Goal: Information Seeking & Learning: Learn about a topic

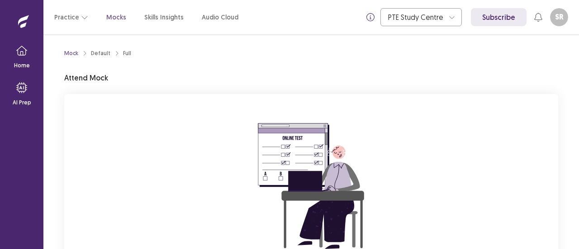
click at [404, 130] on div "You are attempting to start a new mock. Please click on the "Start" button to s…" at bounding box center [311, 215] width 494 height 242
click at [93, 56] on div "Default" at bounding box center [100, 53] width 19 height 8
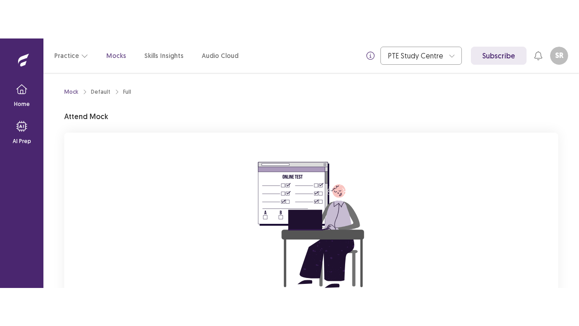
scroll to position [108, 0]
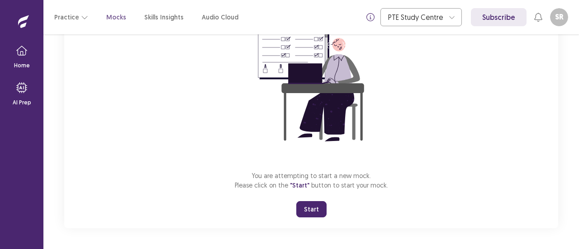
click at [317, 210] on button "Start" at bounding box center [311, 209] width 30 height 16
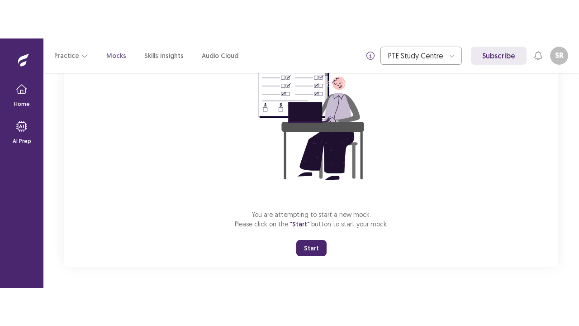
scroll to position [0, 0]
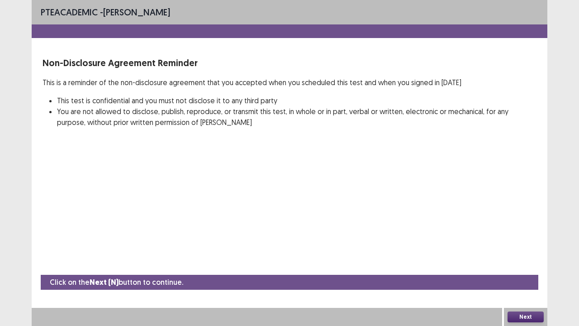
click at [517, 249] on button "Next" at bounding box center [526, 316] width 36 height 11
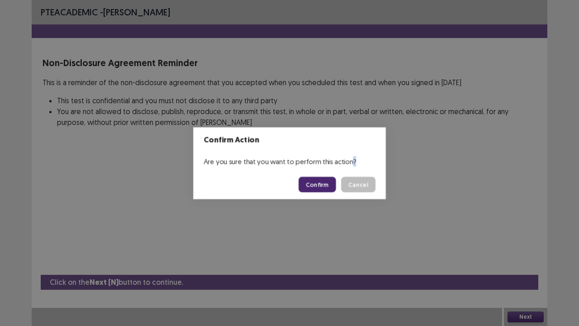
click at [517, 249] on div "Confirm Action Are you sure that you want to perform this action? Confirm Cancel" at bounding box center [289, 163] width 579 height 326
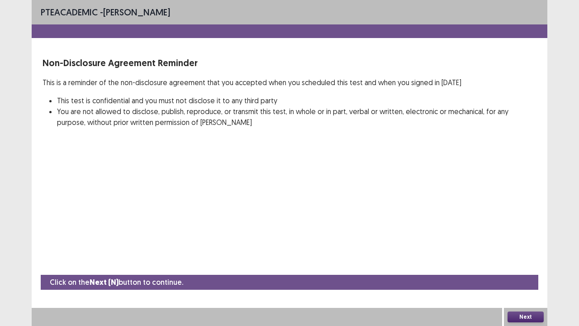
click at [517, 249] on button "Next" at bounding box center [526, 316] width 36 height 11
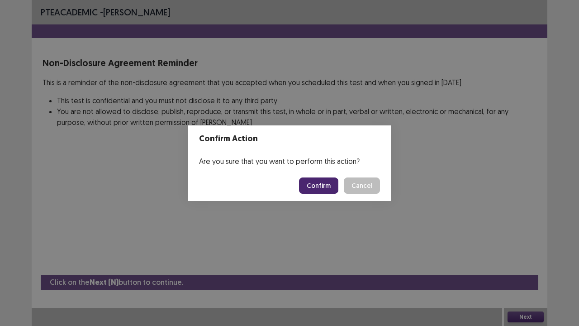
click at [320, 186] on button "Confirm" at bounding box center [318, 185] width 39 height 16
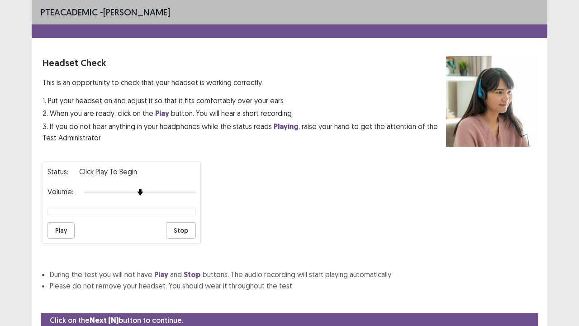
scroll to position [33, 0]
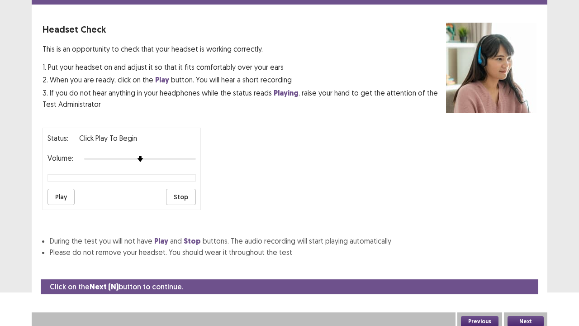
click at [63, 193] on button "Play" at bounding box center [61, 197] width 27 height 16
click at [515, 249] on button "Next" at bounding box center [526, 321] width 36 height 11
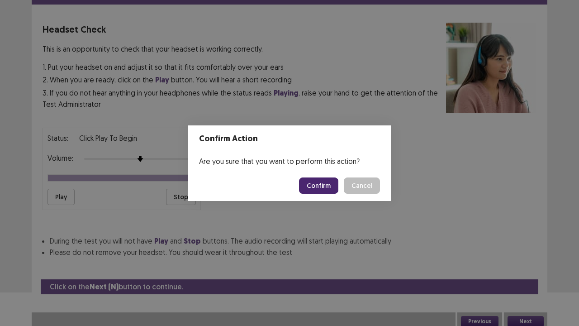
click at [327, 189] on button "Confirm" at bounding box center [318, 185] width 39 height 16
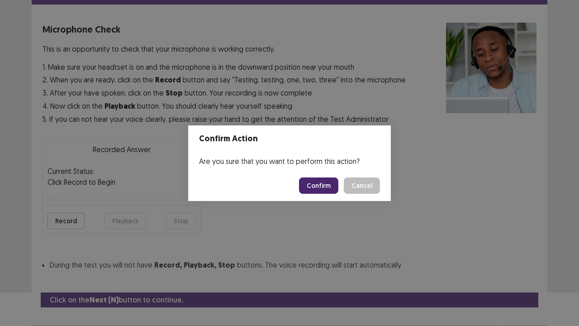
scroll to position [50, 0]
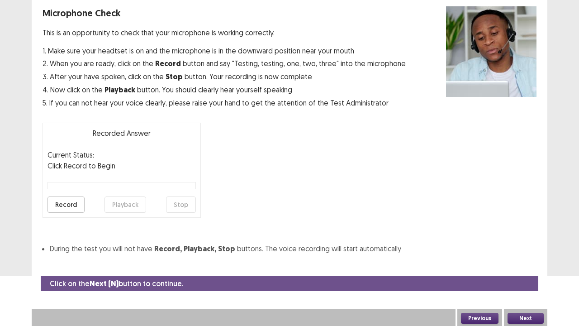
click at [70, 204] on button "Record" at bounding box center [66, 204] width 37 height 16
click at [176, 201] on button "Stop" at bounding box center [181, 204] width 30 height 16
click at [125, 204] on button "Playback" at bounding box center [126, 204] width 42 height 16
click at [515, 249] on button "Next" at bounding box center [526, 318] width 36 height 11
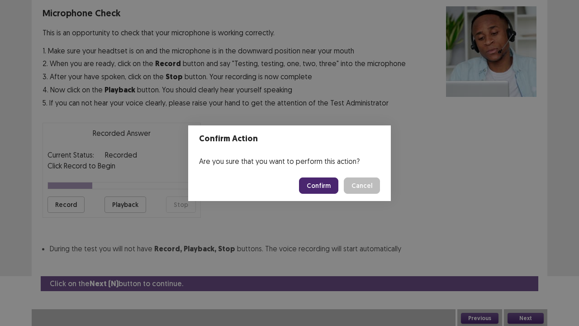
click at [324, 184] on button "Confirm" at bounding box center [318, 185] width 39 height 16
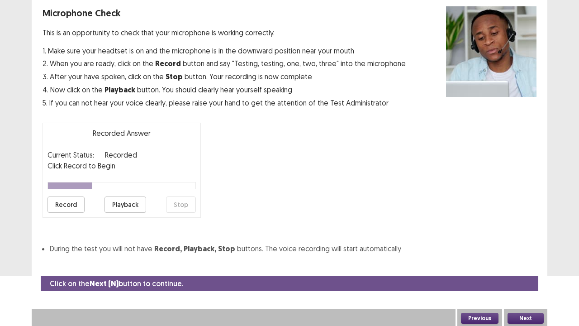
scroll to position [24, 0]
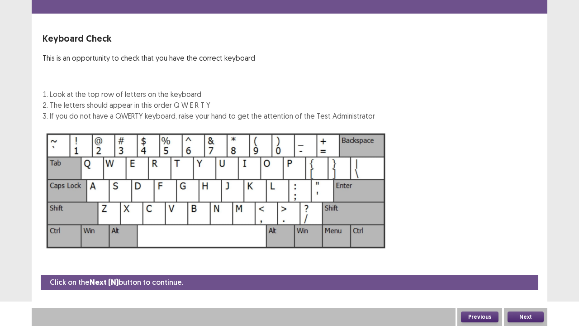
click at [523, 249] on button "Next" at bounding box center [526, 316] width 36 height 11
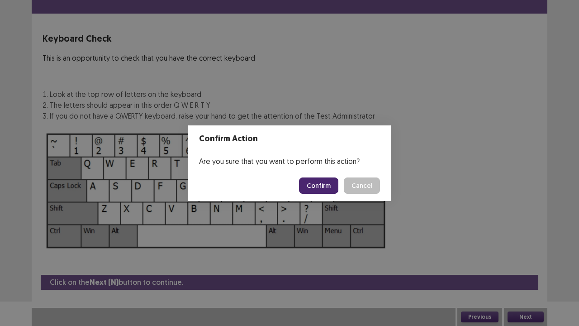
click at [323, 181] on button "Confirm" at bounding box center [318, 185] width 39 height 16
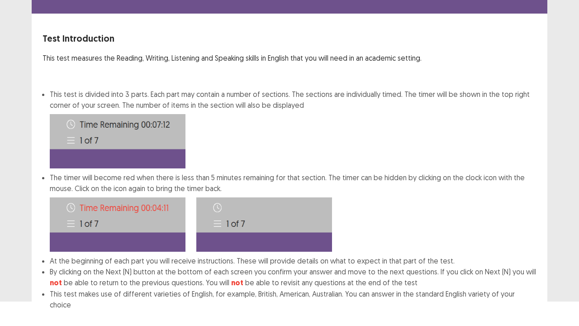
scroll to position [70, 0]
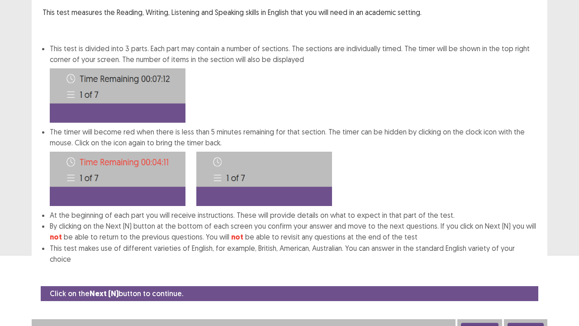
click at [527, 249] on button "Next" at bounding box center [526, 328] width 36 height 11
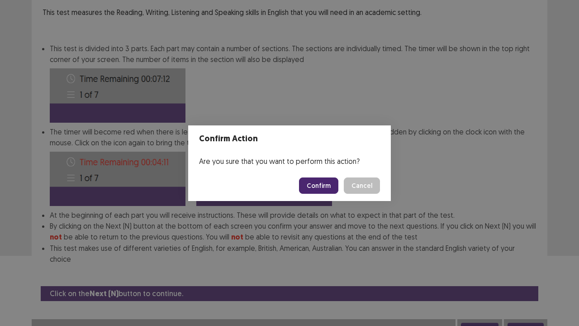
click at [323, 185] on button "Confirm" at bounding box center [318, 185] width 39 height 16
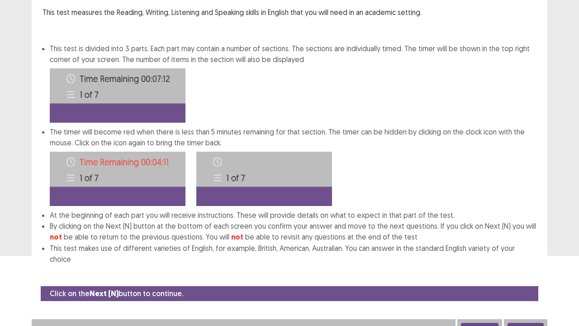
scroll to position [0, 0]
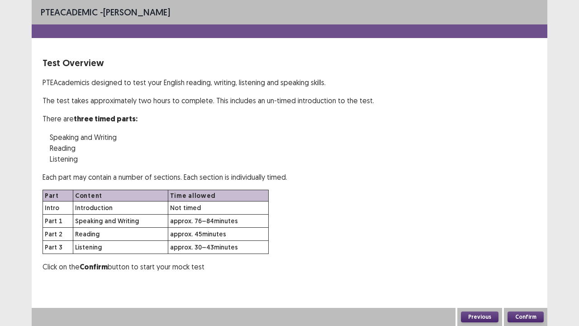
click at [520, 249] on button "Confirm" at bounding box center [526, 316] width 36 height 11
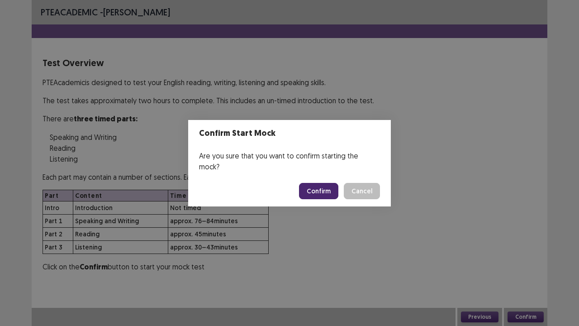
click at [315, 186] on button "Confirm" at bounding box center [318, 191] width 39 height 16
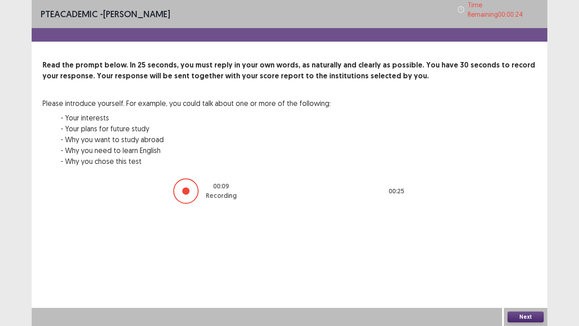
click at [187, 189] on div at bounding box center [185, 190] width 7 height 7
click at [535, 249] on button "Next" at bounding box center [526, 316] width 36 height 11
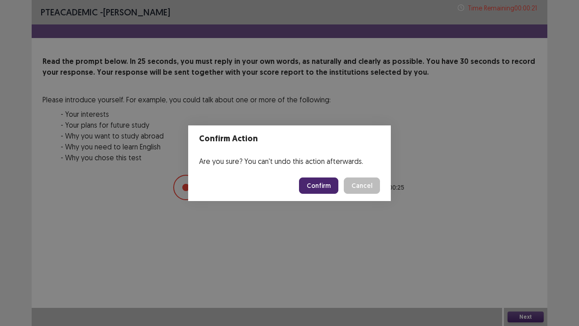
click at [316, 180] on button "Confirm" at bounding box center [318, 185] width 39 height 16
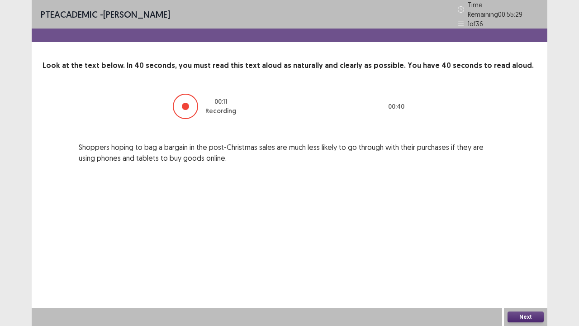
click at [518, 249] on button "Next" at bounding box center [526, 316] width 36 height 11
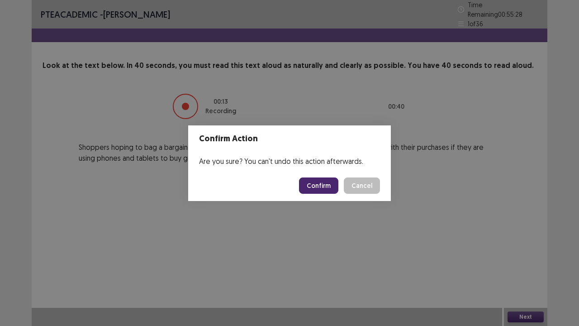
click at [325, 179] on button "Confirm" at bounding box center [318, 185] width 39 height 16
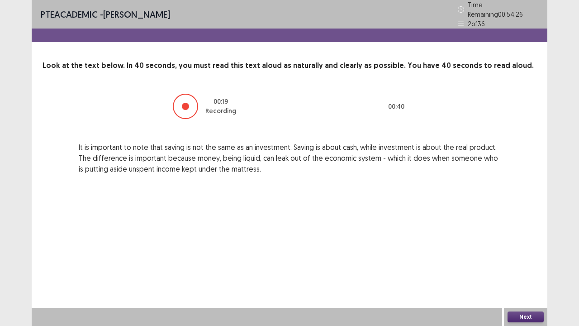
click at [521, 249] on button "Next" at bounding box center [526, 316] width 36 height 11
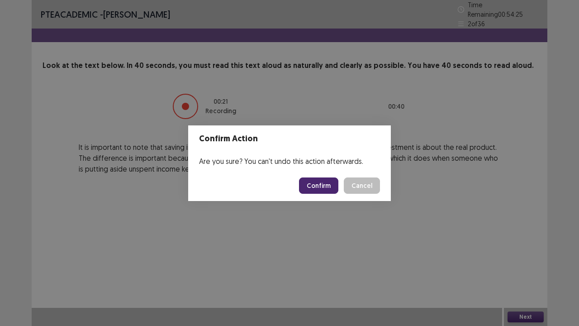
click at [326, 181] on button "Confirm" at bounding box center [318, 185] width 39 height 16
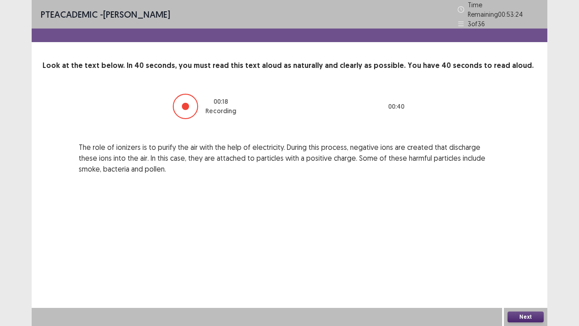
click at [514, 249] on button "Next" at bounding box center [526, 316] width 36 height 11
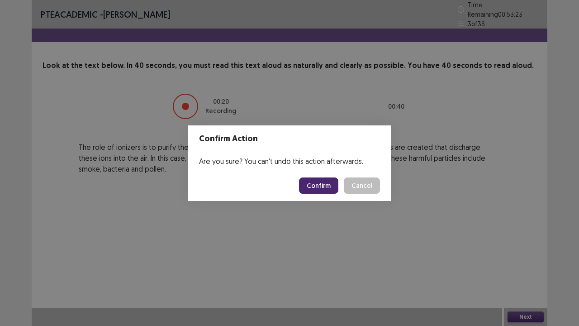
click at [329, 184] on button "Confirm" at bounding box center [318, 185] width 39 height 16
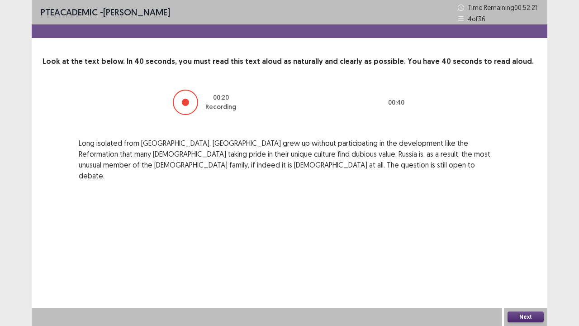
click at [533, 249] on button "Next" at bounding box center [526, 316] width 36 height 11
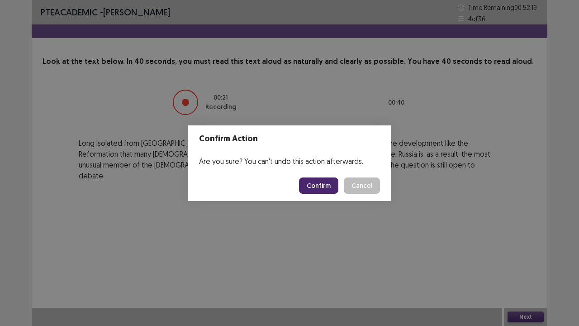
click at [329, 185] on button "Confirm" at bounding box center [318, 185] width 39 height 16
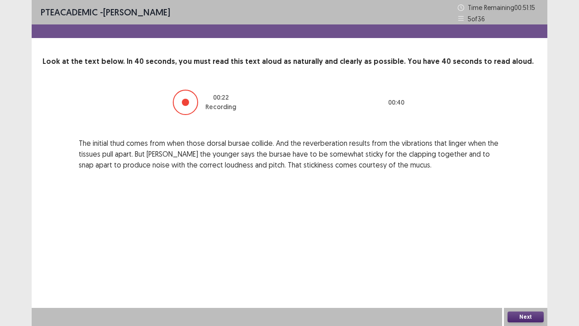
click at [518, 249] on button "Next" at bounding box center [526, 316] width 36 height 11
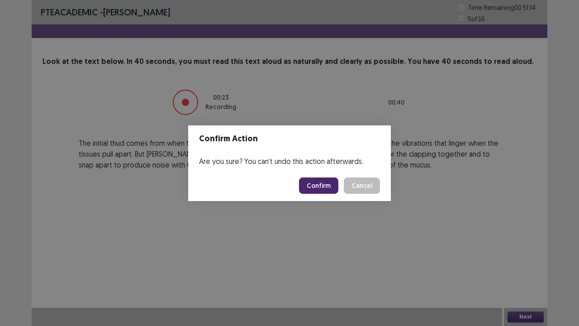
click at [323, 179] on button "Confirm" at bounding box center [318, 185] width 39 height 16
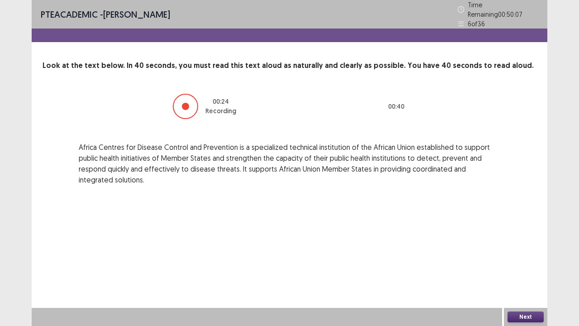
click at [522, 249] on div "Next" at bounding box center [525, 317] width 43 height 18
click at [522, 249] on button "Next" at bounding box center [526, 316] width 36 height 11
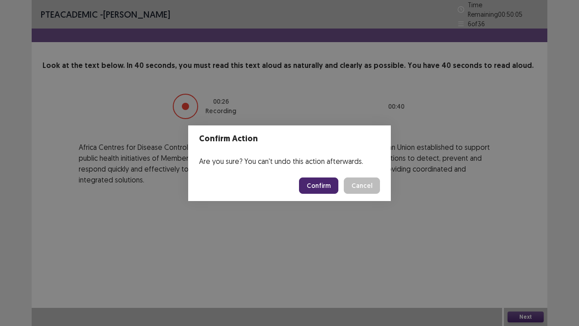
click at [317, 188] on button "Confirm" at bounding box center [318, 185] width 39 height 16
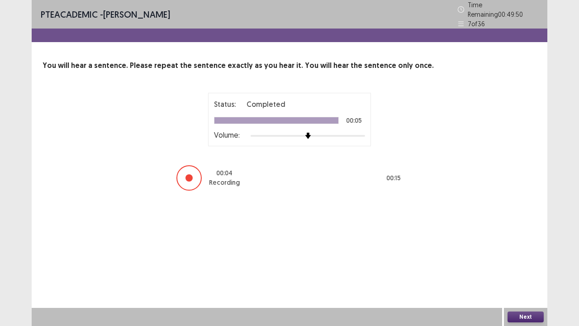
click at [520, 249] on button "Next" at bounding box center [526, 316] width 36 height 11
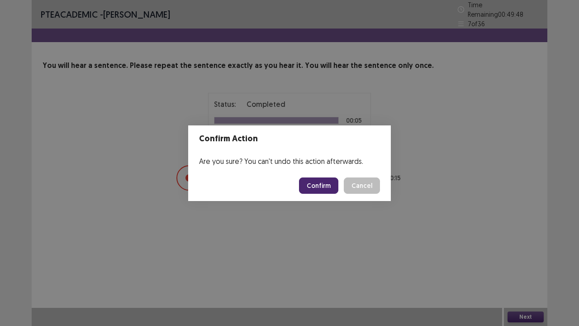
click at [320, 189] on button "Confirm" at bounding box center [318, 185] width 39 height 16
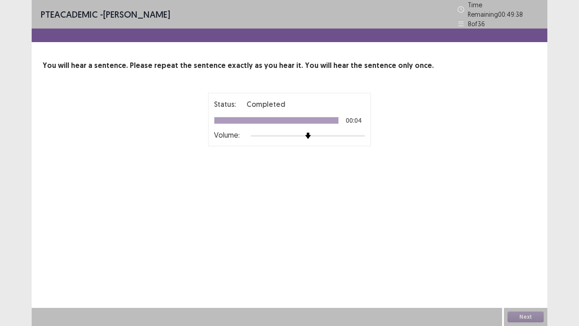
drag, startPoint x: 260, startPoint y: 192, endPoint x: 210, endPoint y: 184, distance: 50.4
click at [210, 184] on div "PTE academic - [PERSON_NAME] Time Remaining 00 : 49 : 38 8 of 36 You will hear …" at bounding box center [290, 105] width 516 height 210
click at [521, 249] on button "Next" at bounding box center [526, 316] width 36 height 11
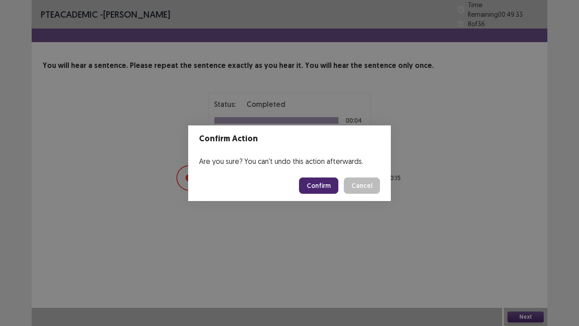
click at [318, 181] on button "Confirm" at bounding box center [318, 185] width 39 height 16
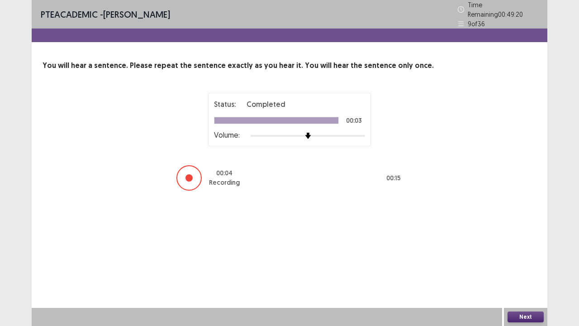
click at [522, 249] on div "Next" at bounding box center [525, 317] width 43 height 18
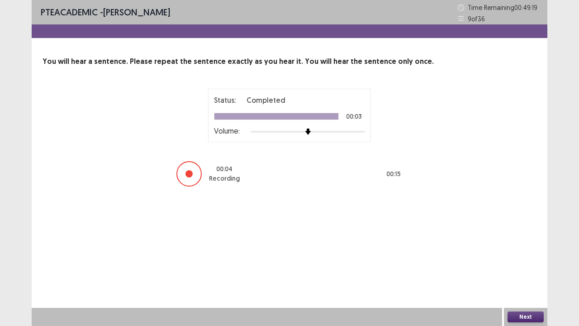
click at [521, 249] on button "Next" at bounding box center [526, 316] width 36 height 11
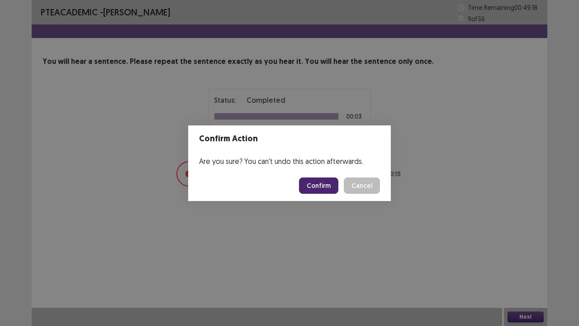
click at [313, 183] on button "Confirm" at bounding box center [318, 185] width 39 height 16
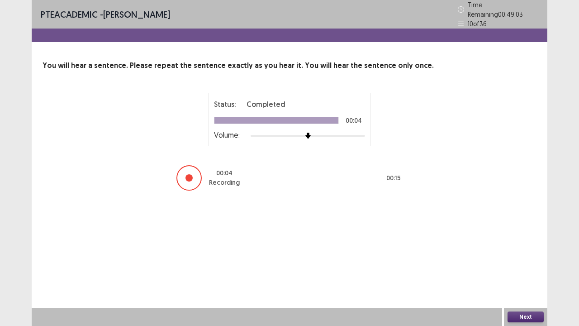
click at [521, 249] on button "Next" at bounding box center [526, 316] width 36 height 11
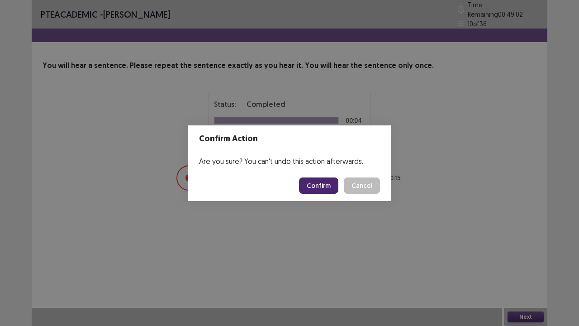
click at [322, 186] on button "Confirm" at bounding box center [318, 185] width 39 height 16
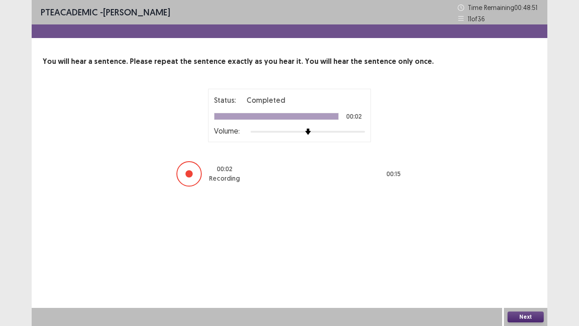
click at [516, 249] on button "Next" at bounding box center [526, 316] width 36 height 11
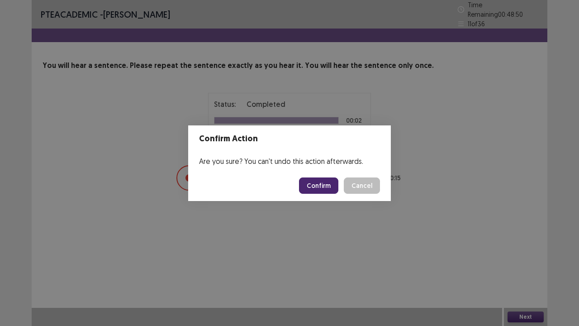
click at [323, 184] on button "Confirm" at bounding box center [318, 185] width 39 height 16
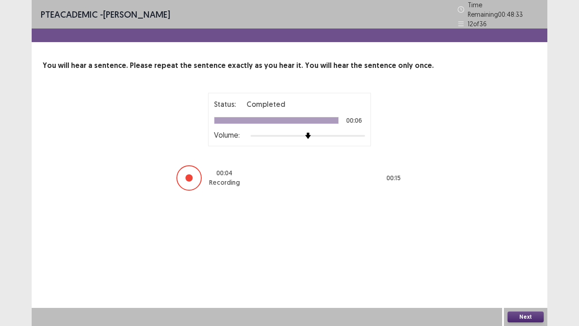
click at [518, 249] on button "Next" at bounding box center [526, 316] width 36 height 11
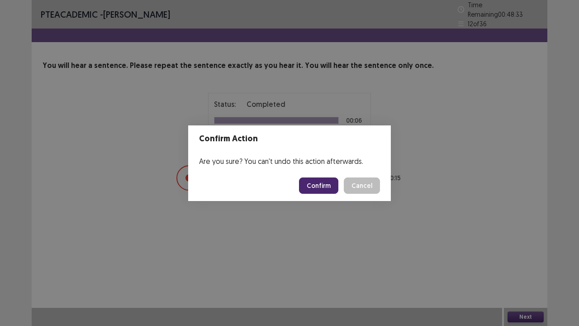
click at [518, 249] on div "Confirm Action Are you sure? You can't undo this action afterwards. Confirm Can…" at bounding box center [289, 163] width 579 height 326
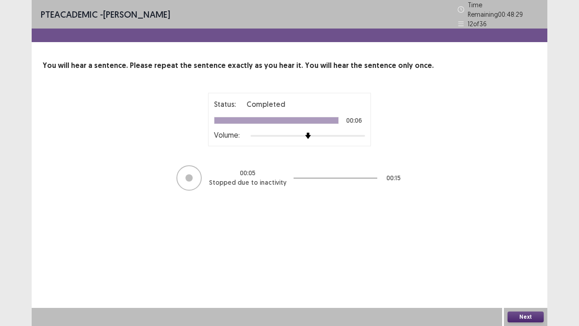
click at [512, 249] on button "Next" at bounding box center [526, 316] width 36 height 11
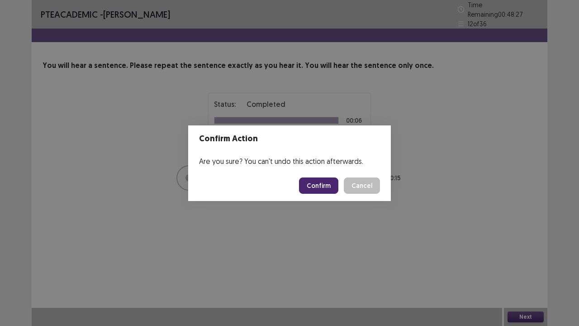
click at [324, 189] on button "Confirm" at bounding box center [318, 185] width 39 height 16
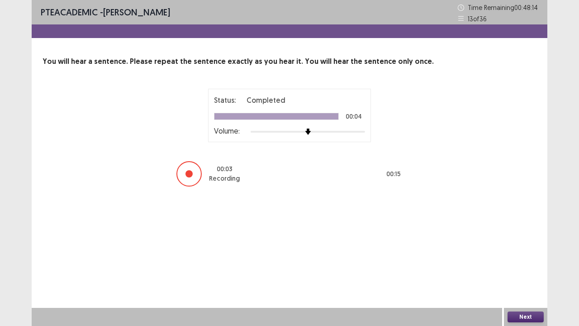
click at [535, 249] on button "Next" at bounding box center [526, 316] width 36 height 11
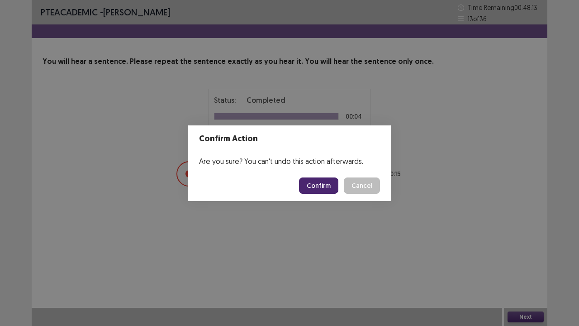
click at [322, 185] on button "Confirm" at bounding box center [318, 185] width 39 height 16
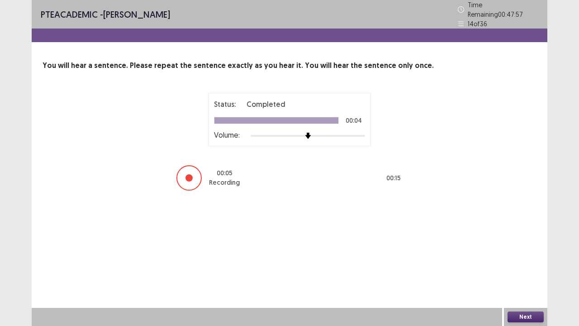
click at [531, 249] on div "Next" at bounding box center [525, 317] width 43 height 18
click at [531, 249] on button "Next" at bounding box center [526, 316] width 36 height 11
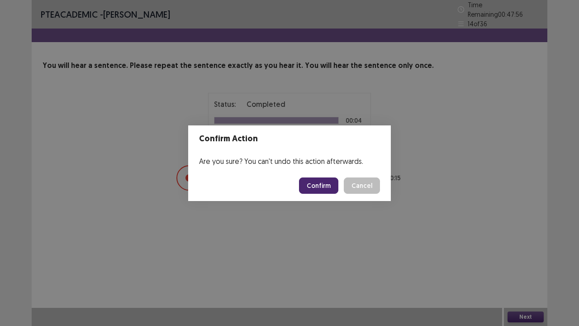
click at [320, 184] on button "Confirm" at bounding box center [318, 185] width 39 height 16
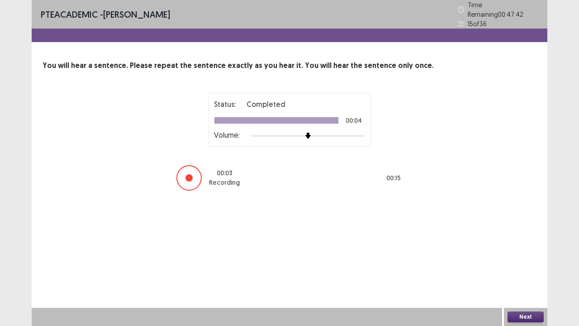
click at [514, 249] on button "Next" at bounding box center [526, 316] width 36 height 11
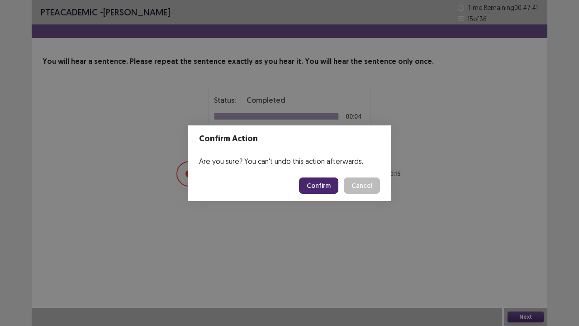
click at [317, 175] on footer "Confirm Cancel" at bounding box center [289, 185] width 203 height 31
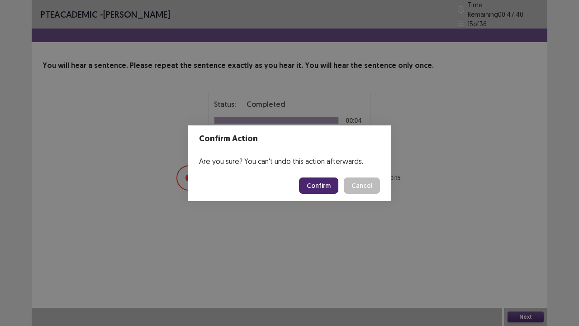
click at [317, 181] on button "Confirm" at bounding box center [318, 185] width 39 height 16
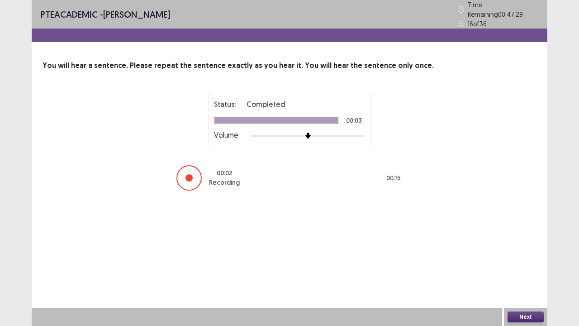
click at [537, 249] on button "Next" at bounding box center [526, 316] width 36 height 11
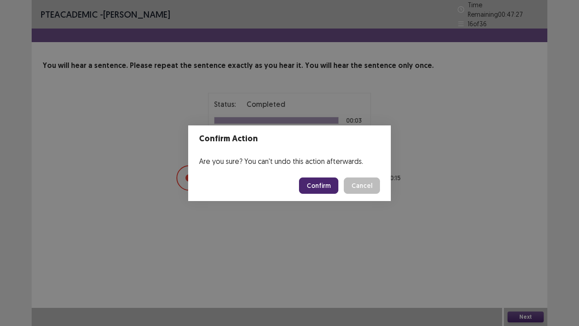
click at [331, 191] on button "Confirm" at bounding box center [318, 185] width 39 height 16
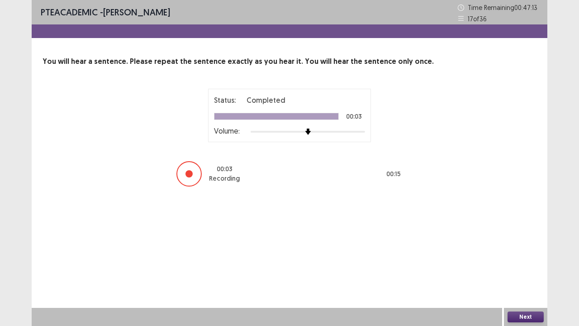
click at [523, 249] on button "Next" at bounding box center [526, 316] width 36 height 11
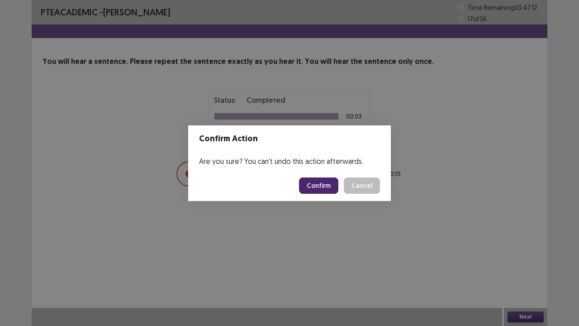
click at [317, 183] on button "Confirm" at bounding box center [318, 185] width 39 height 16
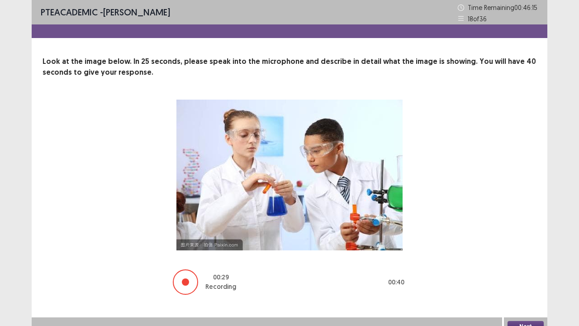
scroll to position [10, 0]
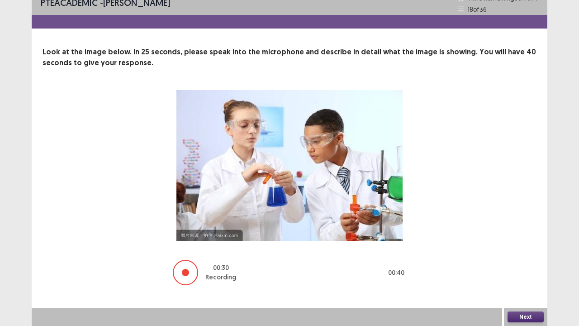
click at [518, 249] on button "Next" at bounding box center [526, 316] width 36 height 11
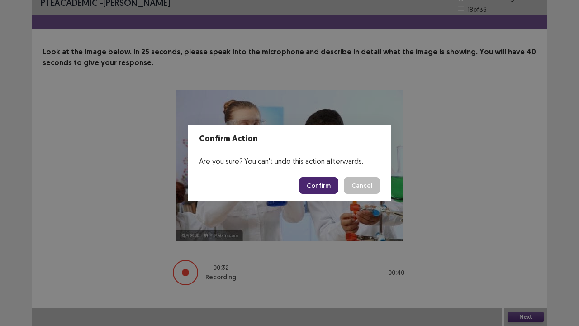
click at [320, 190] on button "Confirm" at bounding box center [318, 185] width 39 height 16
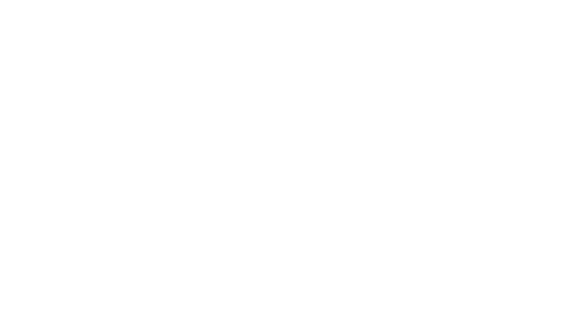
scroll to position [0, 0]
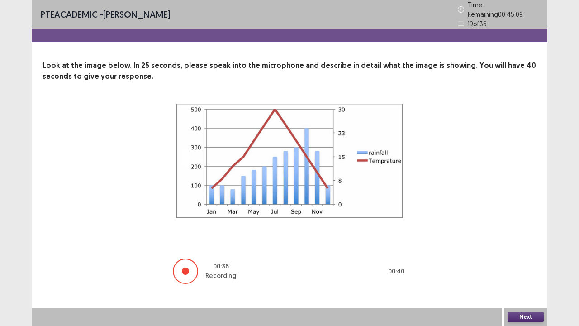
click at [526, 249] on button "Next" at bounding box center [526, 316] width 36 height 11
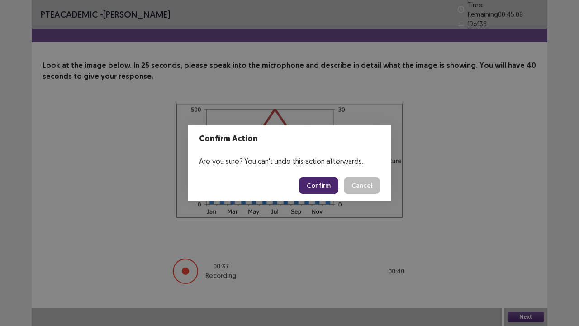
click at [320, 183] on button "Confirm" at bounding box center [318, 185] width 39 height 16
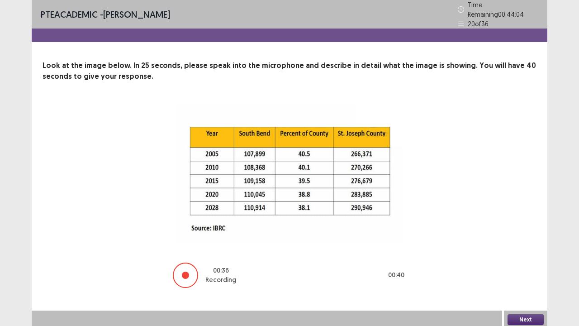
click at [523, 249] on button "Next" at bounding box center [526, 319] width 36 height 11
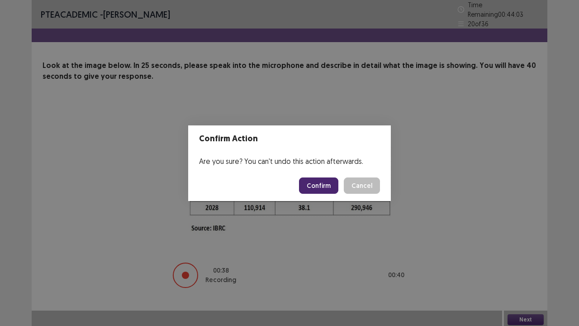
click at [326, 188] on button "Confirm" at bounding box center [318, 185] width 39 height 16
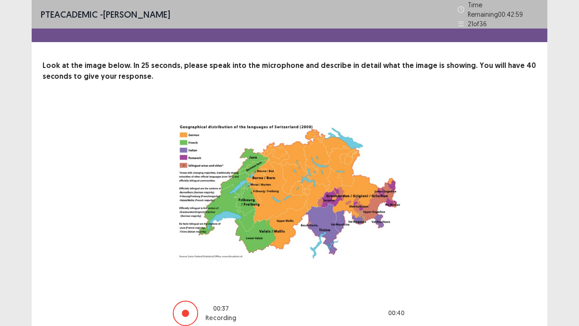
scroll to position [37, 0]
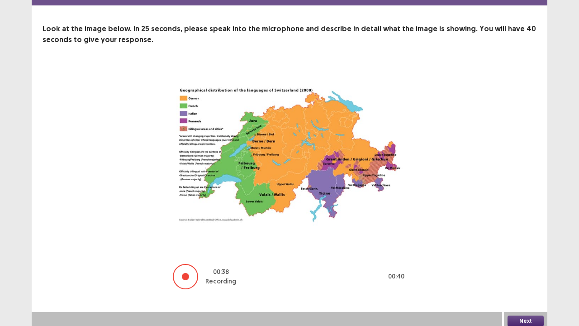
click at [533, 249] on button "Next" at bounding box center [526, 321] width 36 height 11
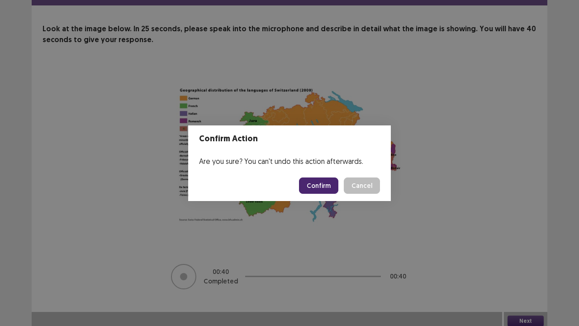
click at [325, 181] on button "Confirm" at bounding box center [318, 185] width 39 height 16
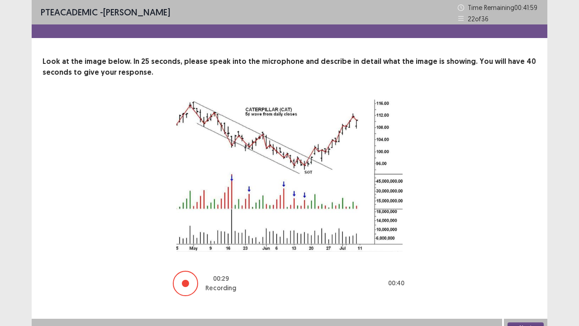
scroll to position [11, 0]
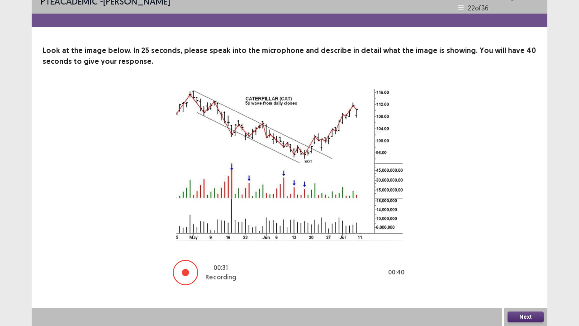
click at [529, 249] on button "Next" at bounding box center [526, 316] width 36 height 11
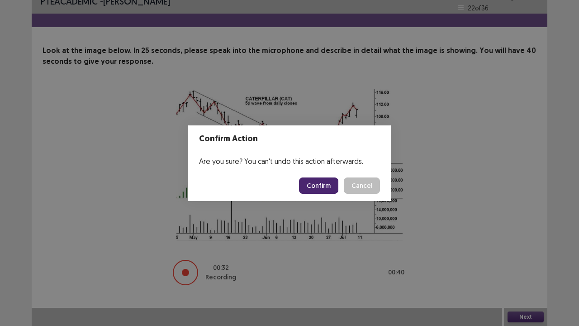
click at [328, 186] on button "Confirm" at bounding box center [318, 185] width 39 height 16
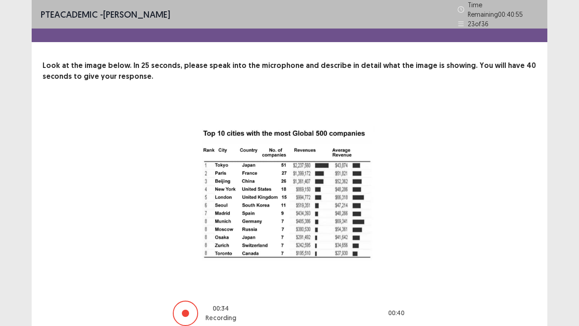
scroll to position [37, 0]
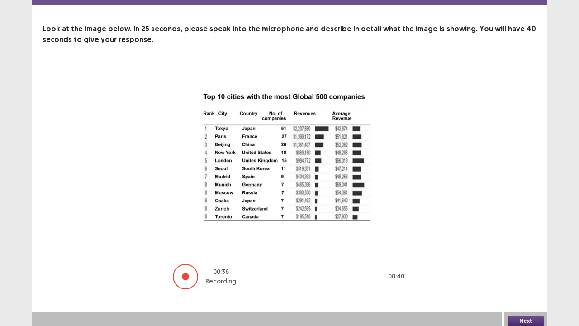
click at [520, 249] on button "Next" at bounding box center [526, 321] width 36 height 11
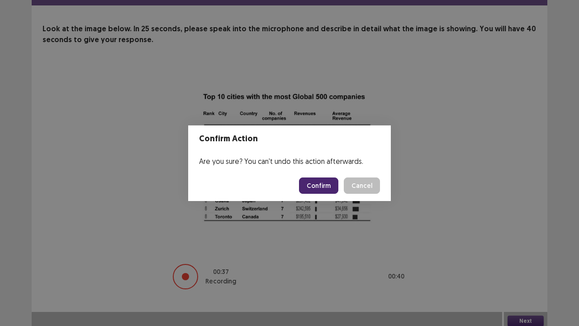
click at [315, 179] on button "Confirm" at bounding box center [318, 185] width 39 height 16
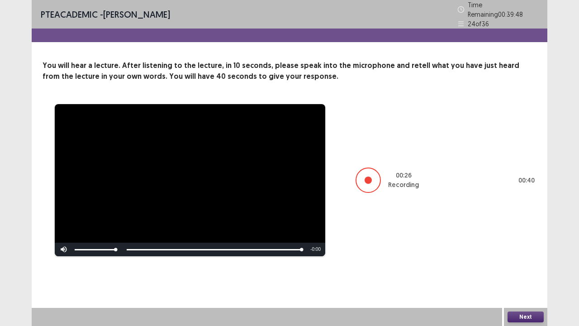
click at [515, 249] on button "Next" at bounding box center [526, 316] width 36 height 11
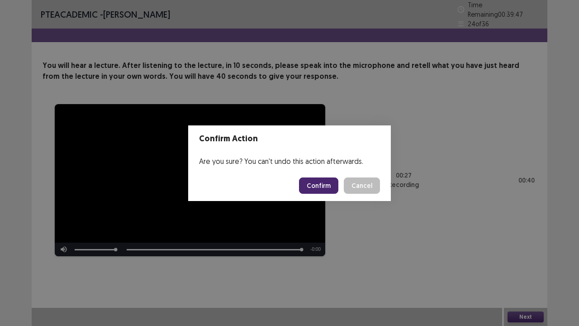
click at [311, 185] on button "Confirm" at bounding box center [318, 185] width 39 height 16
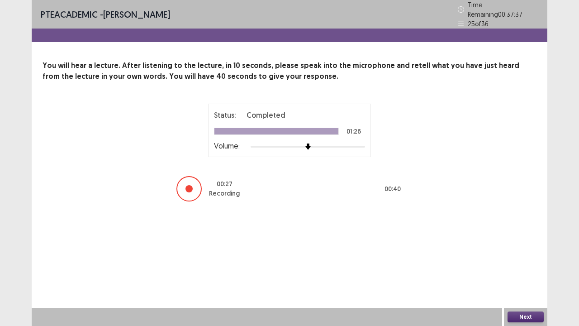
click at [531, 249] on button "Next" at bounding box center [526, 316] width 36 height 11
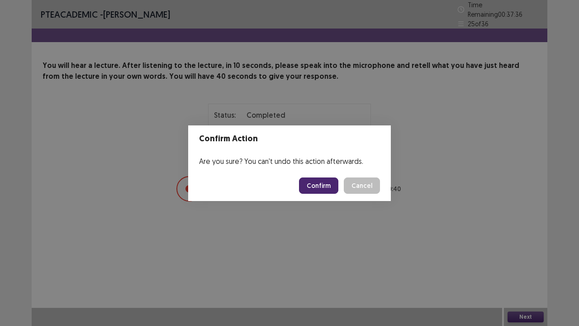
click at [317, 187] on button "Confirm" at bounding box center [318, 185] width 39 height 16
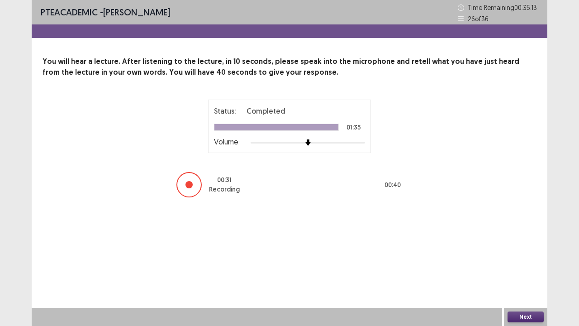
click at [515, 249] on button "Next" at bounding box center [526, 316] width 36 height 11
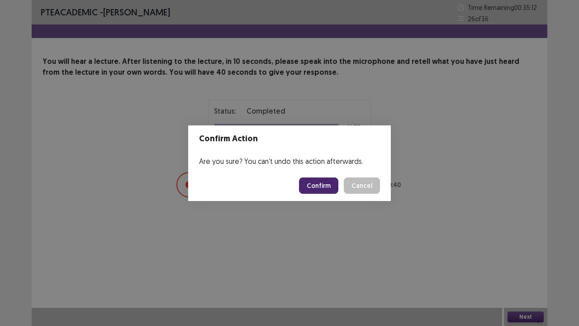
click at [321, 183] on button "Confirm" at bounding box center [318, 185] width 39 height 16
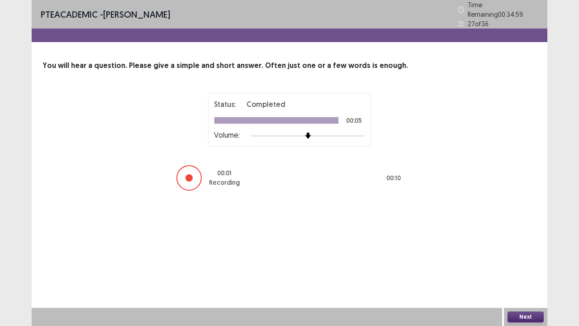
click at [521, 249] on button "Next" at bounding box center [526, 316] width 36 height 11
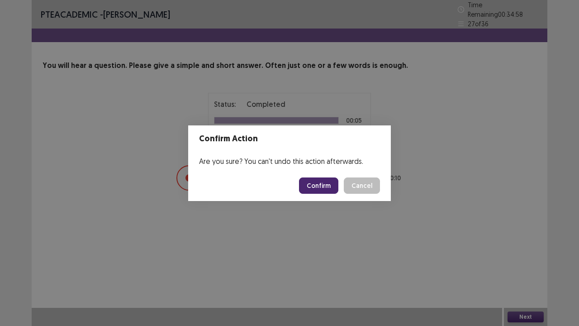
click at [333, 187] on button "Confirm" at bounding box center [318, 185] width 39 height 16
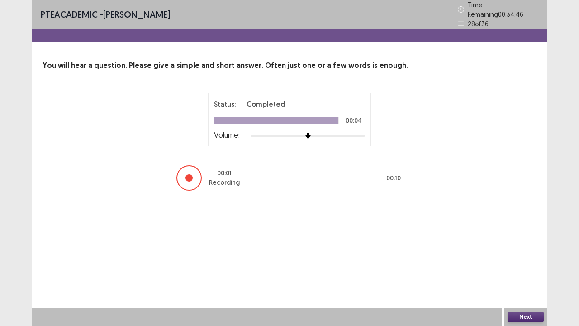
click at [529, 249] on button "Next" at bounding box center [526, 316] width 36 height 11
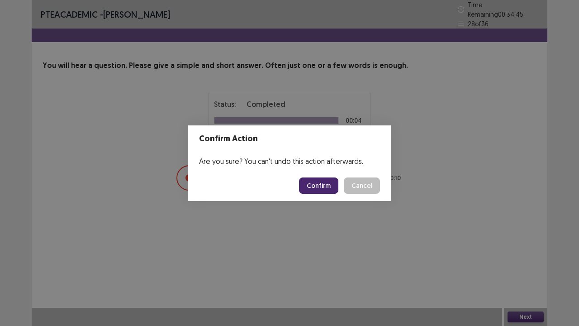
click at [313, 188] on button "Confirm" at bounding box center [318, 185] width 39 height 16
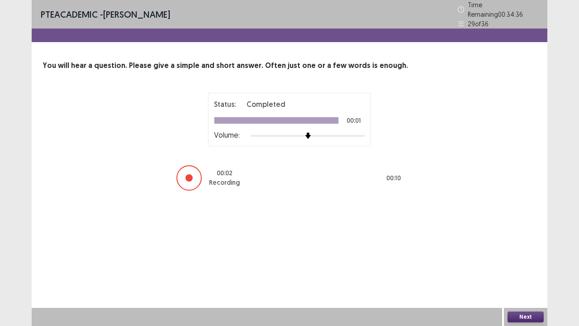
click at [519, 249] on button "Next" at bounding box center [526, 316] width 36 height 11
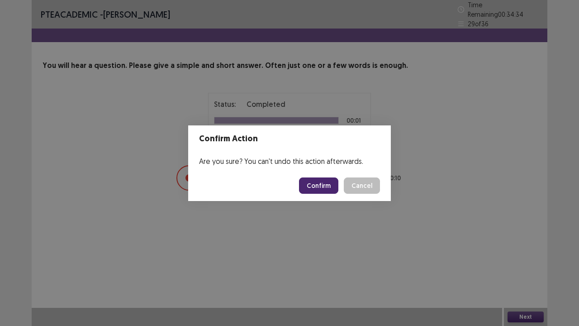
click at [320, 187] on button "Confirm" at bounding box center [318, 185] width 39 height 16
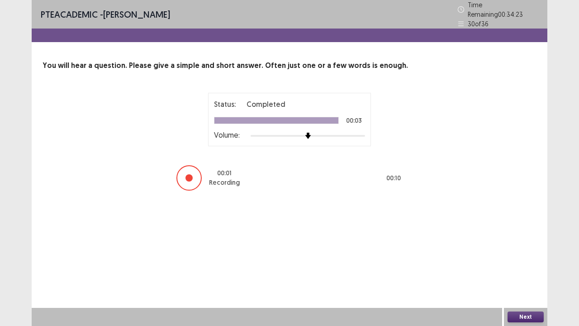
click at [531, 249] on button "Next" at bounding box center [526, 316] width 36 height 11
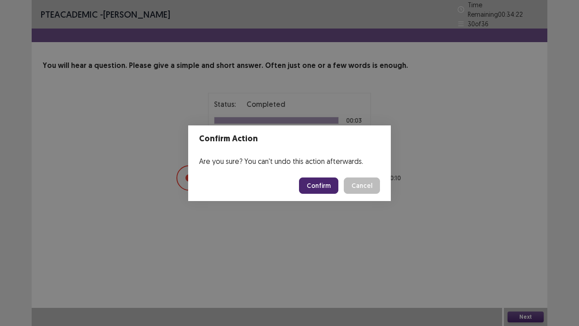
click at [326, 186] on button "Confirm" at bounding box center [318, 185] width 39 height 16
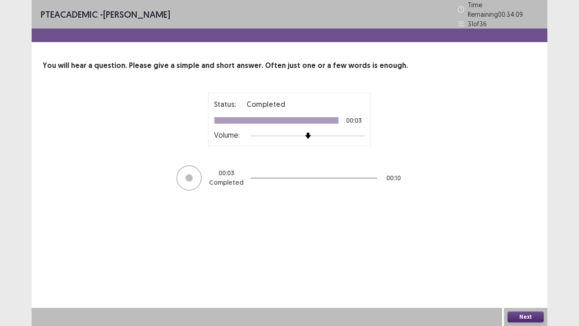
click at [531, 249] on button "Next" at bounding box center [526, 316] width 36 height 11
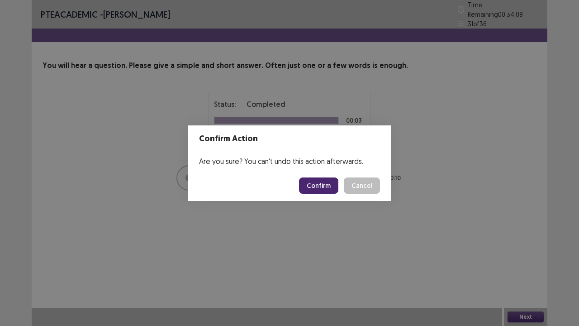
click at [325, 184] on button "Confirm" at bounding box center [318, 185] width 39 height 16
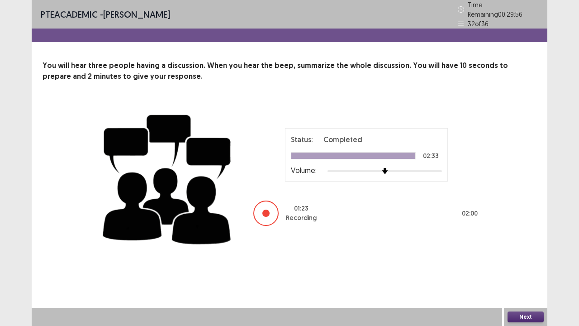
click at [520, 249] on button "Next" at bounding box center [526, 316] width 36 height 11
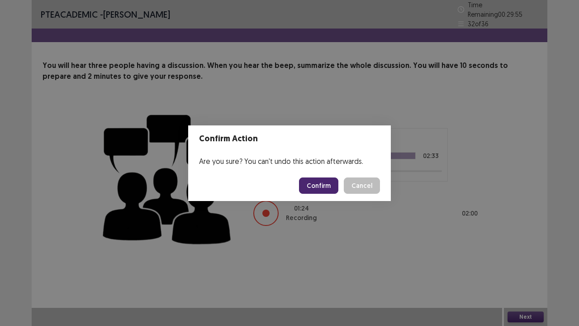
click at [321, 186] on button "Confirm" at bounding box center [318, 185] width 39 height 16
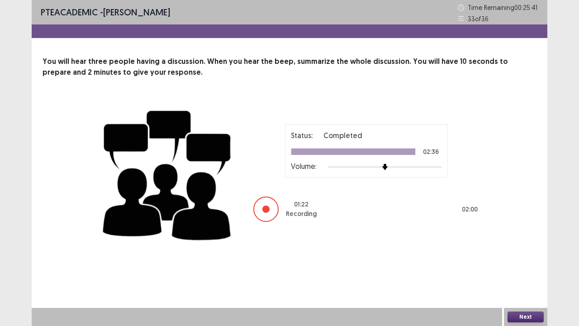
click at [536, 249] on button "Next" at bounding box center [526, 316] width 36 height 11
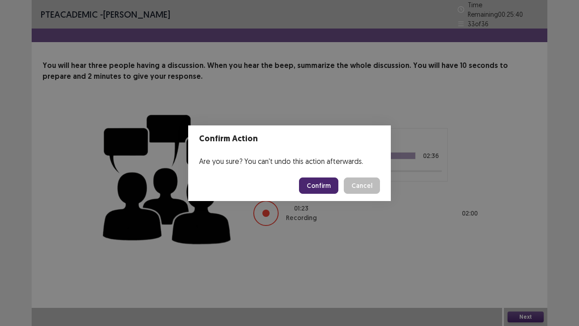
click at [317, 189] on button "Confirm" at bounding box center [318, 185] width 39 height 16
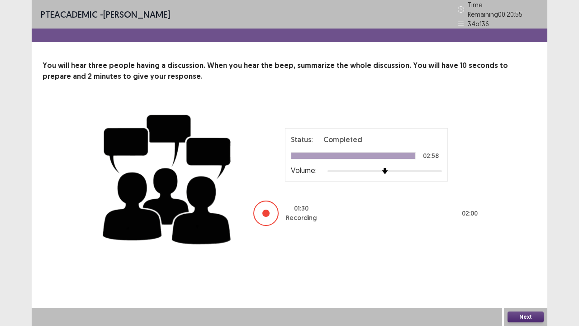
click at [317, 189] on div "Status: Completed 02:58 Volume: 01 : 30 Recording 02 : 00" at bounding box center [366, 177] width 226 height 99
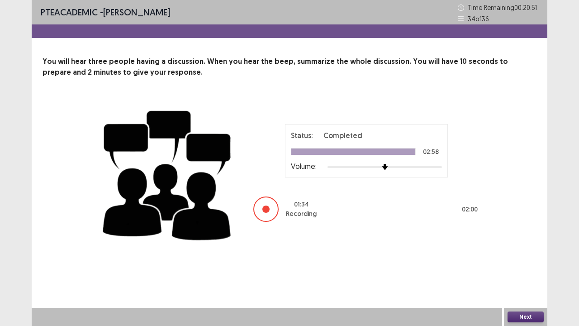
click at [513, 249] on button "Next" at bounding box center [526, 316] width 36 height 11
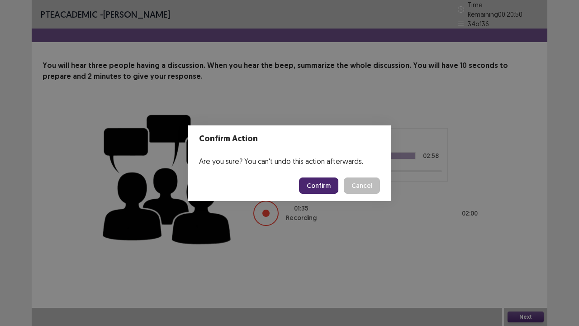
click at [329, 187] on button "Confirm" at bounding box center [318, 185] width 39 height 16
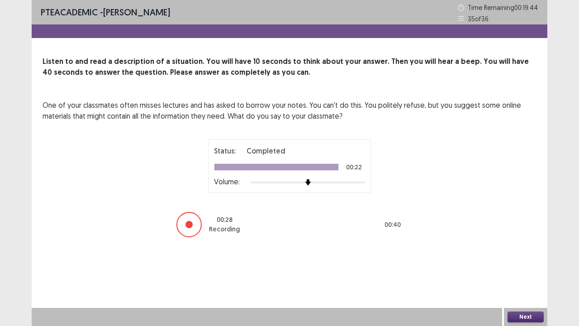
click at [516, 249] on button "Next" at bounding box center [526, 316] width 36 height 11
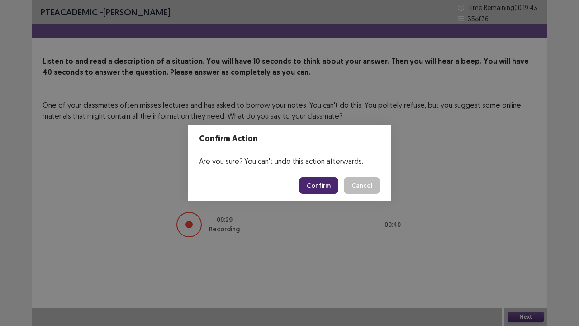
click at [323, 183] on button "Confirm" at bounding box center [318, 185] width 39 height 16
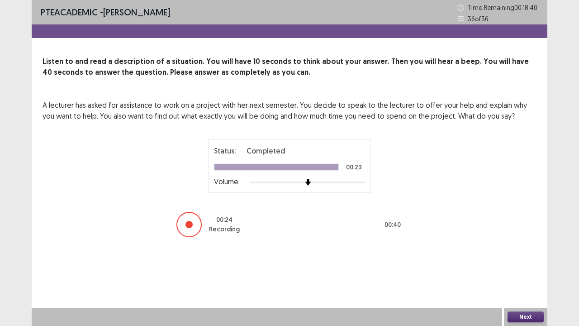
click at [518, 249] on button "Next" at bounding box center [526, 316] width 36 height 11
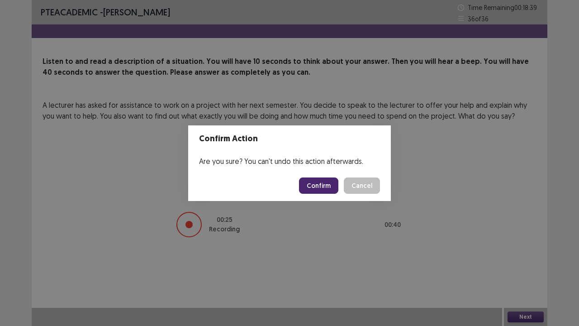
click at [324, 182] on button "Confirm" at bounding box center [318, 185] width 39 height 16
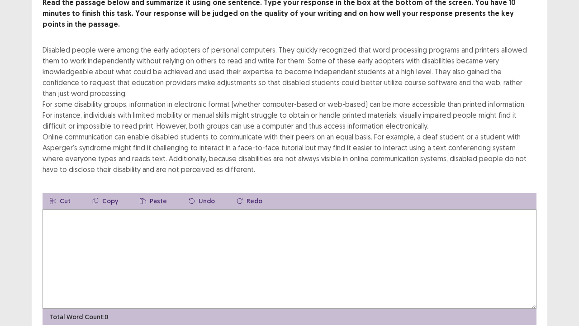
scroll to position [48, 0]
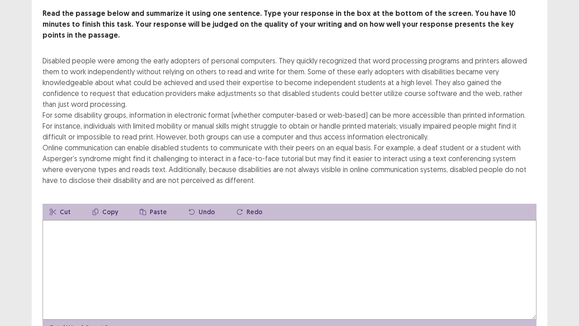
click at [171, 227] on textarea at bounding box center [290, 270] width 494 height 100
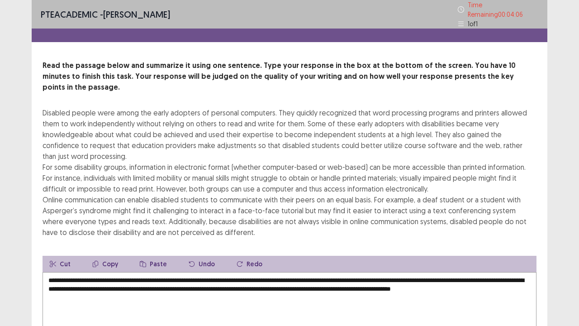
scroll to position [87, 0]
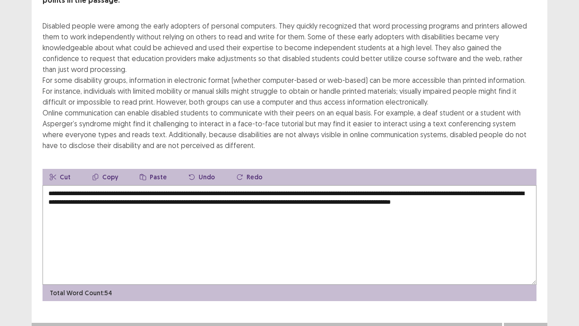
type textarea "**********"
click at [535, 249] on button "Next" at bounding box center [526, 331] width 36 height 11
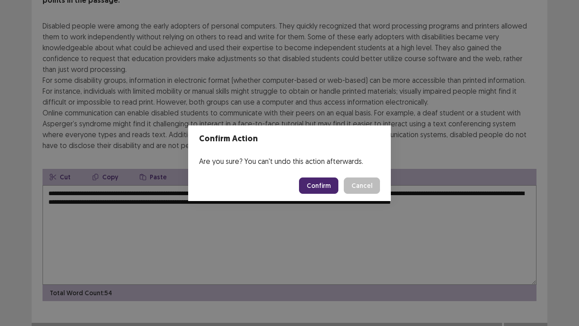
click at [316, 184] on button "Confirm" at bounding box center [318, 185] width 39 height 16
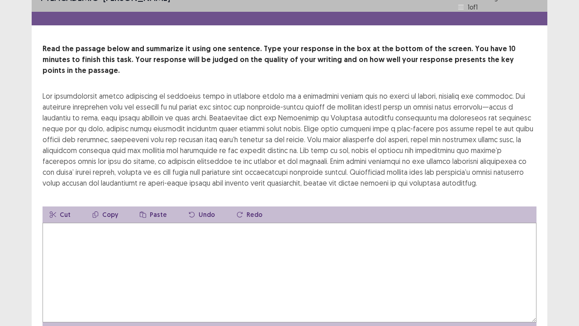
scroll to position [14, 0]
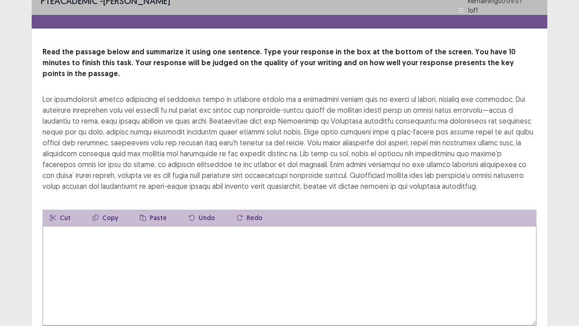
click at [162, 249] on textarea at bounding box center [290, 276] width 494 height 100
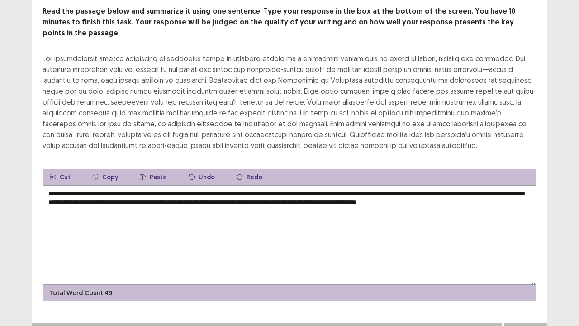
scroll to position [0, 0]
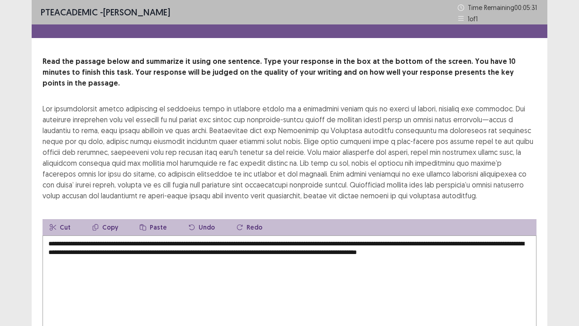
click at [440, 235] on textarea "**********" at bounding box center [290, 285] width 494 height 100
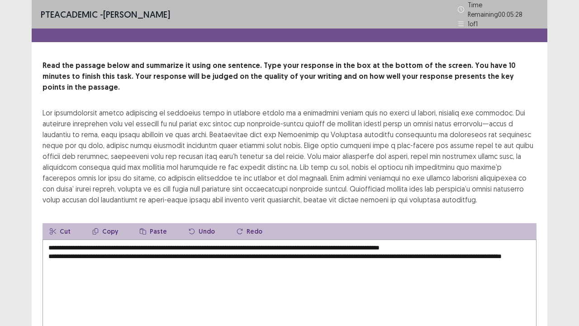
click at [449, 239] on textarea "**********" at bounding box center [290, 289] width 494 height 100
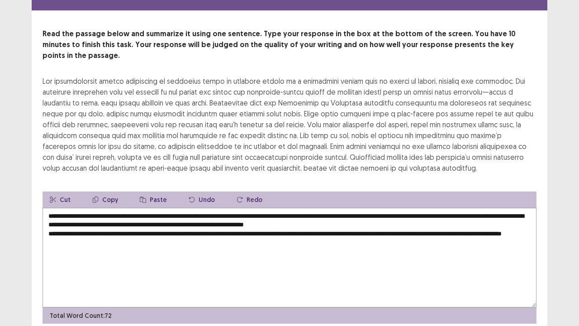
scroll to position [54, 0]
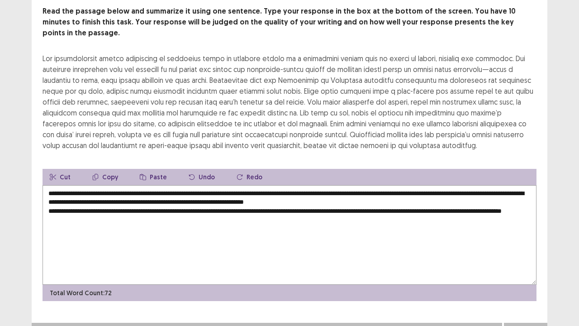
click at [72, 203] on textarea "**********" at bounding box center [290, 235] width 494 height 100
click at [164, 206] on textarea "**********" at bounding box center [290, 235] width 494 height 100
click at [374, 186] on textarea "**********" at bounding box center [290, 235] width 494 height 100
click at [47, 195] on textarea "**********" at bounding box center [290, 235] width 494 height 100
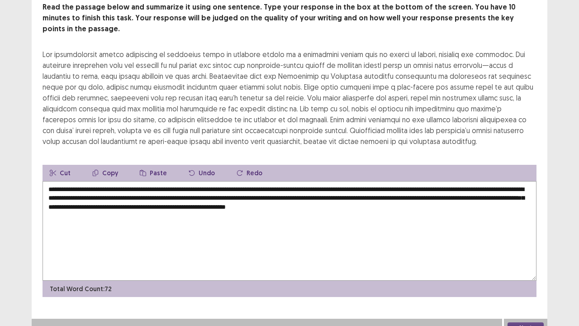
click at [390, 194] on textarea "**********" at bounding box center [290, 231] width 494 height 100
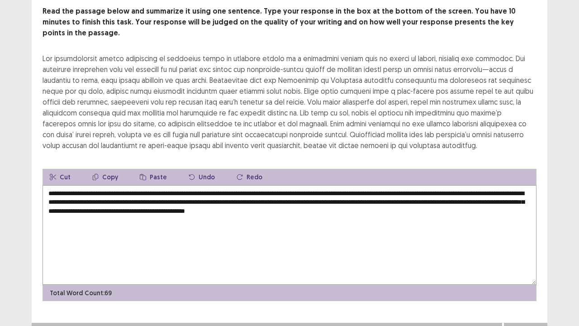
click at [424, 200] on textarea "**********" at bounding box center [290, 235] width 494 height 100
type textarea "**********"
click at [524, 249] on button "Next" at bounding box center [526, 331] width 36 height 11
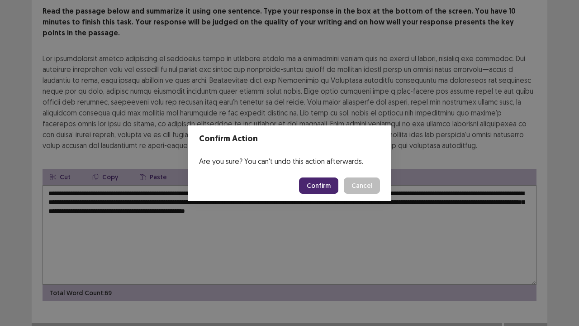
click at [321, 186] on button "Confirm" at bounding box center [318, 185] width 39 height 16
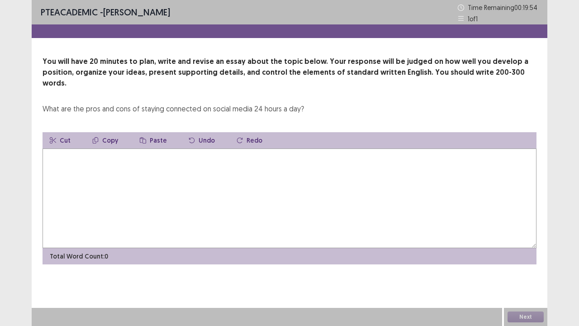
click at [192, 179] on textarea at bounding box center [290, 198] width 494 height 100
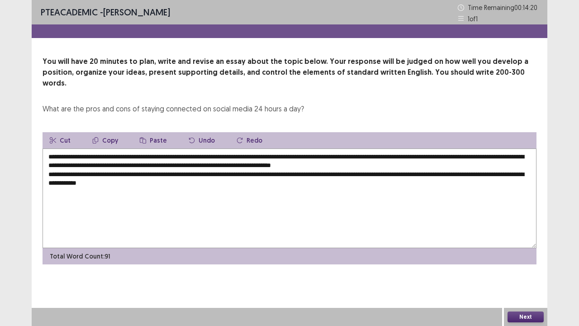
click at [144, 172] on textarea "**********" at bounding box center [290, 198] width 494 height 100
click at [211, 172] on textarea "**********" at bounding box center [290, 198] width 494 height 100
click at [196, 171] on textarea "**********" at bounding box center [290, 198] width 494 height 100
click at [215, 177] on textarea "**********" at bounding box center [290, 198] width 494 height 100
click at [178, 171] on textarea "**********" at bounding box center [290, 198] width 494 height 100
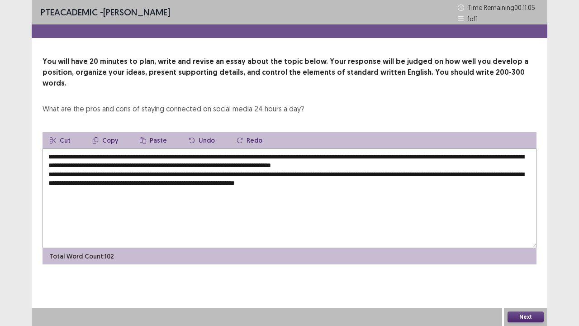
click at [372, 172] on textarea "**********" at bounding box center [290, 198] width 494 height 100
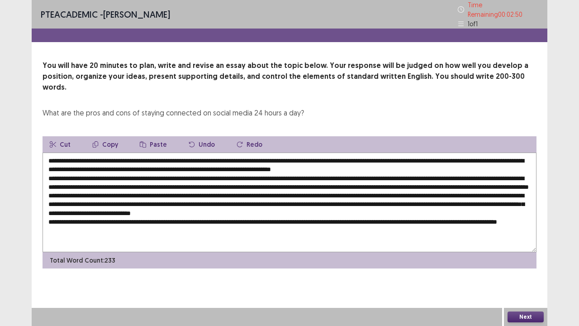
click at [420, 216] on textarea at bounding box center [290, 203] width 494 height 100
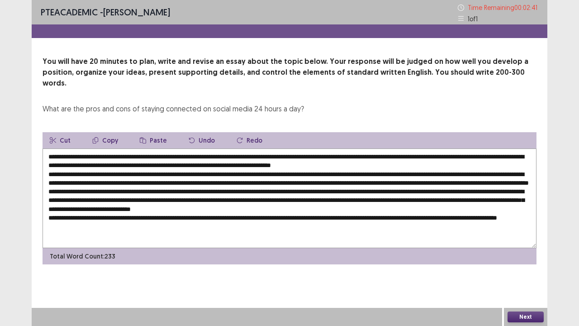
type textarea "**********"
click at [523, 249] on button "Next" at bounding box center [526, 316] width 36 height 11
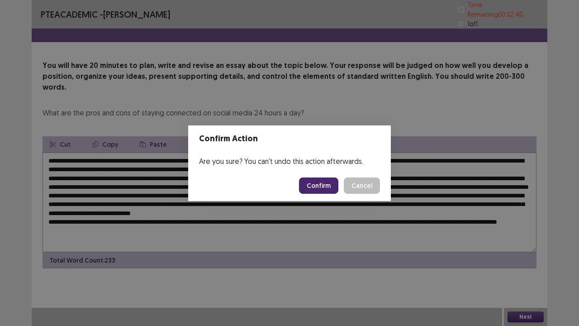
click at [322, 187] on button "Confirm" at bounding box center [318, 185] width 39 height 16
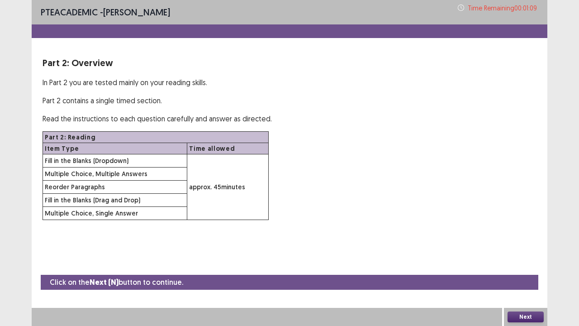
click at [522, 249] on button "Next" at bounding box center [526, 316] width 36 height 11
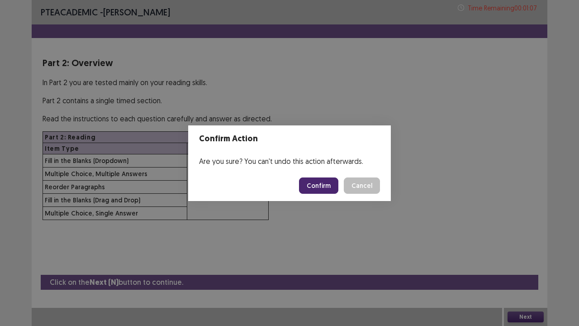
click at [318, 186] on button "Confirm" at bounding box center [318, 185] width 39 height 16
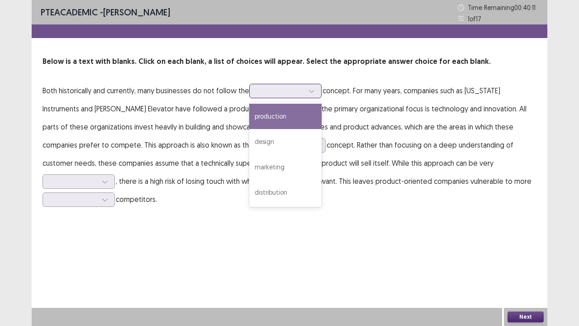
click at [311, 91] on icon at bounding box center [312, 91] width 6 height 6
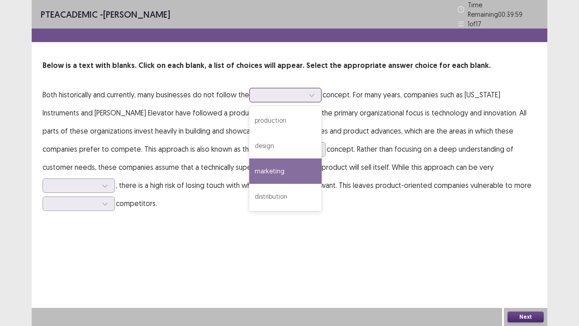
click at [286, 163] on div "marketing" at bounding box center [285, 170] width 72 height 25
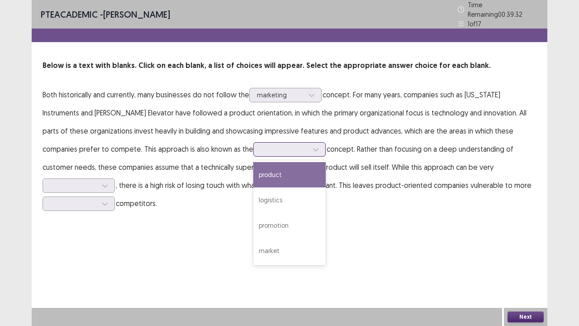
click at [309, 148] on div at bounding box center [316, 150] width 14 height 14
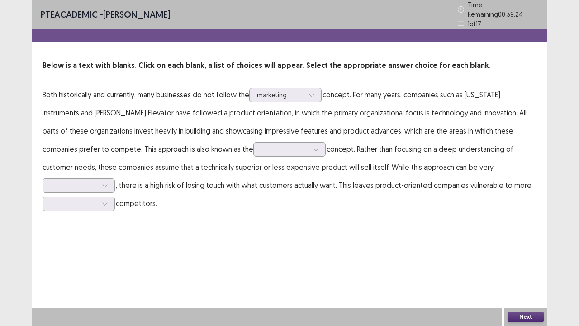
click at [147, 203] on p "Both historically and currently, many businesses do not follow the marketing co…" at bounding box center [290, 149] width 494 height 127
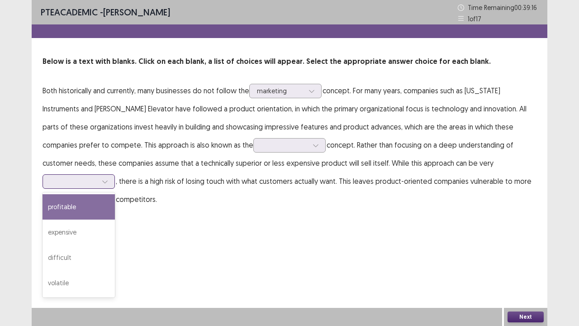
click at [115, 174] on div at bounding box center [79, 181] width 72 height 14
click at [108, 178] on icon at bounding box center [105, 181] width 6 height 6
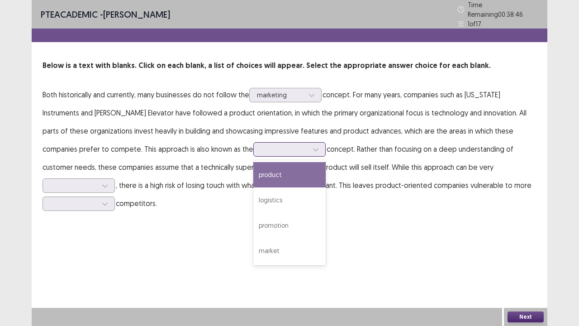
click at [313, 147] on icon at bounding box center [316, 149] width 6 height 6
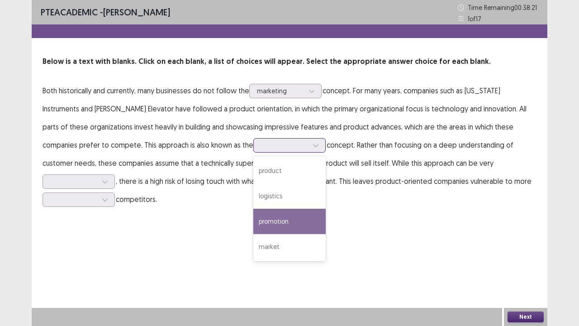
click at [253, 215] on div "promotion" at bounding box center [289, 221] width 72 height 25
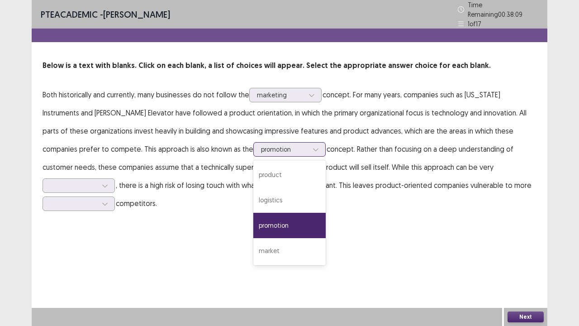
click at [309, 149] on div at bounding box center [316, 150] width 14 height 14
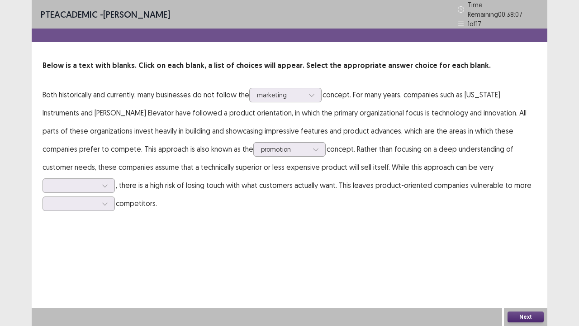
click at [393, 249] on div "PTE academic - [PERSON_NAME] Time Remaining 00 : 38 : 07 1 of 17 Below is a tex…" at bounding box center [290, 163] width 516 height 326
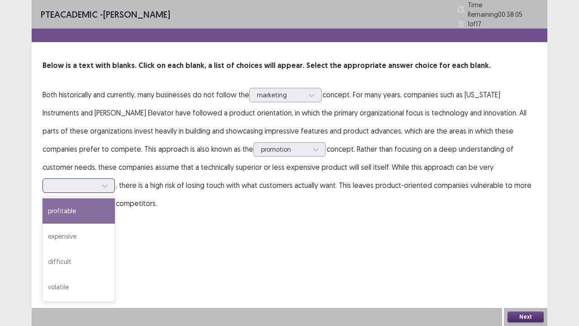
click at [108, 182] on icon at bounding box center [105, 185] width 6 height 6
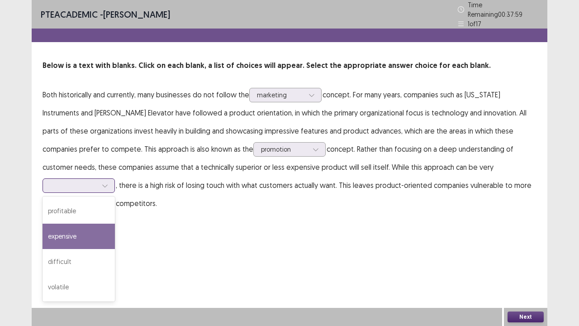
click at [115, 224] on div "expensive" at bounding box center [79, 236] width 72 height 25
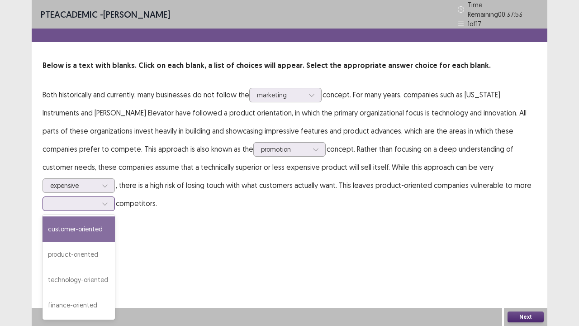
click at [108, 201] on icon at bounding box center [105, 204] width 6 height 6
click at [115, 216] on div "customer-oriented" at bounding box center [79, 228] width 72 height 25
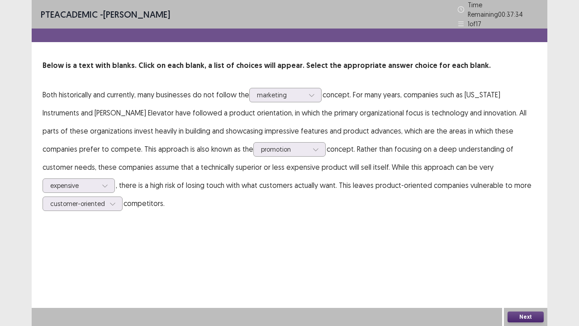
click at [529, 249] on button "Next" at bounding box center [526, 316] width 36 height 11
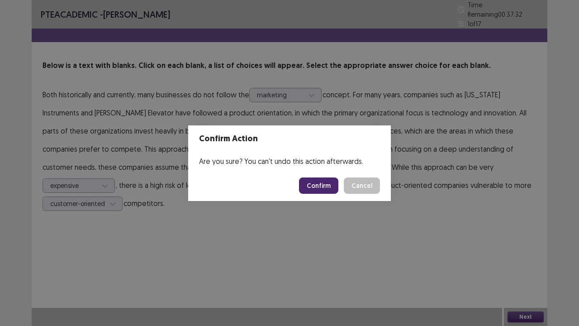
click at [324, 193] on button "Confirm" at bounding box center [318, 185] width 39 height 16
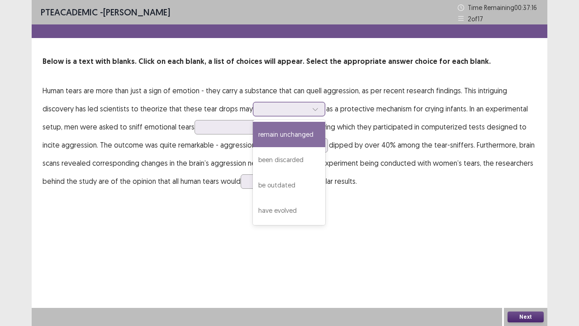
click at [312, 110] on icon at bounding box center [315, 109] width 6 height 6
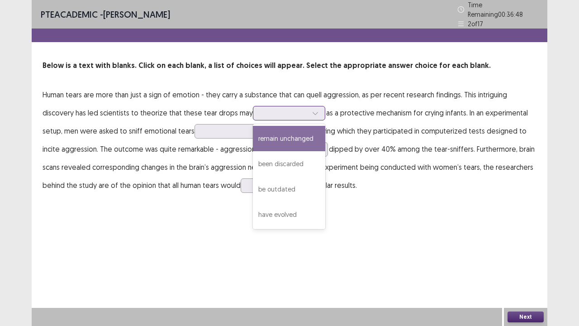
click at [279, 136] on div "remain unchanged" at bounding box center [289, 138] width 72 height 25
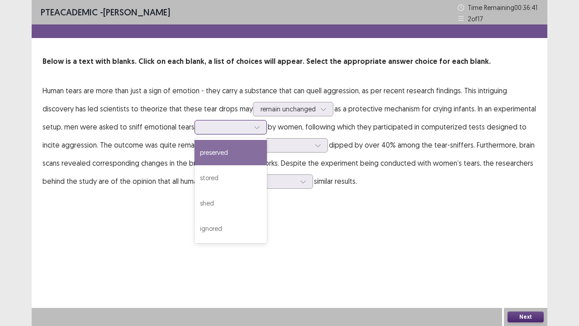
click at [256, 127] on icon at bounding box center [256, 127] width 5 height 3
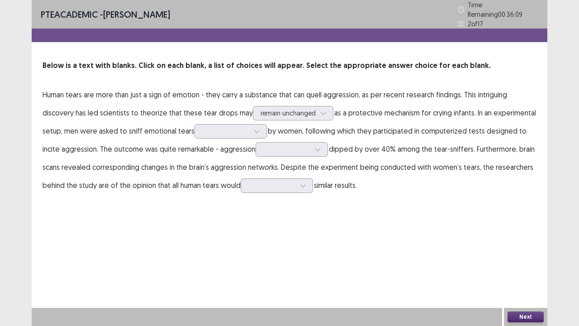
click at [139, 246] on div "PTE academic - [PERSON_NAME] Time Remaining 00 : 36 : 09 2 of 17 Below is a tex…" at bounding box center [290, 163] width 516 height 326
click at [315, 147] on icon at bounding box center [318, 149] width 6 height 6
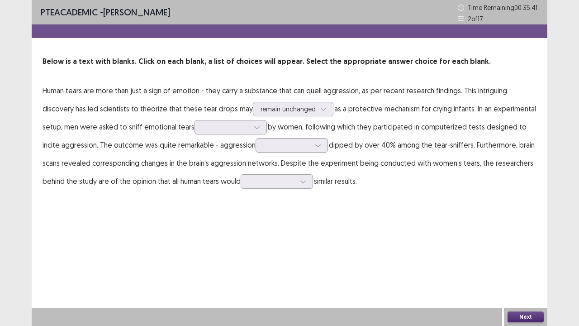
click at [187, 230] on div "PTE academic - [PERSON_NAME] Time Remaining 00 : 35 : 41 2 of 17 Below is a tex…" at bounding box center [290, 163] width 516 height 326
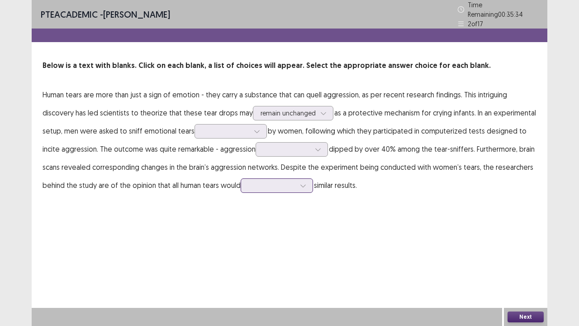
click at [307, 179] on div at bounding box center [303, 186] width 14 height 14
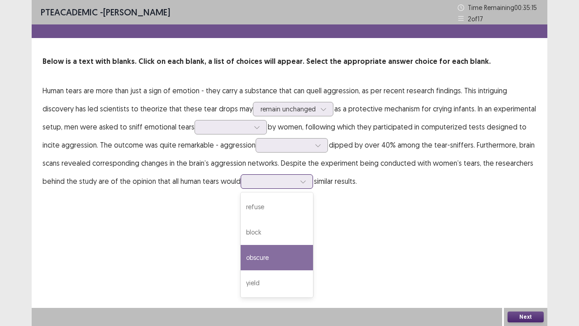
click at [263, 249] on div "obscure" at bounding box center [277, 257] width 72 height 25
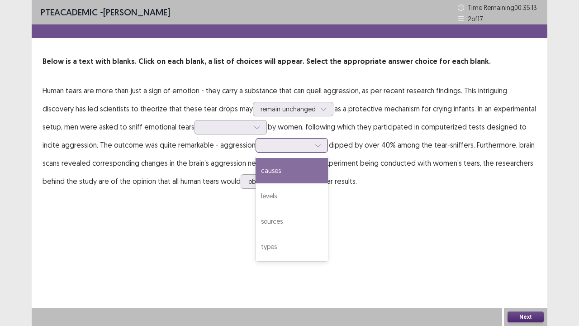
click at [317, 144] on icon at bounding box center [318, 145] width 6 height 6
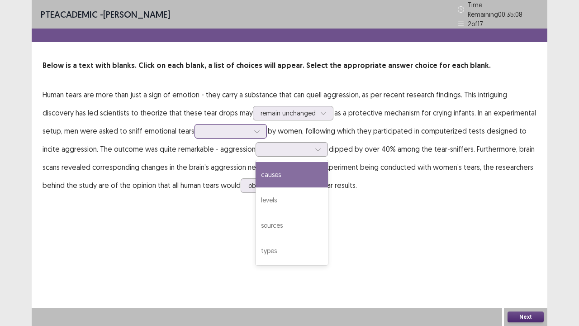
click at [254, 129] on icon at bounding box center [257, 131] width 6 height 6
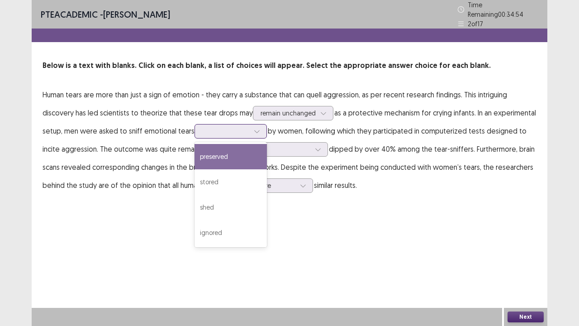
click at [215, 154] on div "preserved" at bounding box center [231, 156] width 72 height 25
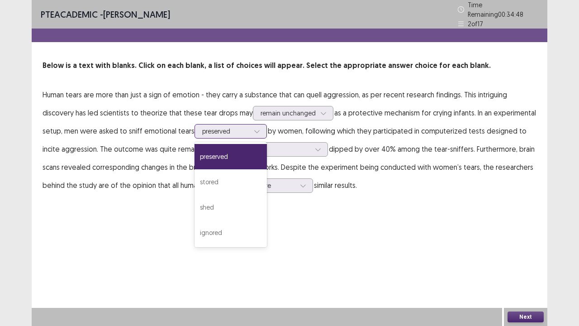
click at [253, 131] on div at bounding box center [257, 131] width 14 height 14
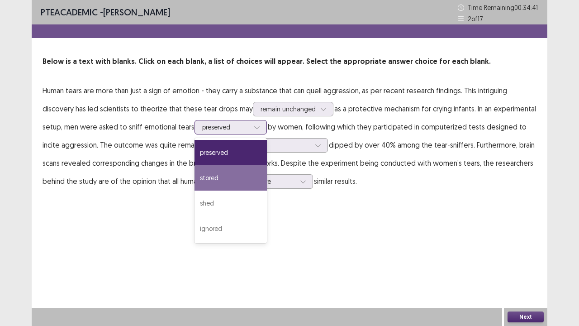
click at [215, 179] on div "stored" at bounding box center [231, 177] width 72 height 25
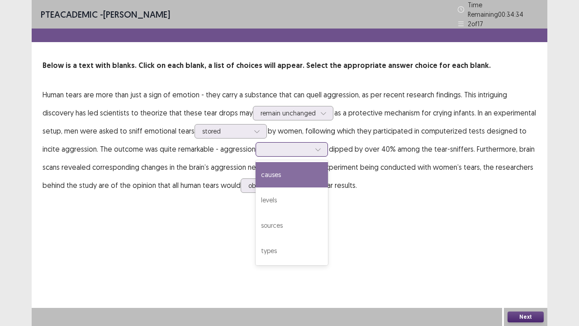
click at [321, 149] on div at bounding box center [318, 150] width 14 height 14
click at [265, 169] on div "causes" at bounding box center [292, 174] width 72 height 25
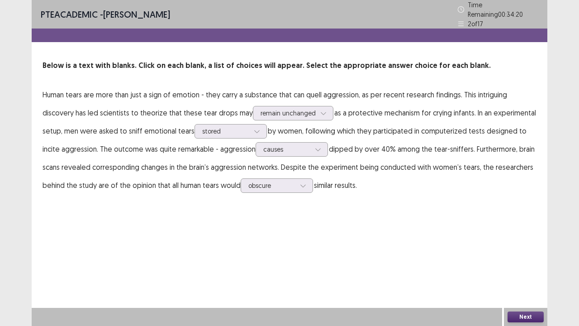
click at [529, 249] on button "Next" at bounding box center [526, 316] width 36 height 11
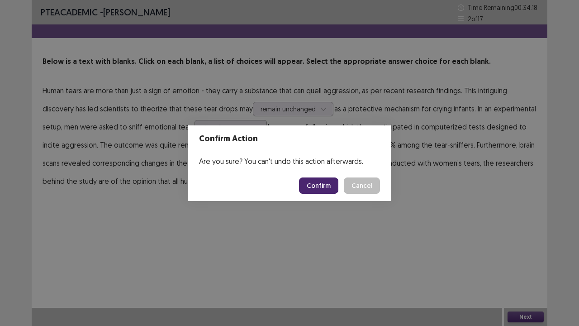
click at [323, 187] on button "Confirm" at bounding box center [318, 185] width 39 height 16
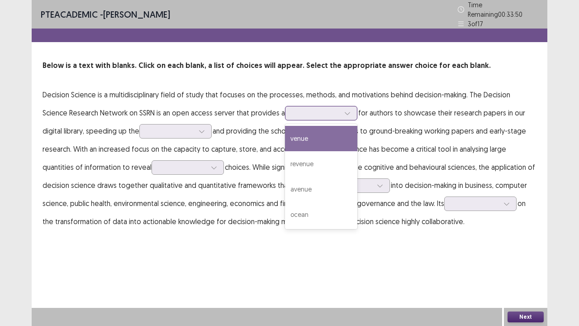
click at [345, 112] on icon at bounding box center [347, 113] width 5 height 3
click at [285, 137] on div "venue" at bounding box center [321, 138] width 72 height 25
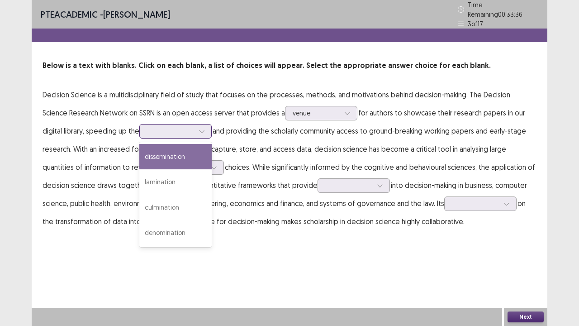
click at [195, 130] on div at bounding box center [202, 131] width 14 height 14
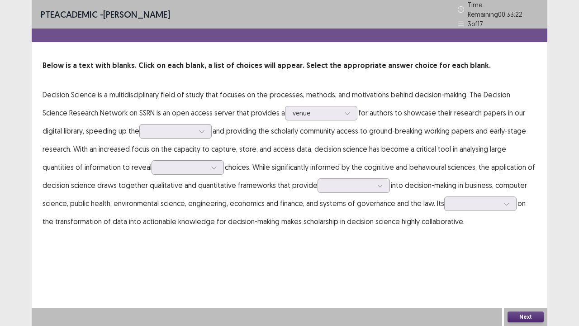
click at [81, 220] on p "Decision Science is a multidisciplinary field of study that focuses on the proc…" at bounding box center [290, 158] width 494 height 145
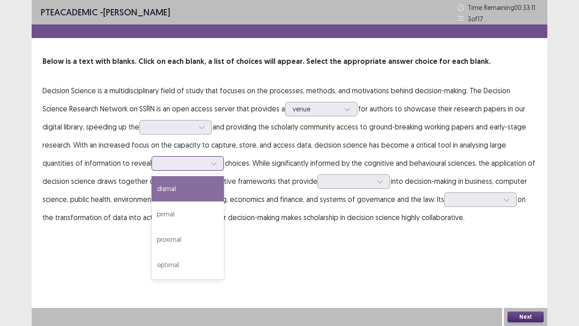
click at [207, 164] on div at bounding box center [214, 164] width 14 height 14
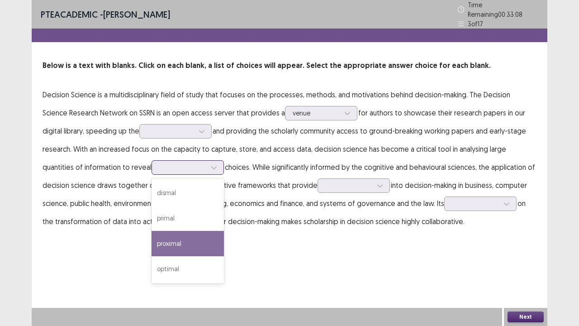
click at [152, 236] on div "proximal" at bounding box center [188, 243] width 72 height 25
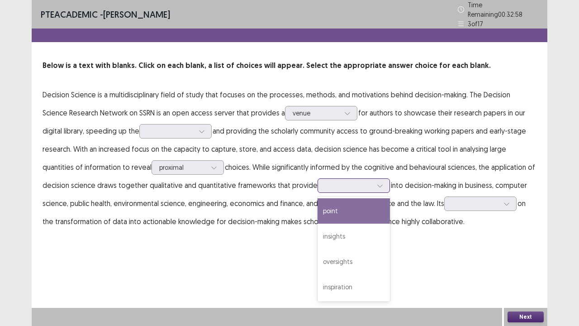
click at [377, 183] on icon at bounding box center [380, 185] width 6 height 6
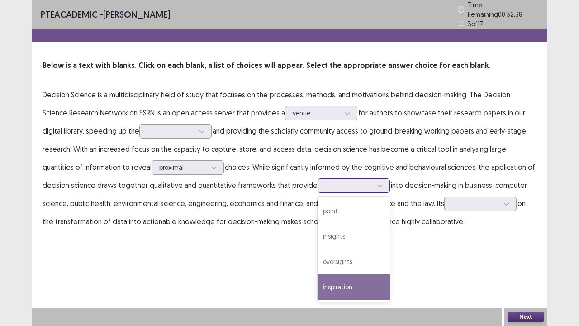
click at [318, 249] on div "inspiration" at bounding box center [354, 286] width 72 height 25
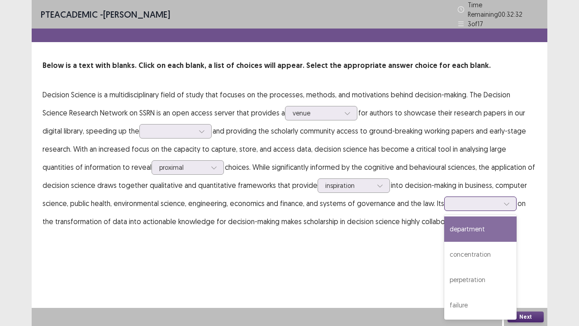
click at [504, 202] on icon at bounding box center [507, 204] width 6 height 6
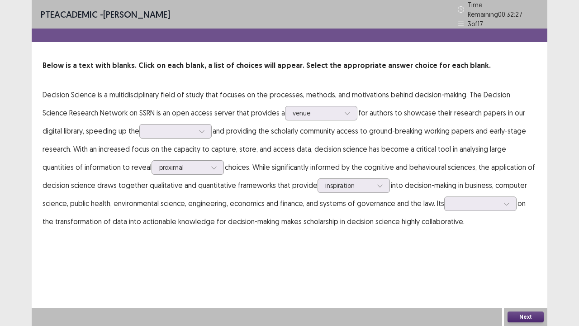
click at [371, 249] on div "PTE academic - [PERSON_NAME] Time Remaining 00 : 32 : 27 3 of 17 Below is a tex…" at bounding box center [290, 163] width 516 height 326
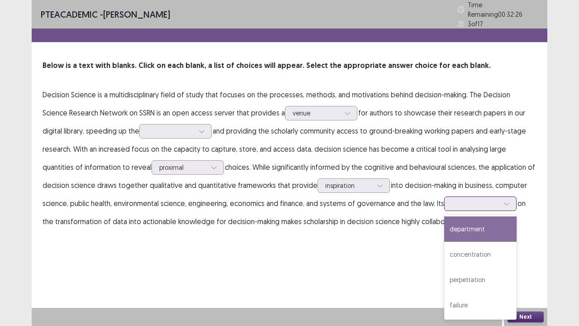
click at [504, 201] on icon at bounding box center [507, 204] width 6 height 6
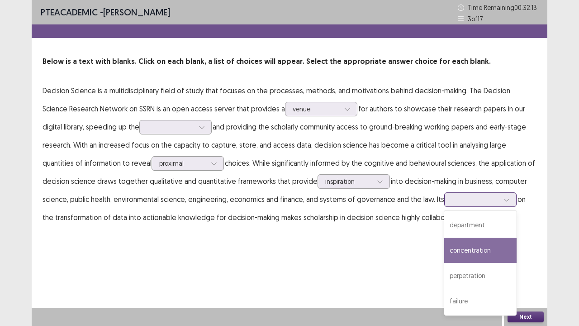
click at [446, 247] on div "concentration" at bounding box center [481, 250] width 72 height 25
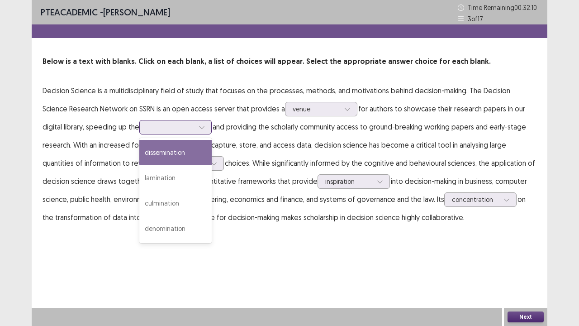
click at [195, 129] on div at bounding box center [202, 127] width 14 height 14
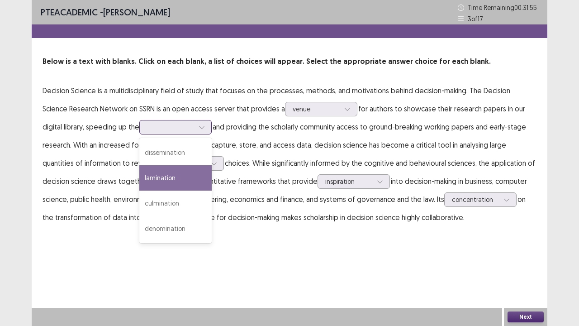
click at [145, 176] on div "lamination" at bounding box center [175, 177] width 72 height 25
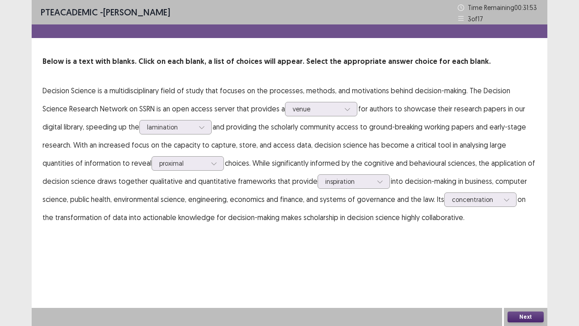
click at [520, 249] on button "Next" at bounding box center [526, 316] width 36 height 11
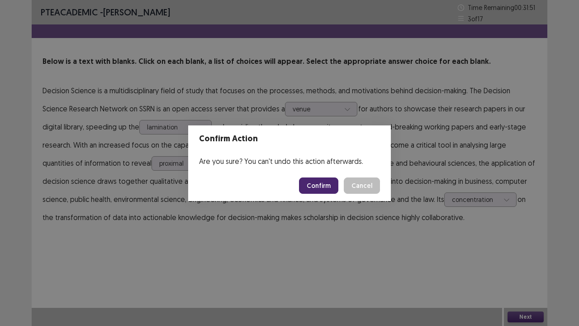
click at [325, 186] on button "Confirm" at bounding box center [318, 185] width 39 height 16
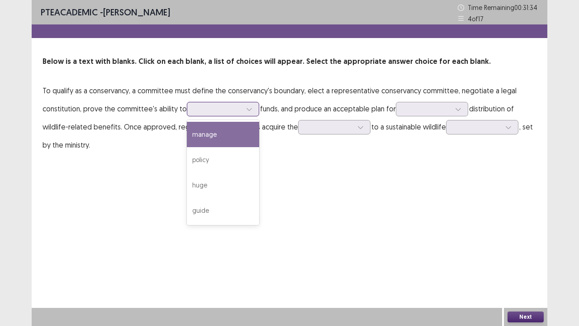
click at [251, 109] on div at bounding box center [250, 109] width 14 height 14
click at [198, 136] on div "manage" at bounding box center [223, 134] width 72 height 25
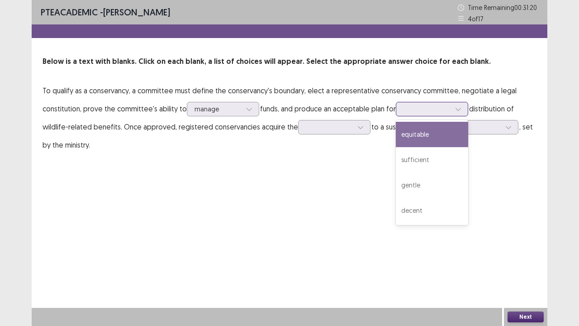
click at [458, 110] on icon at bounding box center [458, 109] width 6 height 6
click at [429, 132] on div "equitable" at bounding box center [432, 134] width 72 height 25
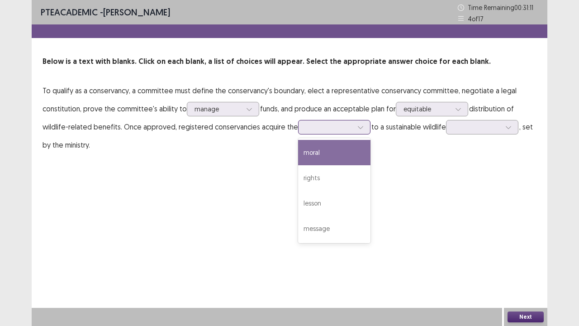
click at [358, 129] on icon at bounding box center [361, 127] width 6 height 6
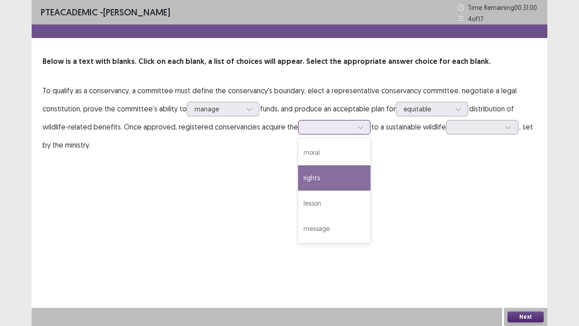
click at [311, 174] on div "rights" at bounding box center [334, 177] width 72 height 25
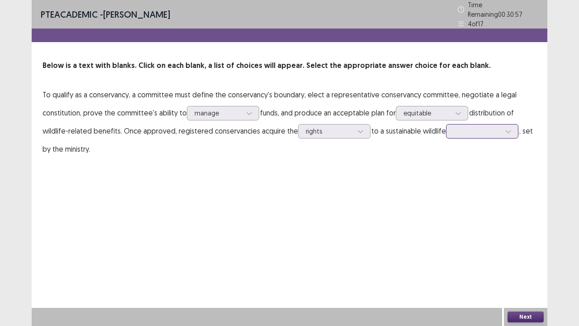
click at [508, 129] on icon at bounding box center [509, 131] width 6 height 6
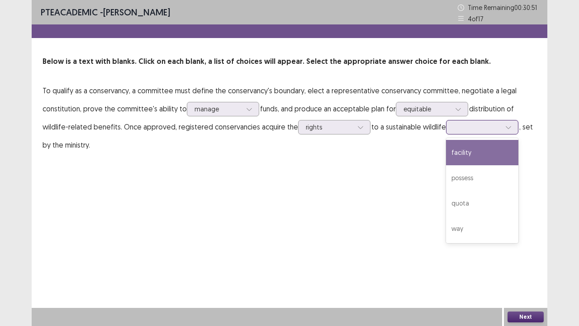
click at [459, 147] on div "facility" at bounding box center [482, 152] width 72 height 25
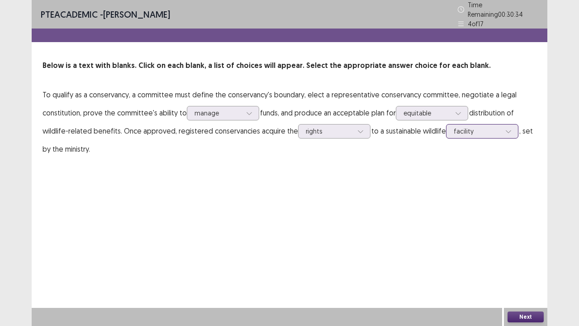
click at [508, 128] on icon at bounding box center [509, 131] width 6 height 6
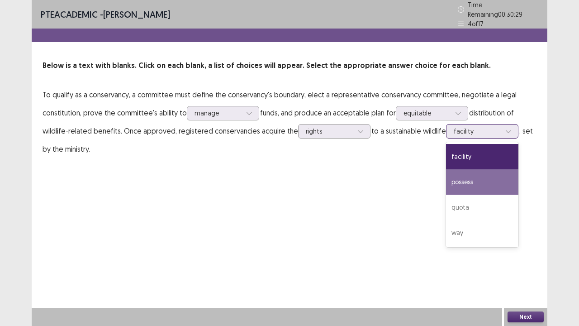
click at [465, 178] on div "possess" at bounding box center [482, 181] width 72 height 25
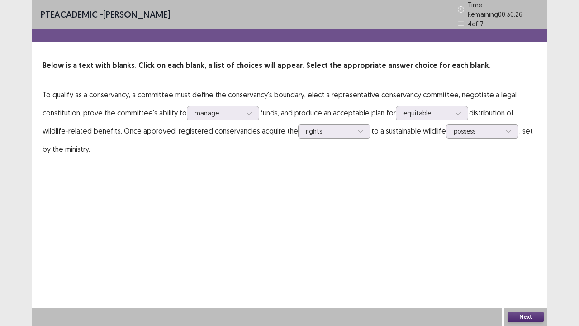
click at [522, 249] on button "Next" at bounding box center [526, 316] width 36 height 11
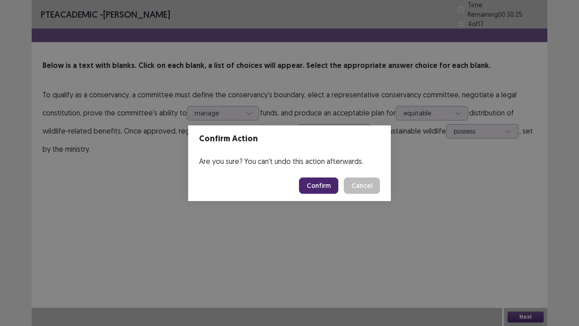
click at [327, 182] on button "Confirm" at bounding box center [318, 185] width 39 height 16
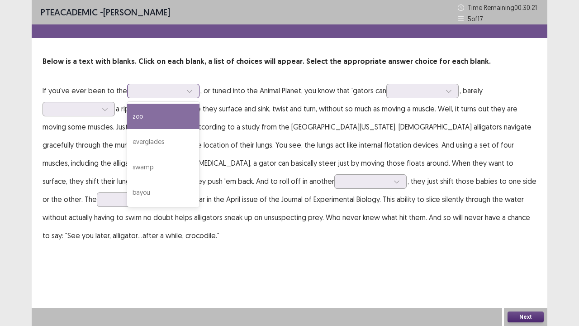
click at [188, 91] on icon at bounding box center [189, 91] width 6 height 6
click at [138, 114] on div "zoo" at bounding box center [163, 116] width 72 height 25
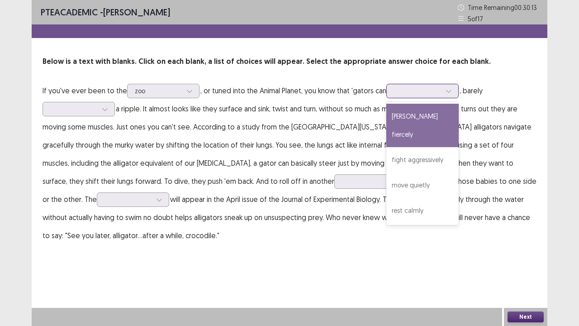
click at [448, 91] on icon at bounding box center [448, 91] width 5 height 3
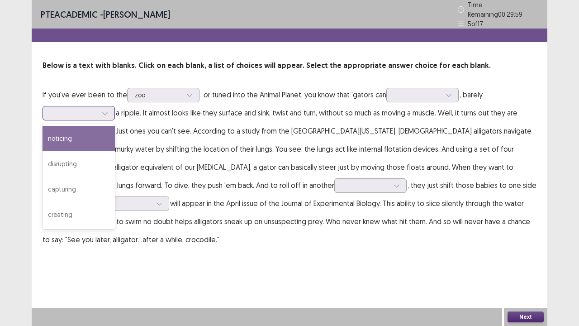
click at [101, 110] on div at bounding box center [105, 113] width 14 height 14
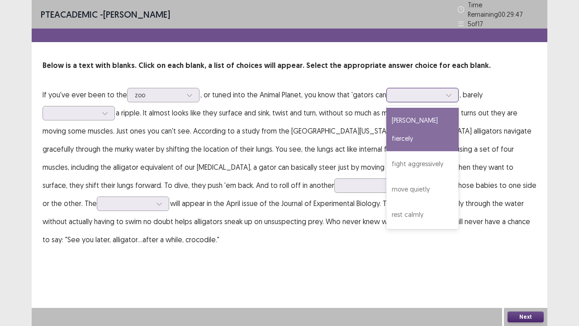
click at [446, 92] on icon at bounding box center [449, 95] width 6 height 6
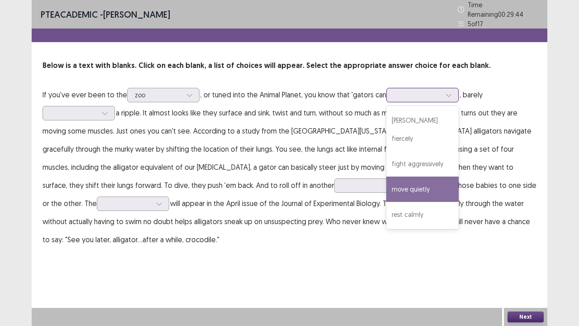
click at [413, 177] on div "move quietly" at bounding box center [423, 189] width 72 height 25
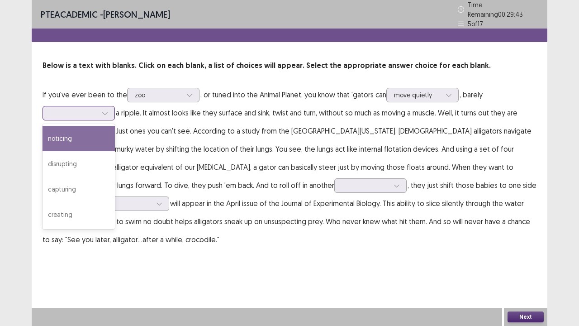
click at [108, 110] on icon at bounding box center [105, 113] width 6 height 6
click at [61, 133] on div "noticing" at bounding box center [79, 138] width 72 height 25
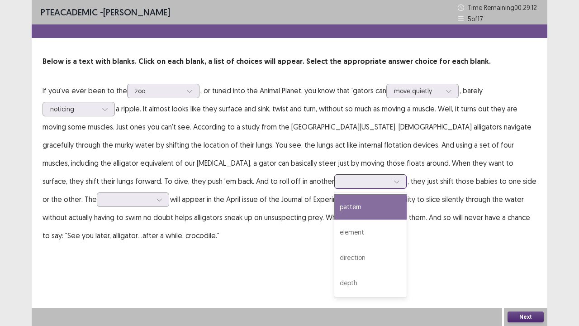
click at [394, 184] on icon at bounding box center [397, 181] width 6 height 6
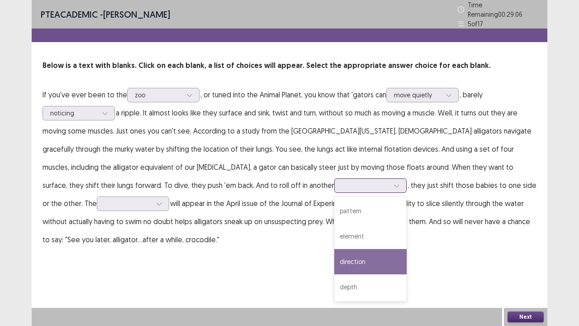
click at [335, 249] on div "direction" at bounding box center [371, 261] width 72 height 25
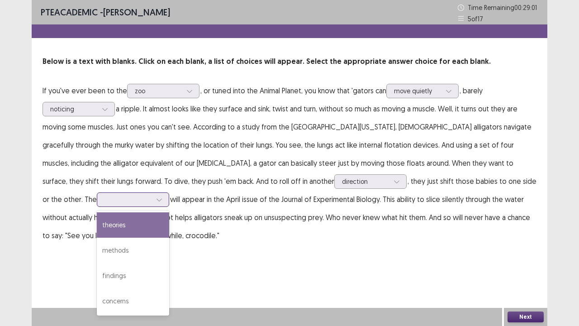
click at [162, 199] on icon at bounding box center [159, 200] width 5 height 3
click at [169, 212] on div "theories" at bounding box center [133, 224] width 72 height 25
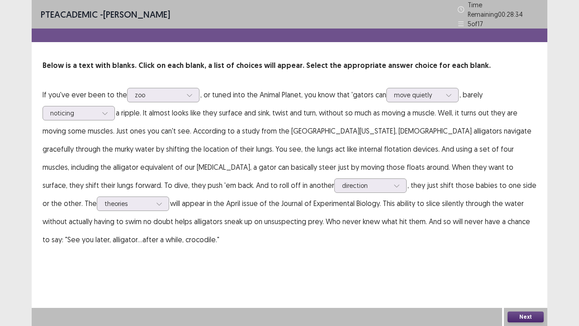
click at [521, 249] on button "Next" at bounding box center [526, 316] width 36 height 11
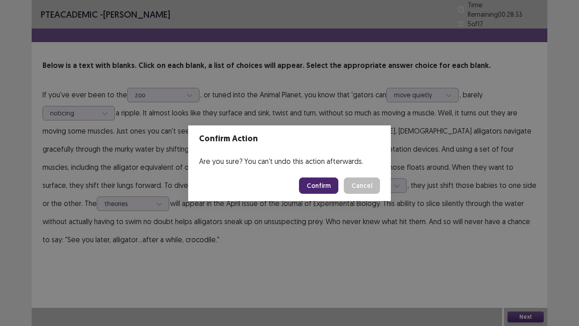
click at [316, 186] on button "Confirm" at bounding box center [318, 185] width 39 height 16
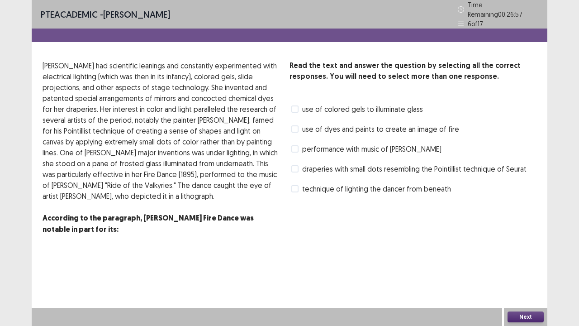
click at [294, 146] on span at bounding box center [295, 148] width 7 height 7
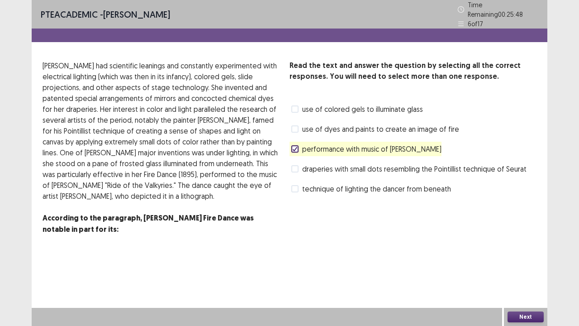
click at [295, 165] on span at bounding box center [295, 168] width 7 height 7
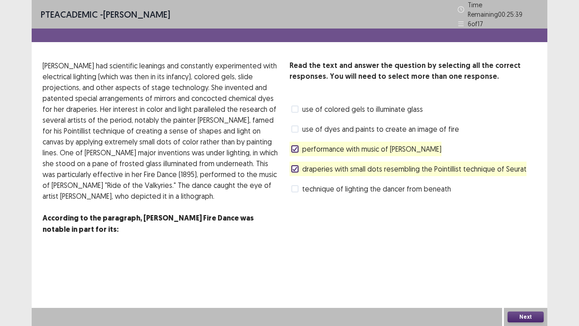
click at [534, 249] on button "Next" at bounding box center [526, 316] width 36 height 11
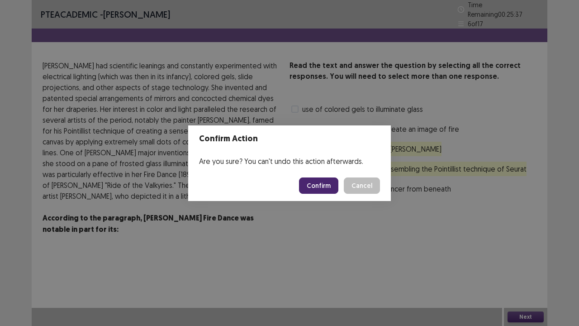
click at [323, 190] on button "Confirm" at bounding box center [318, 185] width 39 height 16
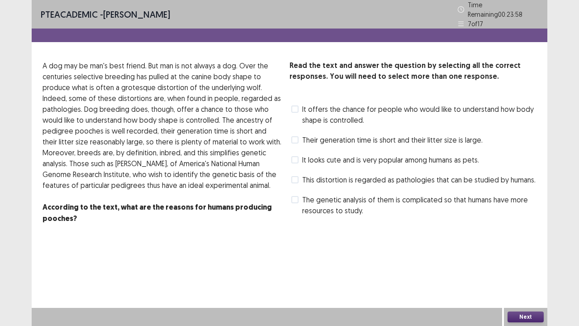
click at [292, 106] on span at bounding box center [295, 108] width 7 height 7
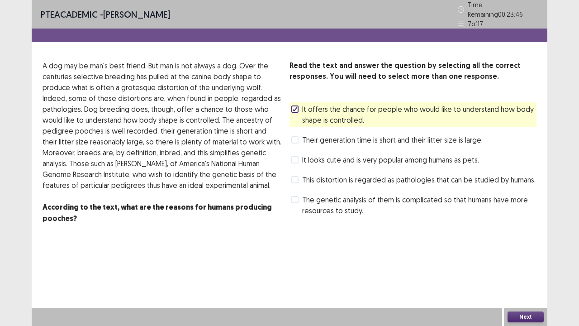
click at [297, 137] on span at bounding box center [295, 139] width 7 height 7
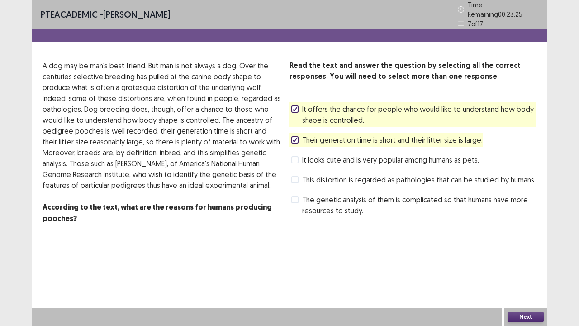
click at [535, 249] on button "Next" at bounding box center [526, 316] width 36 height 11
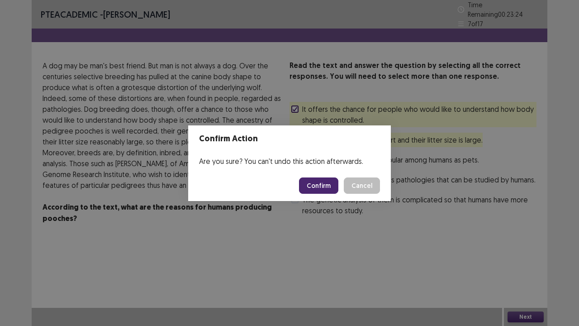
click at [320, 188] on button "Confirm" at bounding box center [318, 185] width 39 height 16
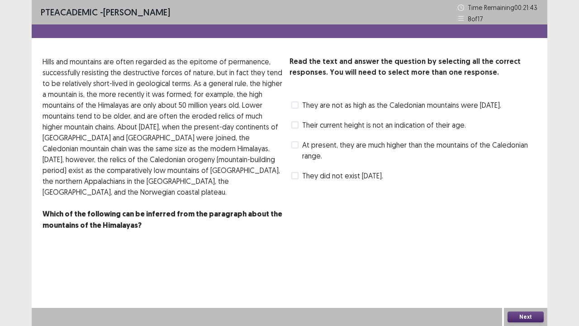
click at [294, 179] on span at bounding box center [295, 175] width 7 height 7
click at [296, 102] on span at bounding box center [295, 104] width 7 height 7
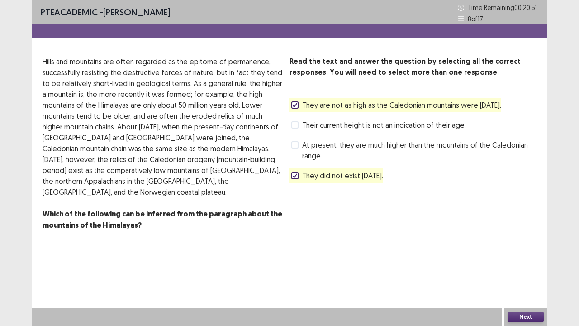
click at [516, 249] on button "Next" at bounding box center [526, 316] width 36 height 11
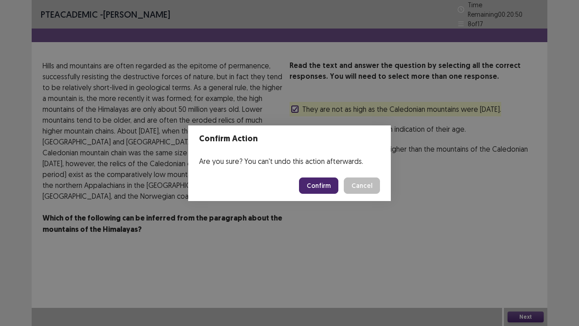
click at [332, 189] on button "Confirm" at bounding box center [318, 185] width 39 height 16
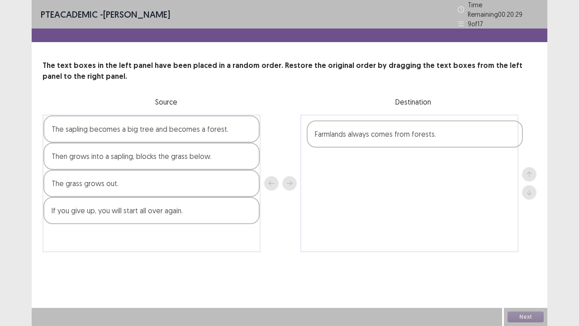
drag, startPoint x: 163, startPoint y: 214, endPoint x: 432, endPoint y: 140, distance: 278.3
click at [432, 140] on div "The sapling becomes a big tree and becomes a forest. Then grows into a sapling,…" at bounding box center [290, 184] width 494 height 138
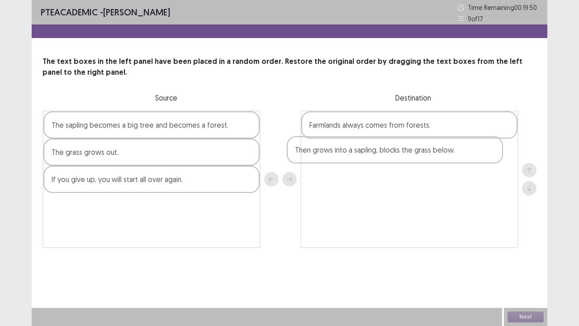
drag, startPoint x: 148, startPoint y: 160, endPoint x: 397, endPoint y: 158, distance: 249.0
click at [397, 158] on div "The sapling becomes a big tree and becomes a forest. Then grows into a sapling,…" at bounding box center [290, 179] width 494 height 138
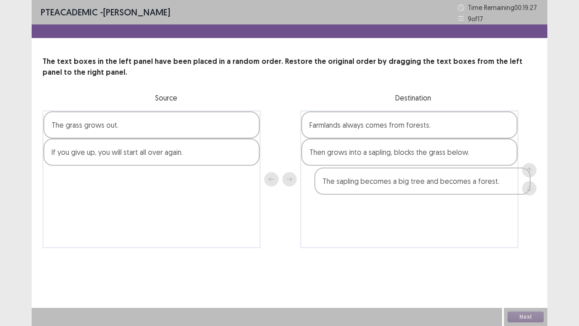
drag, startPoint x: 155, startPoint y: 128, endPoint x: 431, endPoint y: 185, distance: 282.0
click at [431, 185] on div "The sapling becomes a big tree and becomes a forest. The grass grows out. If yo…" at bounding box center [290, 179] width 494 height 138
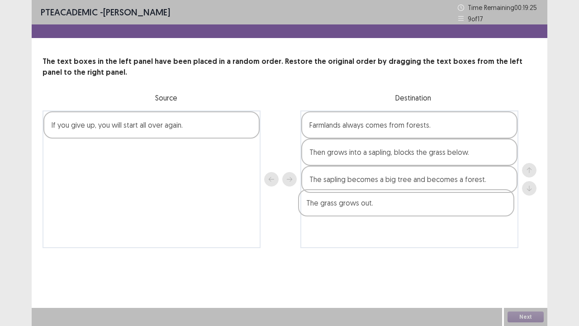
drag, startPoint x: 139, startPoint y: 132, endPoint x: 396, endPoint y: 210, distance: 268.6
click at [396, 210] on div "The grass grows out. If you give up, you will start all over again. Farmlands a…" at bounding box center [290, 179] width 494 height 138
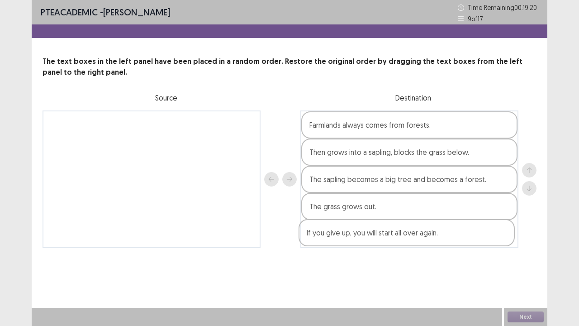
drag, startPoint x: 132, startPoint y: 129, endPoint x: 392, endPoint y: 235, distance: 281.2
click at [392, 235] on div "If you give up, you will start all over again. Farmlands always comes from fore…" at bounding box center [290, 179] width 494 height 138
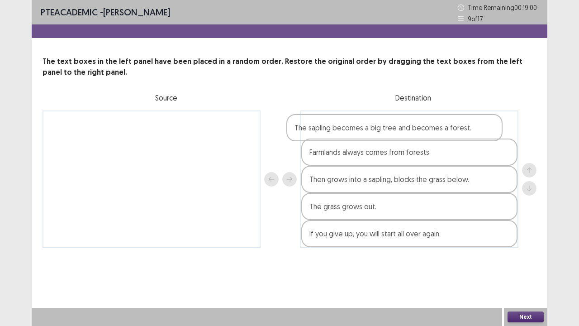
drag, startPoint x: 383, startPoint y: 182, endPoint x: 367, endPoint y: 126, distance: 57.9
click at [367, 126] on div "Farmlands always comes from forests. Then grows into a sapling, blocks the gras…" at bounding box center [410, 179] width 218 height 138
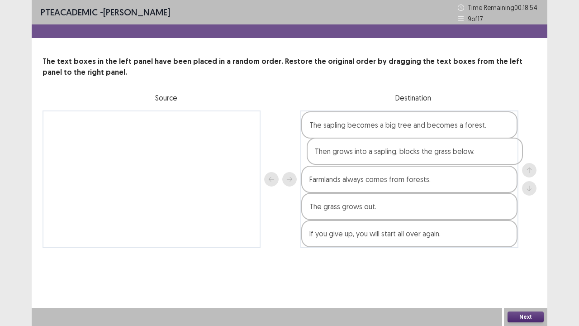
drag, startPoint x: 366, startPoint y: 190, endPoint x: 372, endPoint y: 156, distance: 34.4
click at [372, 156] on div "The sapling becomes a big tree and becomes a forest. Farmlands always comes fro…" at bounding box center [410, 179] width 218 height 138
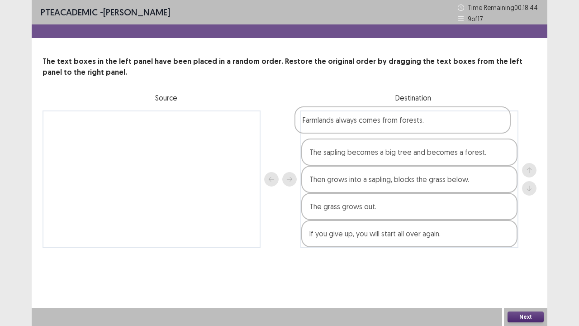
drag, startPoint x: 366, startPoint y: 189, endPoint x: 358, endPoint y: 126, distance: 63.4
click at [358, 126] on div "The sapling becomes a big tree and becomes a forest. Then grows into a sapling,…" at bounding box center [410, 179] width 218 height 138
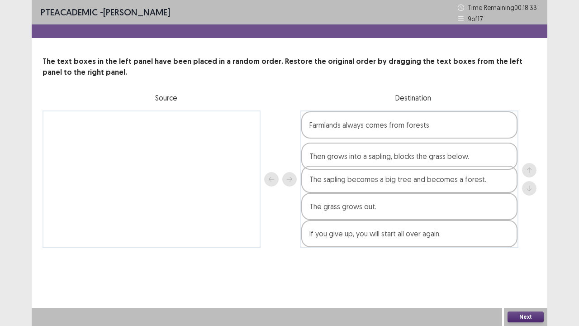
drag, startPoint x: 405, startPoint y: 187, endPoint x: 404, endPoint y: 160, distance: 27.6
click at [404, 160] on div "Farmlands always comes from forests. The sapling becomes a big tree and becomes…" at bounding box center [410, 179] width 218 height 138
click at [521, 249] on button "Next" at bounding box center [526, 316] width 36 height 11
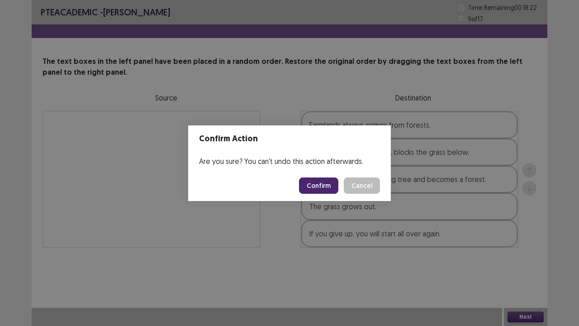
click at [357, 191] on button "Cancel" at bounding box center [362, 185] width 36 height 16
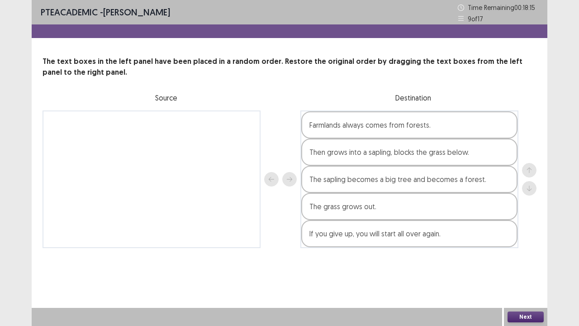
click at [516, 249] on button "Next" at bounding box center [526, 316] width 36 height 11
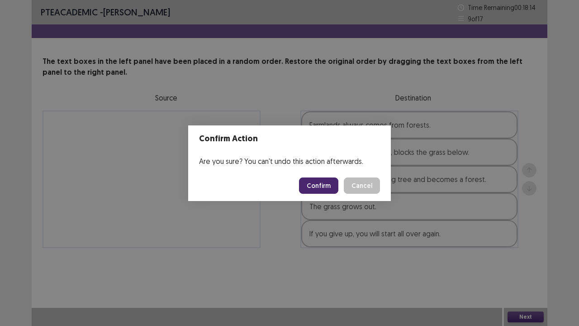
click at [316, 189] on button "Confirm" at bounding box center [318, 185] width 39 height 16
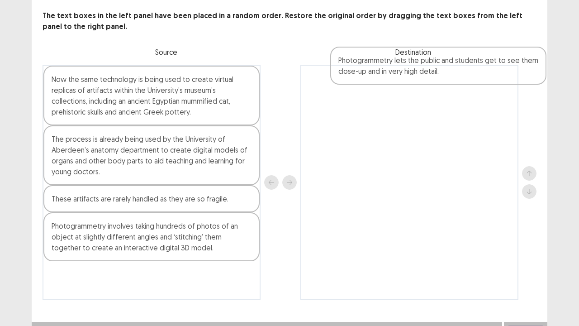
scroll to position [42, 0]
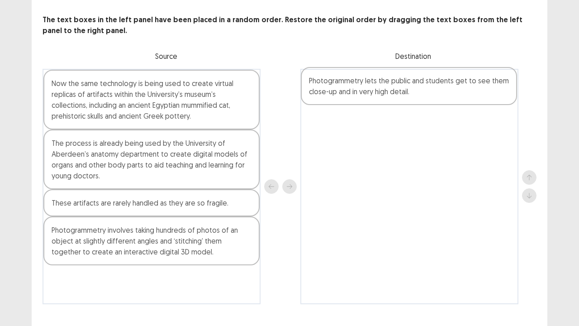
drag, startPoint x: 157, startPoint y: 290, endPoint x: 420, endPoint y: 94, distance: 328.0
click at [420, 94] on div "Now the same technology is being used to create virtual replicas of artifacts w…" at bounding box center [290, 186] width 494 height 235
click at [133, 249] on div "Photogrammetry involves taking hundreds of photos of an object at slightly diff…" at bounding box center [151, 240] width 216 height 49
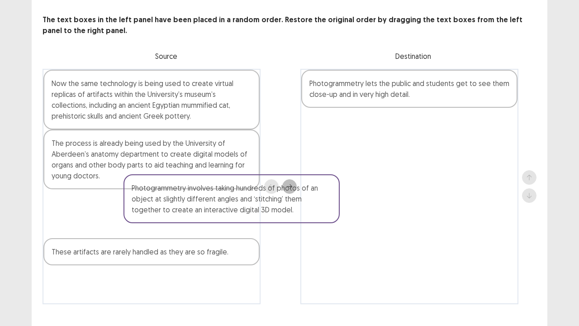
scroll to position [43, 0]
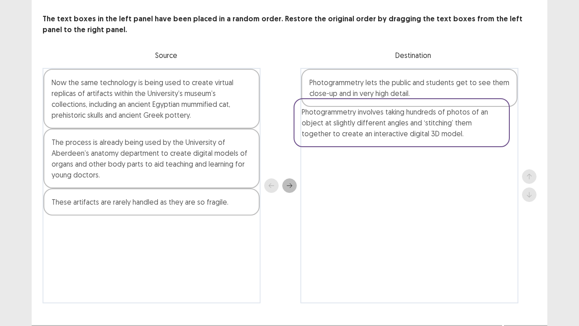
drag, startPoint x: 146, startPoint y: 258, endPoint x: 401, endPoint y: 139, distance: 281.1
click at [401, 139] on div "Now the same technology is being used to create virtual replicas of artifacts w…" at bounding box center [290, 185] width 494 height 235
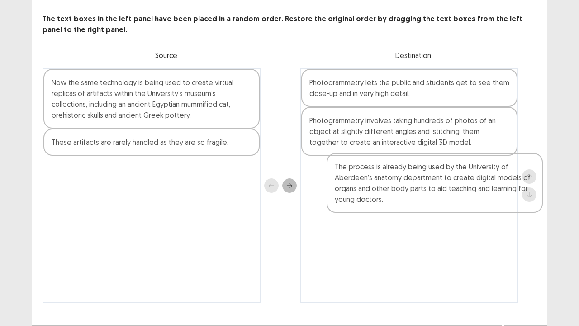
drag, startPoint x: 135, startPoint y: 167, endPoint x: 433, endPoint y: 188, distance: 298.6
click at [433, 188] on div "Now the same technology is being used to create virtual replicas of artifacts w…" at bounding box center [290, 185] width 494 height 235
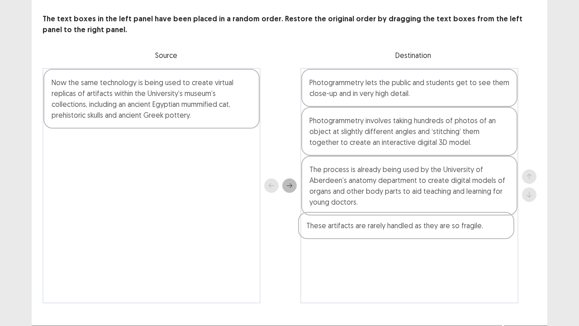
drag, startPoint x: 191, startPoint y: 142, endPoint x: 457, endPoint y: 225, distance: 278.8
click at [457, 225] on div "Now the same technology is being used to create virtual replicas of artifacts w…" at bounding box center [290, 185] width 494 height 235
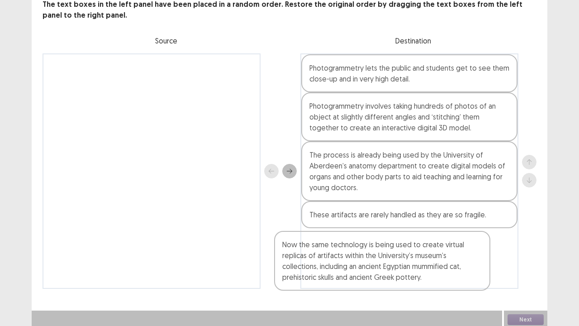
scroll to position [60, 0]
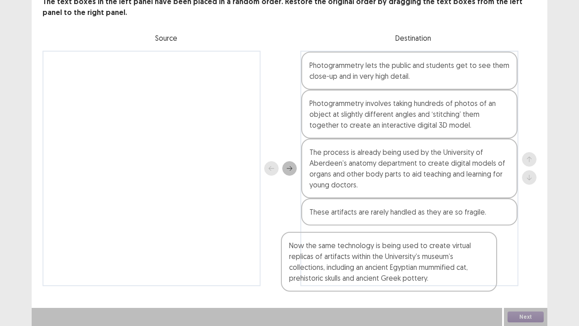
drag, startPoint x: 200, startPoint y: 110, endPoint x: 445, endPoint y: 268, distance: 291.3
click at [445, 249] on div "Now the same technology is being used to create virtual replicas of artifacts w…" at bounding box center [290, 168] width 494 height 235
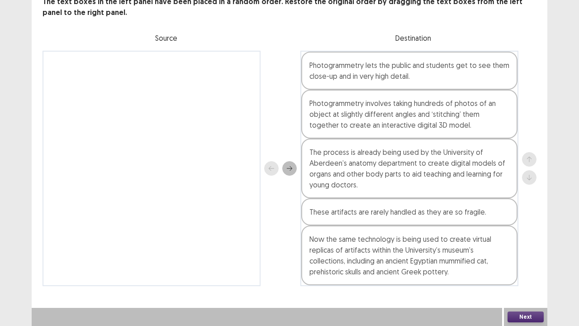
click at [520, 249] on button "Next" at bounding box center [526, 316] width 36 height 11
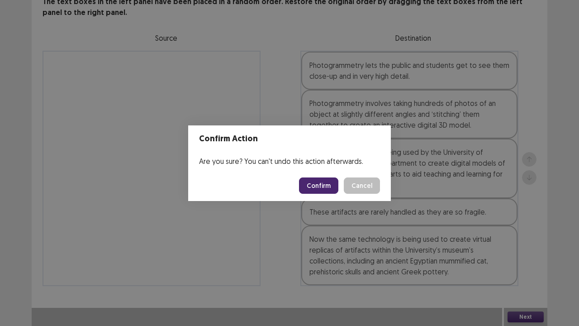
click at [315, 186] on button "Confirm" at bounding box center [318, 185] width 39 height 16
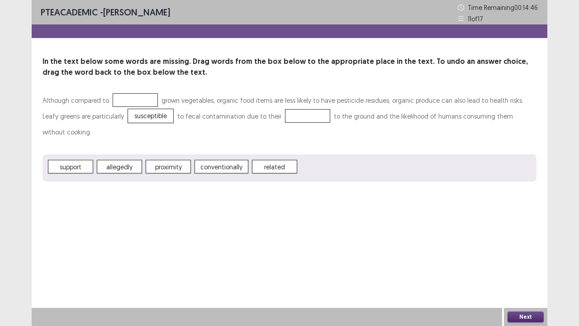
click at [167, 160] on span "proximity" at bounding box center [168, 167] width 45 height 14
click at [520, 249] on button "Next" at bounding box center [526, 316] width 36 height 11
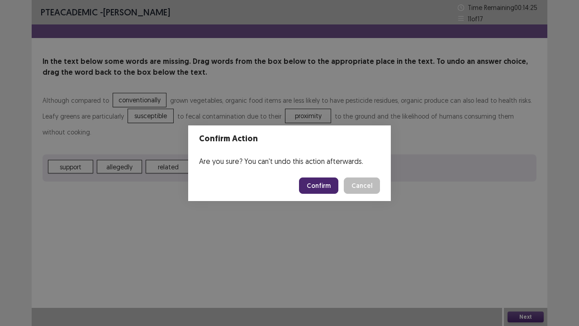
click at [318, 188] on button "Confirm" at bounding box center [318, 185] width 39 height 16
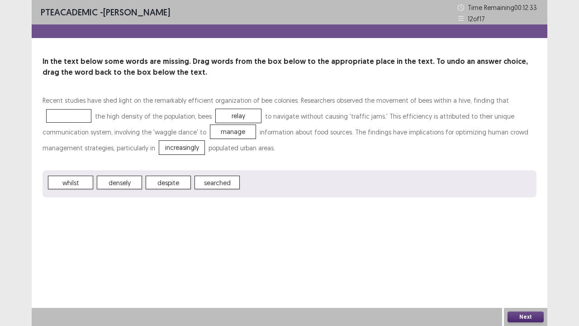
click at [77, 182] on span "whilst" at bounding box center [70, 183] width 45 height 14
click at [532, 249] on button "Next" at bounding box center [526, 316] width 36 height 11
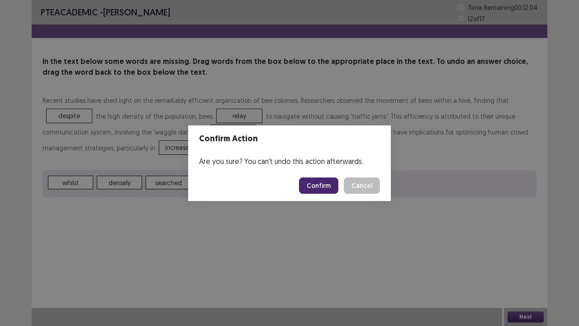
click at [331, 187] on button "Confirm" at bounding box center [318, 185] width 39 height 16
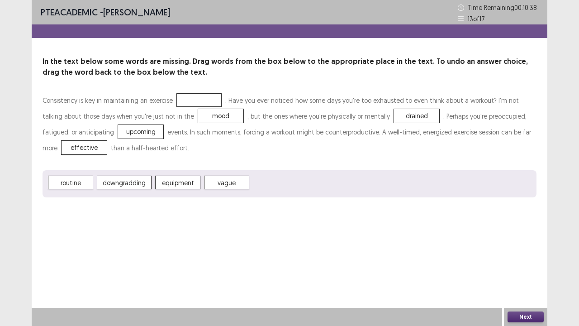
click at [72, 185] on span "routine" at bounding box center [70, 183] width 45 height 14
click at [524, 249] on button "Next" at bounding box center [526, 316] width 36 height 11
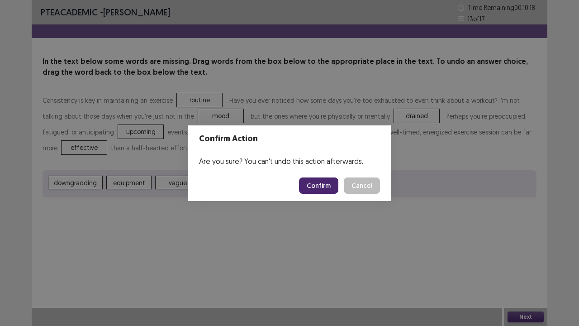
click at [324, 183] on button "Confirm" at bounding box center [318, 185] width 39 height 16
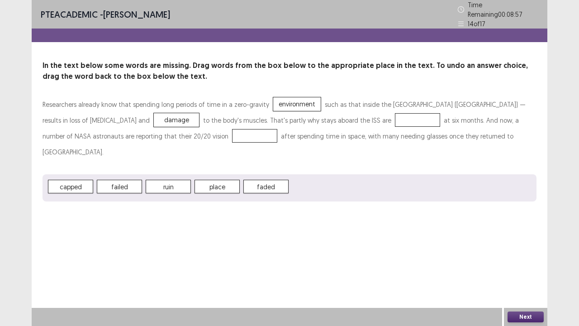
click at [274, 180] on span "faded" at bounding box center [266, 187] width 45 height 14
click at [524, 249] on button "Next" at bounding box center [526, 316] width 36 height 11
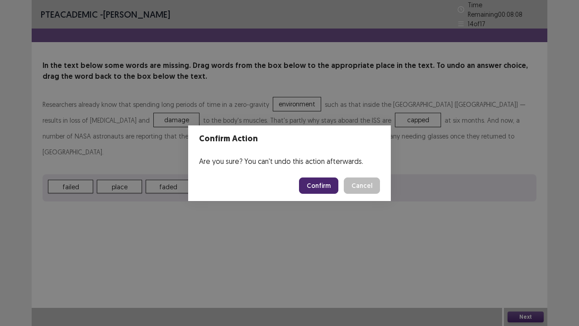
click at [316, 180] on button "Confirm" at bounding box center [318, 185] width 39 height 16
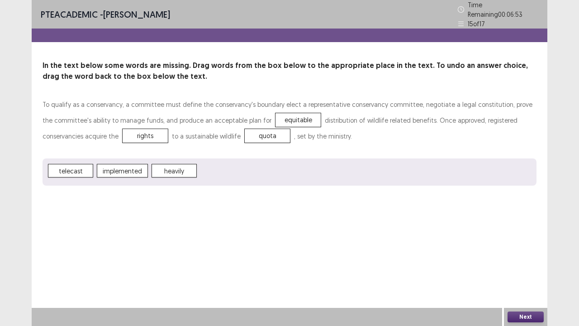
click at [521, 249] on button "Next" at bounding box center [526, 316] width 36 height 11
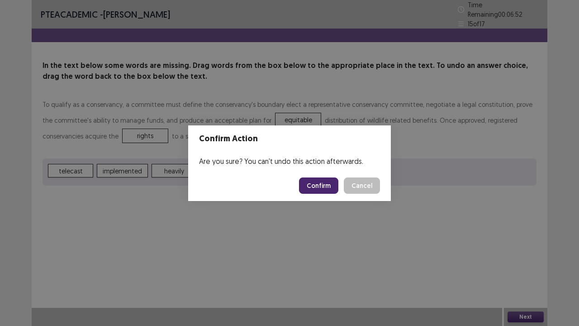
click at [325, 185] on button "Confirm" at bounding box center [318, 185] width 39 height 16
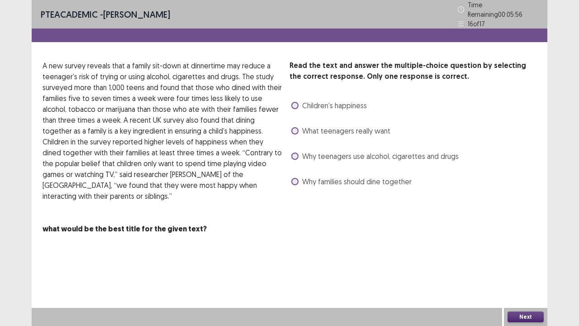
click at [297, 178] on span at bounding box center [295, 181] width 7 height 7
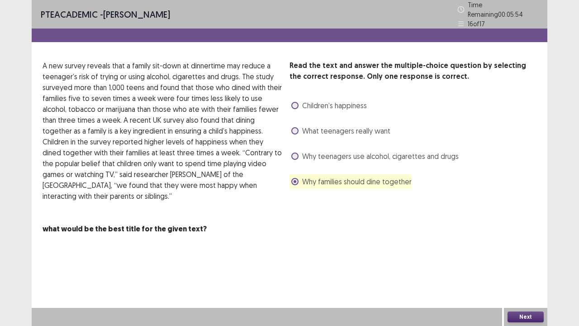
click at [528, 249] on button "Next" at bounding box center [526, 316] width 36 height 11
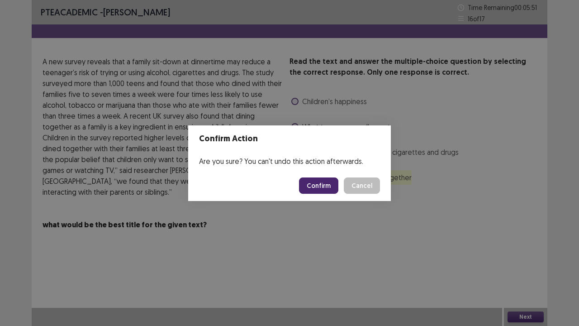
click at [320, 188] on button "Confirm" at bounding box center [318, 185] width 39 height 16
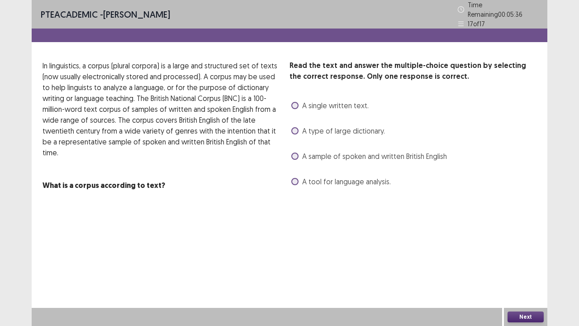
click at [296, 102] on span at bounding box center [295, 105] width 7 height 7
click at [293, 153] on span at bounding box center [295, 156] width 7 height 7
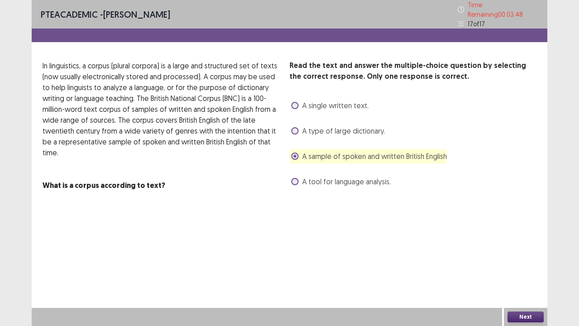
click at [534, 249] on button "Next" at bounding box center [526, 316] width 36 height 11
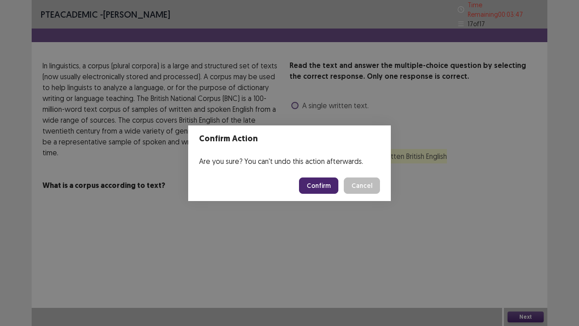
click at [317, 184] on button "Confirm" at bounding box center [318, 185] width 39 height 16
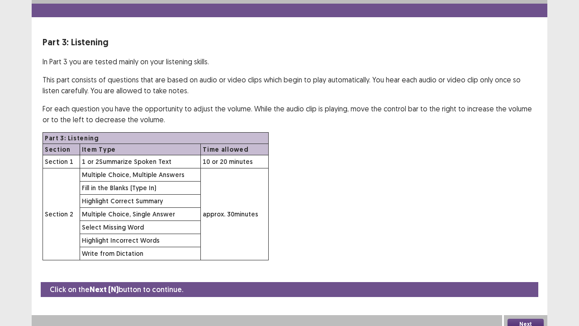
scroll to position [26, 0]
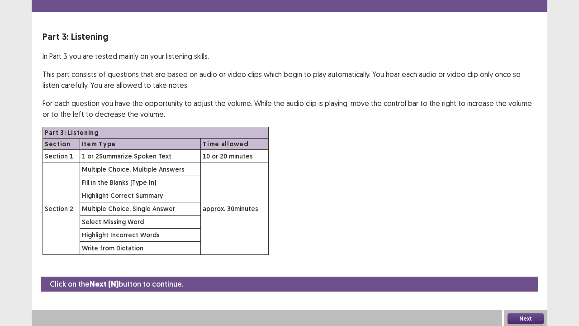
click at [522, 249] on button "Next" at bounding box center [526, 318] width 36 height 11
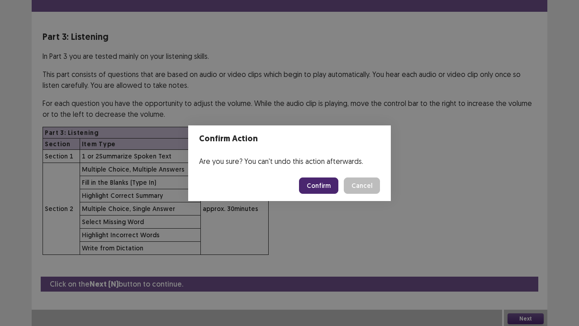
click at [322, 186] on button "Confirm" at bounding box center [318, 185] width 39 height 16
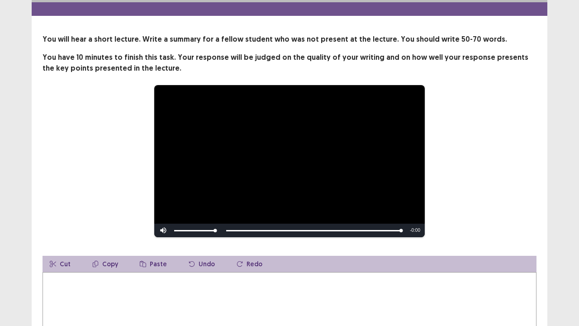
click at [99, 249] on textarea at bounding box center [290, 322] width 494 height 100
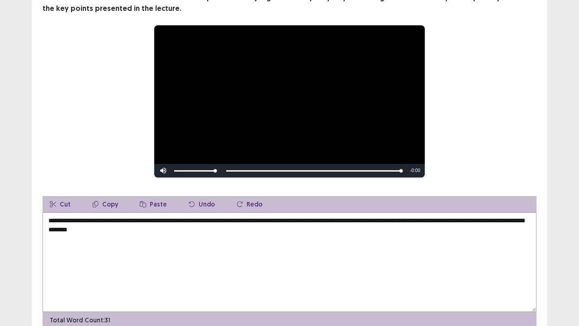
scroll to position [75, 0]
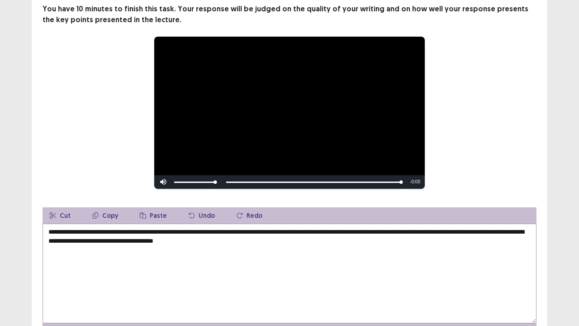
click at [168, 235] on textarea "**********" at bounding box center [290, 274] width 494 height 100
click at [378, 235] on textarea "**********" at bounding box center [290, 274] width 494 height 100
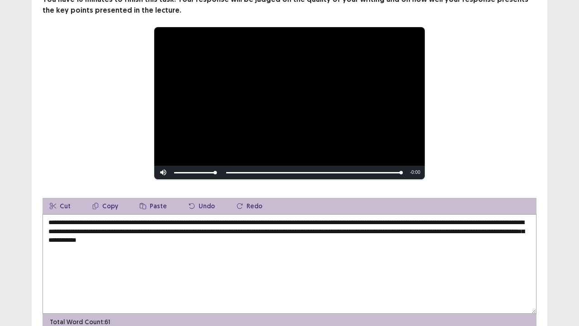
scroll to position [79, 0]
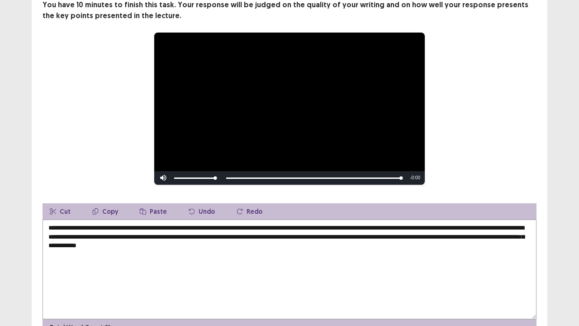
click at [508, 231] on textarea "**********" at bounding box center [290, 270] width 494 height 100
click at [518, 231] on textarea "**********" at bounding box center [290, 270] width 494 height 100
click at [473, 249] on textarea "**********" at bounding box center [290, 270] width 494 height 100
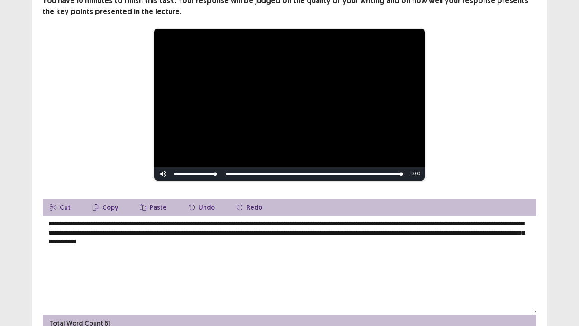
click at [510, 233] on textarea "**********" at bounding box center [290, 265] width 494 height 100
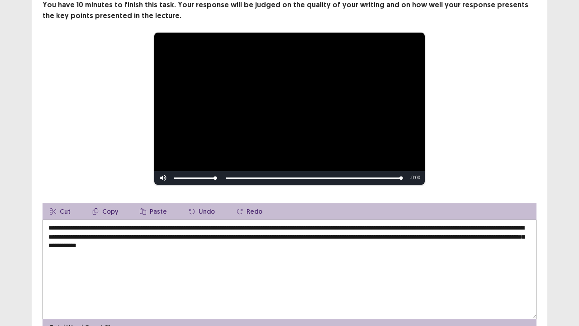
click at [526, 231] on textarea "**********" at bounding box center [290, 270] width 494 height 100
click at [291, 249] on textarea "**********" at bounding box center [290, 270] width 494 height 100
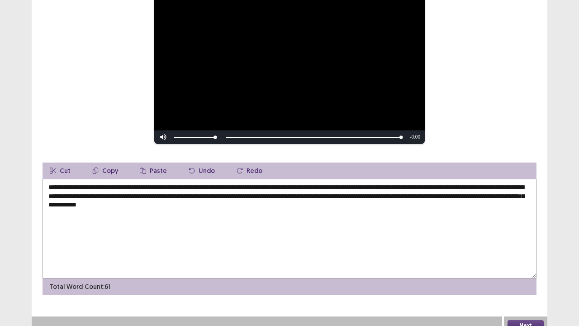
scroll to position [124, 0]
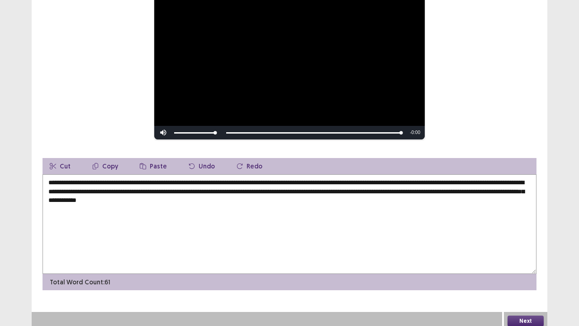
type textarea "**********"
click at [516, 249] on button "Next" at bounding box center [526, 321] width 36 height 11
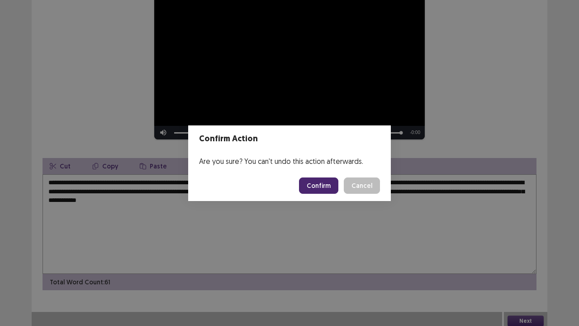
click at [324, 188] on button "Confirm" at bounding box center [318, 185] width 39 height 16
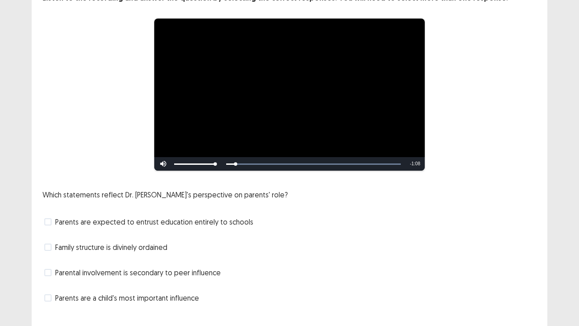
scroll to position [82, 0]
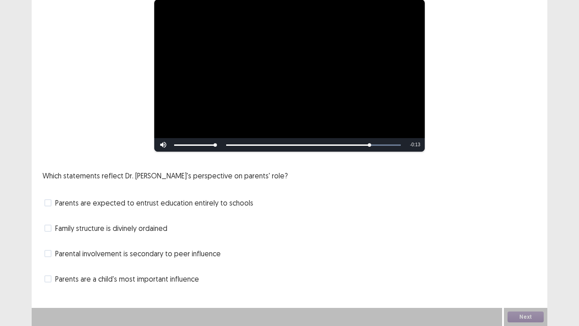
click at [50, 249] on span at bounding box center [47, 278] width 7 height 7
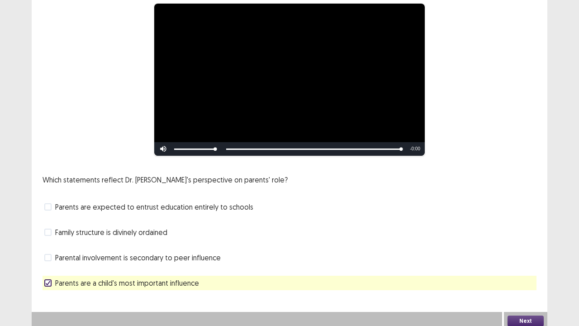
click at [46, 204] on span at bounding box center [47, 206] width 7 height 7
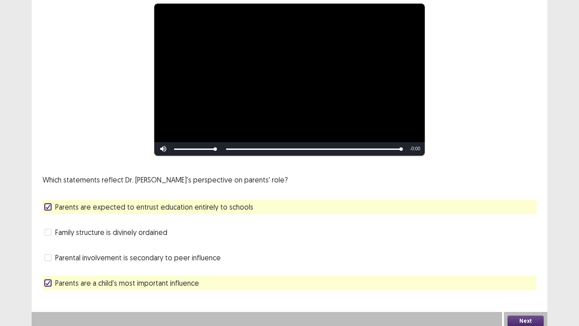
click at [48, 231] on span at bounding box center [47, 232] width 7 height 7
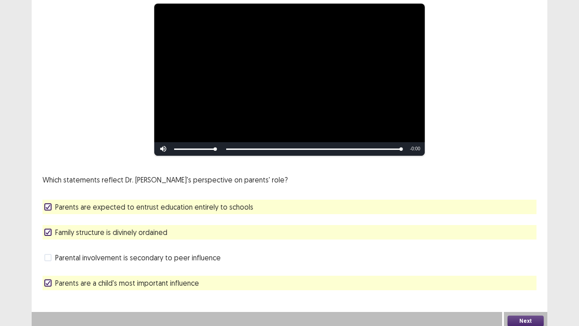
click at [515, 249] on button "Next" at bounding box center [526, 321] width 36 height 11
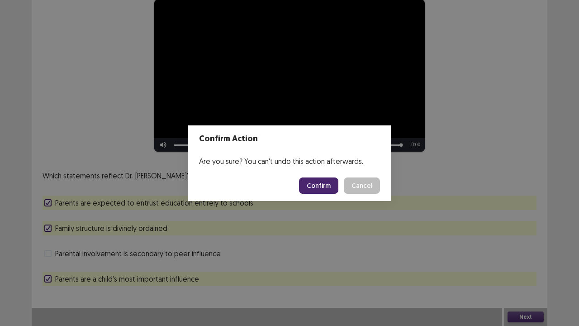
click at [324, 186] on button "Confirm" at bounding box center [318, 185] width 39 height 16
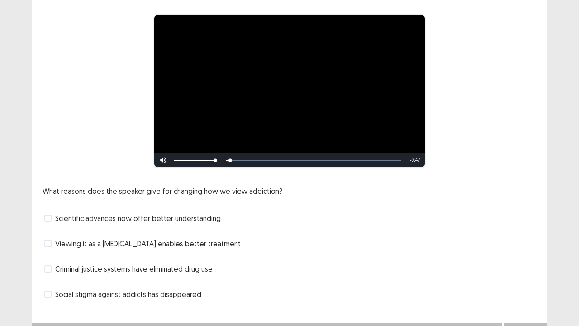
scroll to position [72, 0]
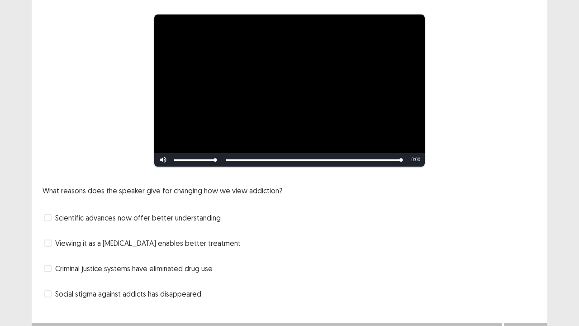
click at [48, 249] on span at bounding box center [47, 268] width 7 height 7
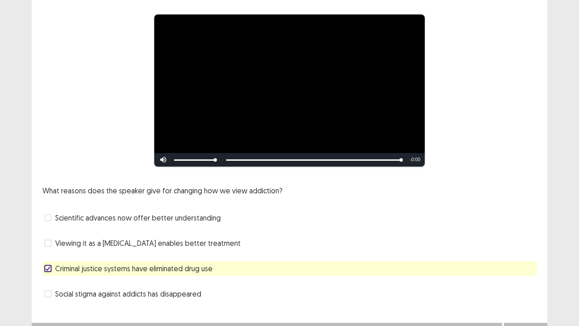
click at [48, 214] on span at bounding box center [47, 217] width 7 height 7
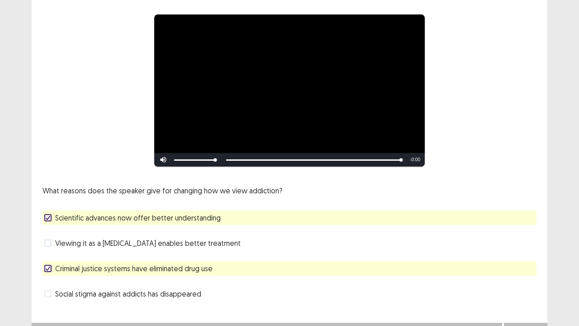
click at [50, 239] on span at bounding box center [47, 242] width 7 height 7
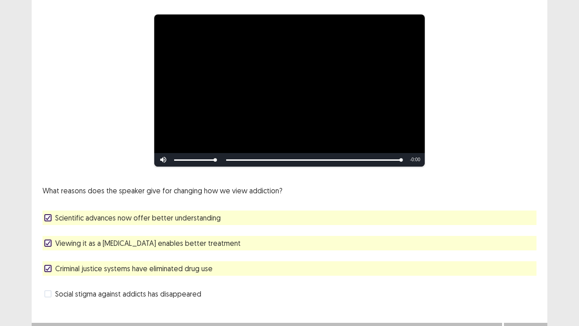
click at [47, 249] on icon at bounding box center [47, 268] width 5 height 5
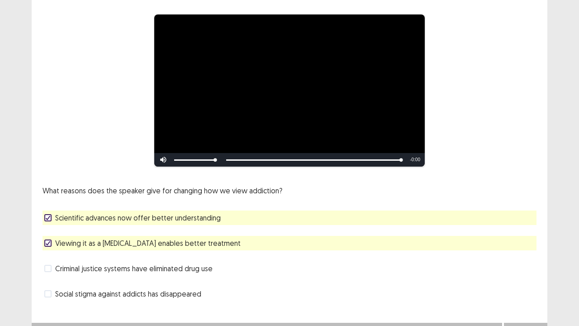
click at [48, 249] on span at bounding box center [47, 293] width 7 height 7
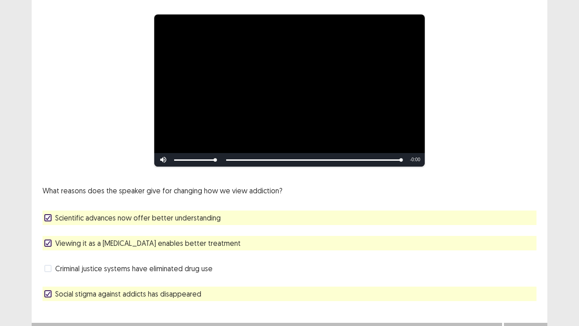
scroll to position [82, 0]
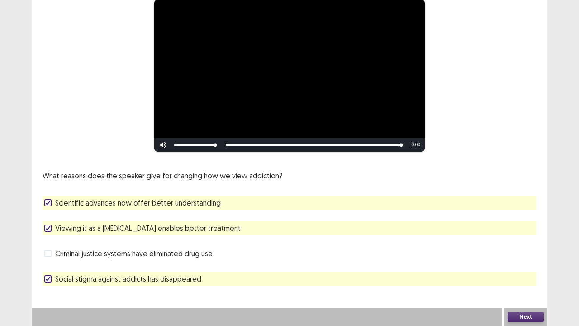
click at [524, 249] on button "Next" at bounding box center [526, 316] width 36 height 11
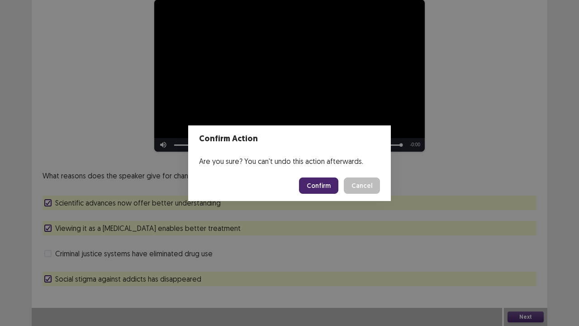
click at [318, 185] on button "Confirm" at bounding box center [318, 185] width 39 height 16
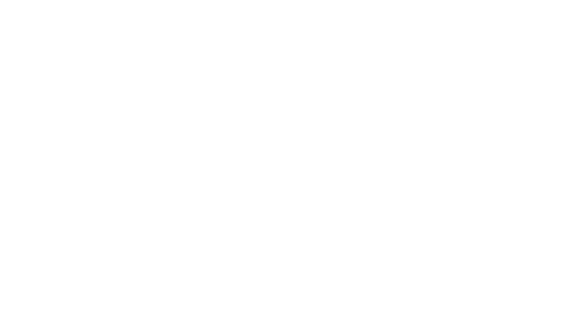
scroll to position [0, 0]
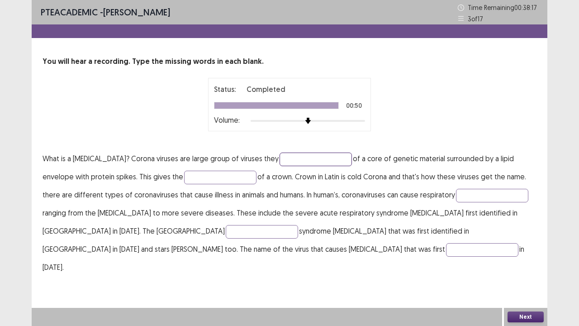
click at [295, 159] on input "text" at bounding box center [316, 160] width 72 height 14
type input "********"
click at [193, 177] on input "text" at bounding box center [220, 178] width 72 height 14
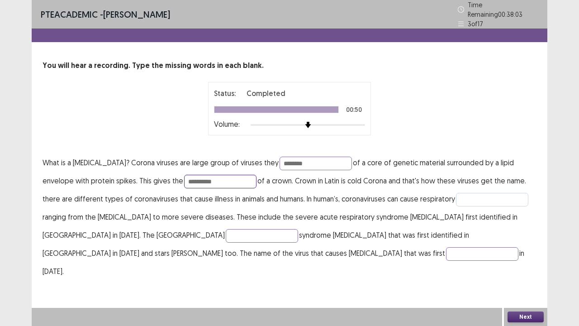
type input "**********"
click at [461, 199] on input "text" at bounding box center [492, 200] width 72 height 14
type input "**********"
click at [226, 232] on input "text" at bounding box center [262, 236] width 72 height 14
type input "**********"
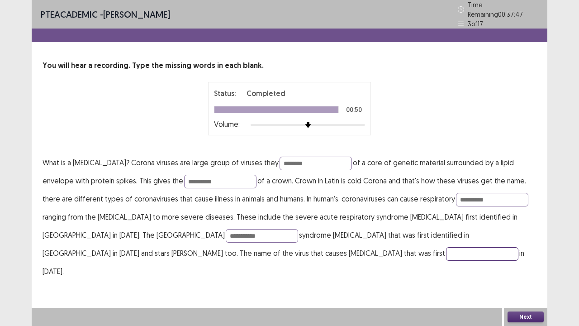
click at [446, 248] on input "text" at bounding box center [482, 254] width 72 height 14
type input "********"
click at [524, 249] on button "Next" at bounding box center [526, 316] width 36 height 11
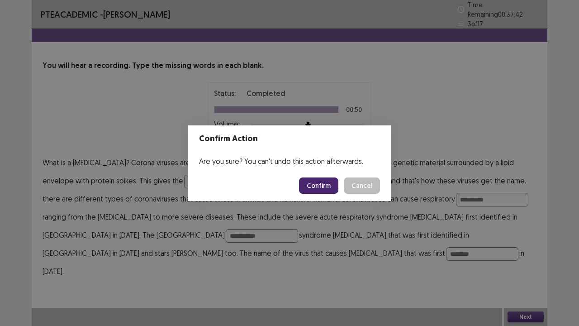
click at [329, 184] on button "Confirm" at bounding box center [318, 185] width 39 height 16
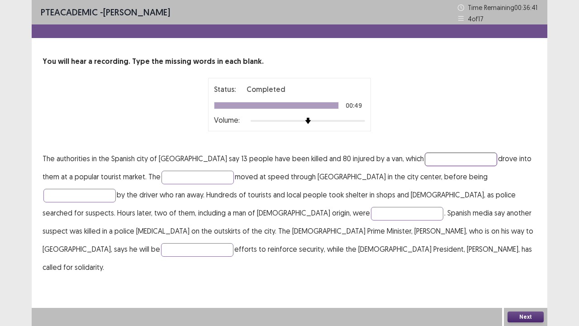
click at [427, 155] on input "text" at bounding box center [461, 160] width 72 height 14
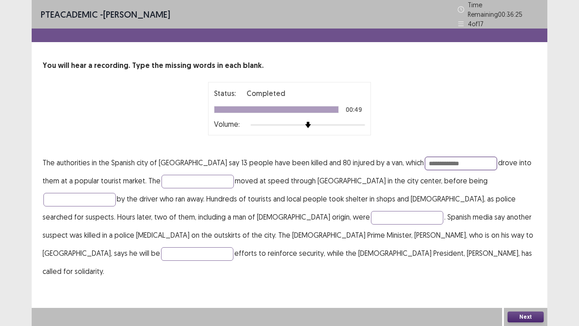
click at [448, 158] on input "**********" at bounding box center [461, 164] width 72 height 14
type input "**********"
click at [116, 193] on input "text" at bounding box center [79, 200] width 72 height 14
type input "*"
click at [172, 180] on input "text" at bounding box center [198, 182] width 72 height 14
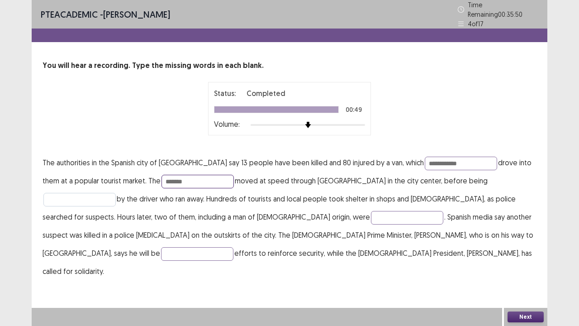
type input "*******"
click at [116, 193] on input "text" at bounding box center [79, 200] width 72 height 14
type input "*********"
click at [371, 216] on input "text" at bounding box center [407, 218] width 72 height 14
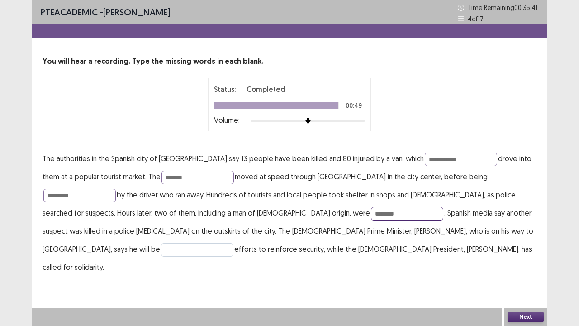
type input "********"
click at [234, 243] on input "text" at bounding box center [197, 250] width 72 height 14
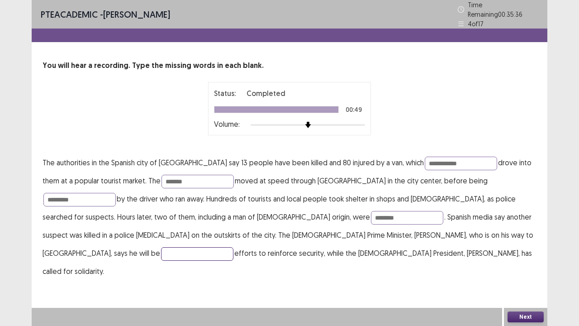
click at [234, 247] on input "text" at bounding box center [197, 254] width 72 height 14
type input "******"
click at [437, 160] on input "**********" at bounding box center [461, 164] width 72 height 14
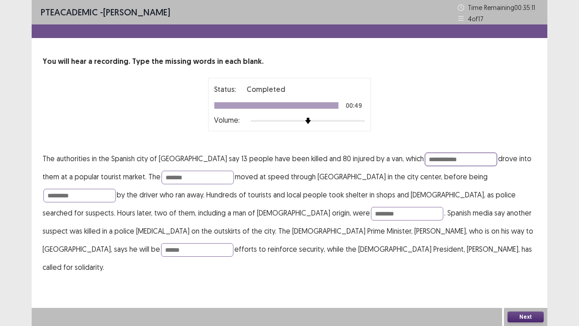
click at [425, 159] on input "**********" at bounding box center [461, 160] width 72 height 14
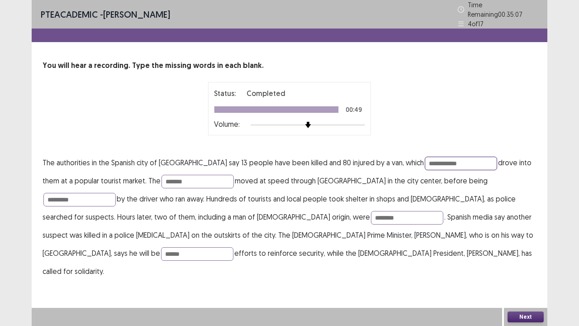
type input "**********"
click at [515, 249] on button "Next" at bounding box center [526, 316] width 36 height 11
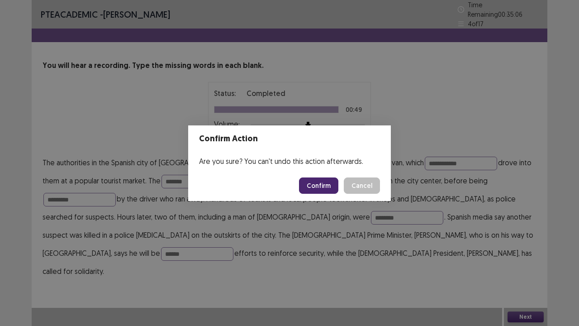
click at [325, 190] on button "Confirm" at bounding box center [318, 185] width 39 height 16
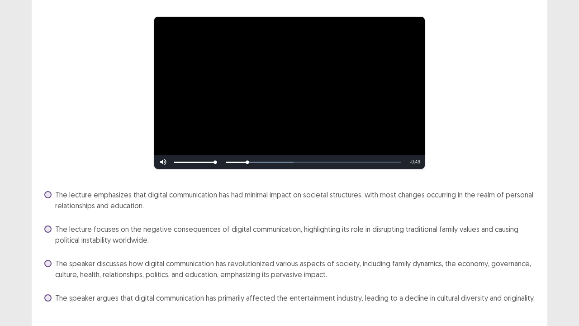
scroll to position [84, 0]
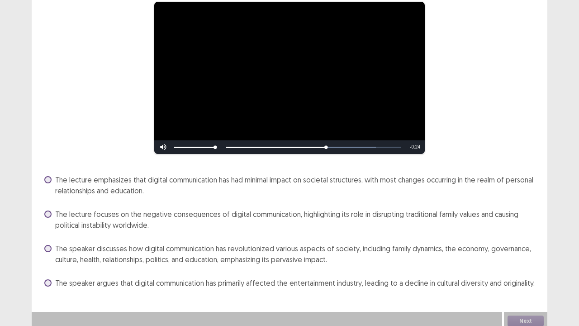
click at [46, 245] on span at bounding box center [47, 248] width 7 height 7
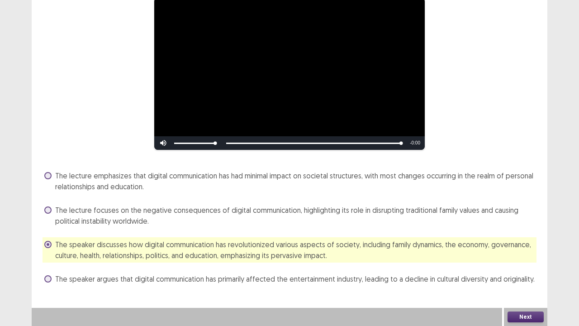
click at [515, 249] on button "Next" at bounding box center [526, 316] width 36 height 11
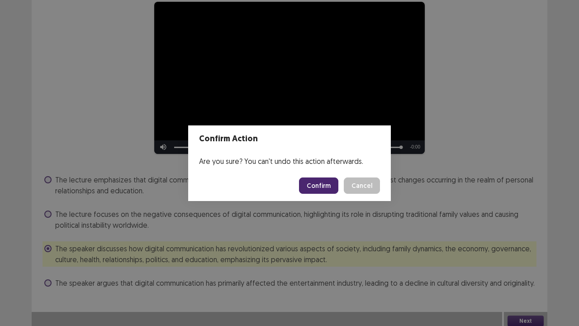
click at [316, 181] on button "Confirm" at bounding box center [318, 185] width 39 height 16
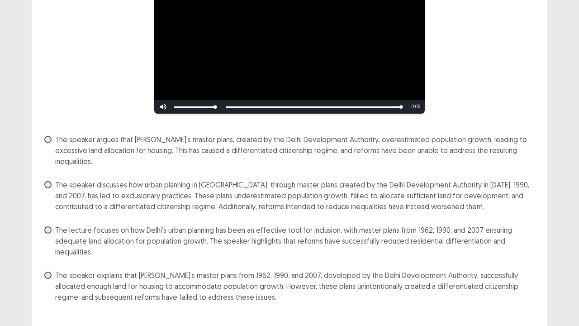
scroll to position [124, 0]
click at [47, 182] on span at bounding box center [47, 185] width 7 height 7
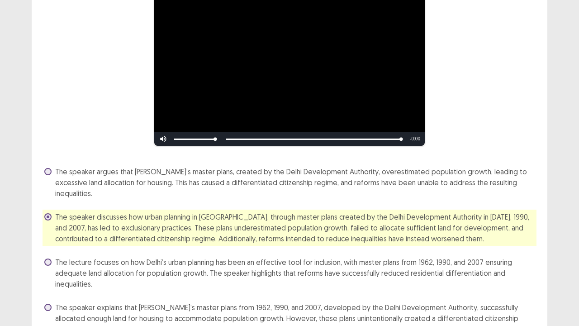
scroll to position [128, 0]
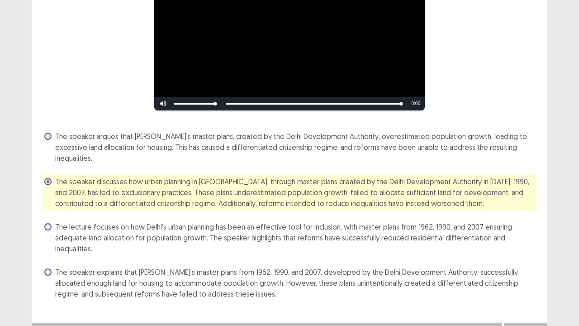
click at [536, 249] on button "Next" at bounding box center [526, 331] width 36 height 11
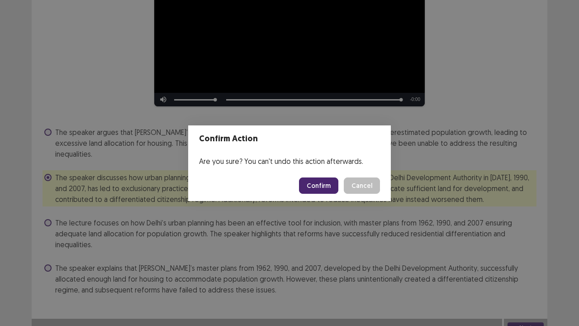
click at [331, 190] on button "Confirm" at bounding box center [318, 185] width 39 height 16
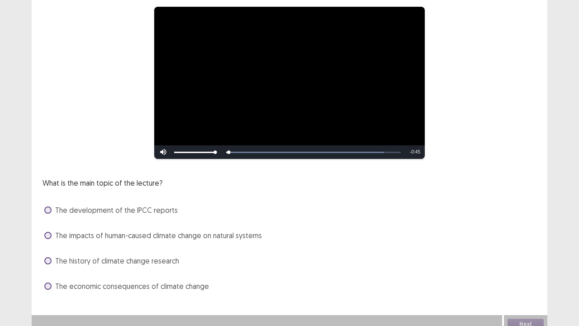
scroll to position [80, 0]
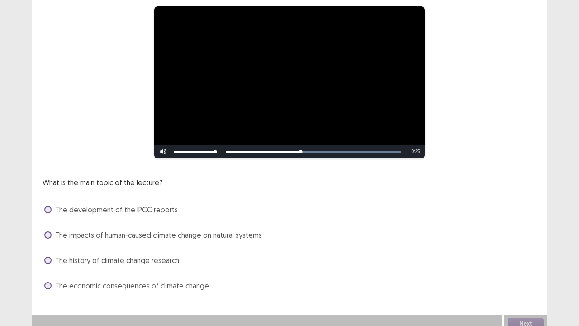
click at [50, 249] on span at bounding box center [47, 285] width 7 height 7
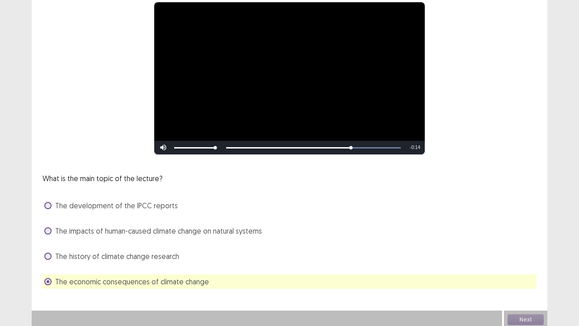
click at [46, 232] on span at bounding box center [47, 230] width 7 height 7
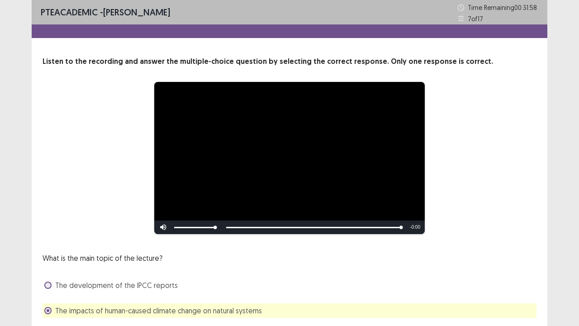
scroll to position [82, 0]
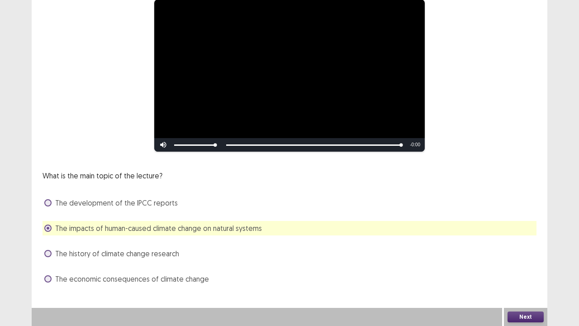
click at [523, 249] on button "Next" at bounding box center [526, 316] width 36 height 11
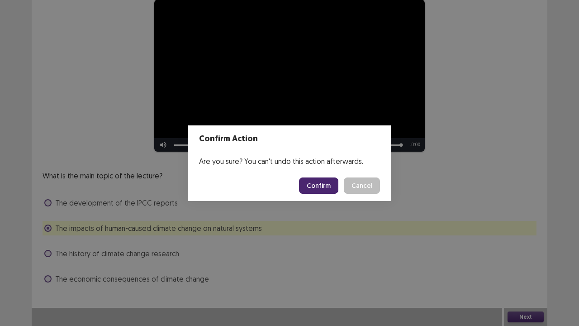
click at [326, 185] on button "Confirm" at bounding box center [318, 185] width 39 height 16
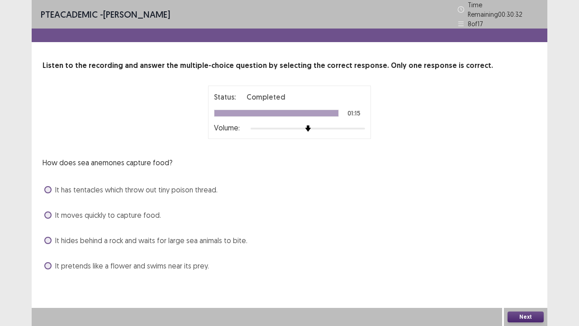
click at [48, 249] on span at bounding box center [47, 265] width 7 height 7
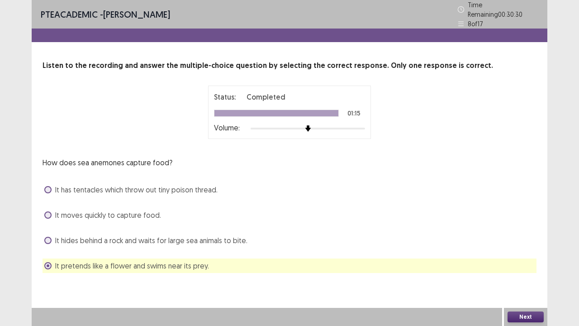
click at [534, 249] on button "Next" at bounding box center [526, 316] width 36 height 11
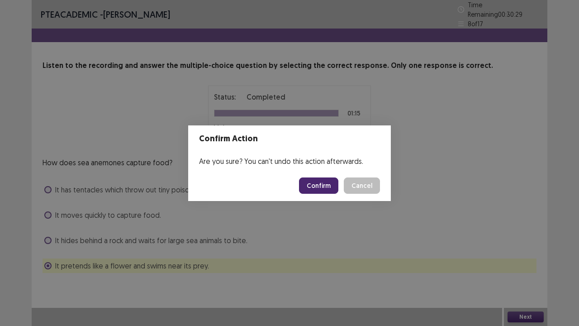
click at [325, 178] on button "Confirm" at bounding box center [318, 185] width 39 height 16
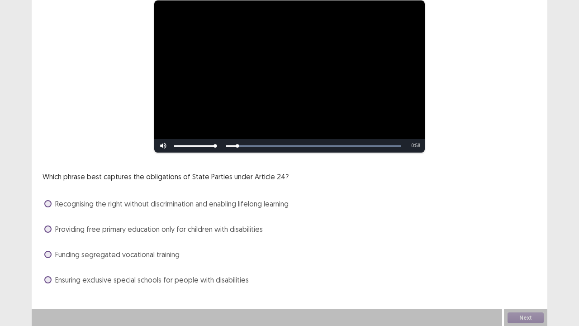
scroll to position [82, 0]
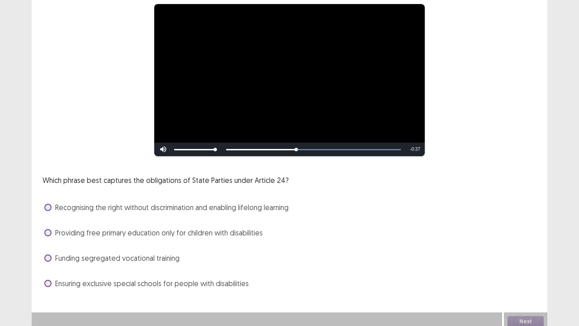
click at [47, 204] on span at bounding box center [47, 207] width 7 height 7
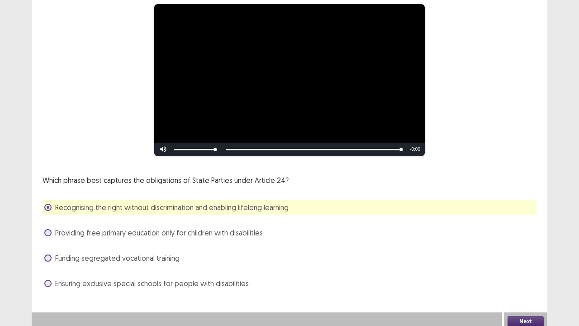
click at [515, 249] on button "Next" at bounding box center [526, 321] width 36 height 11
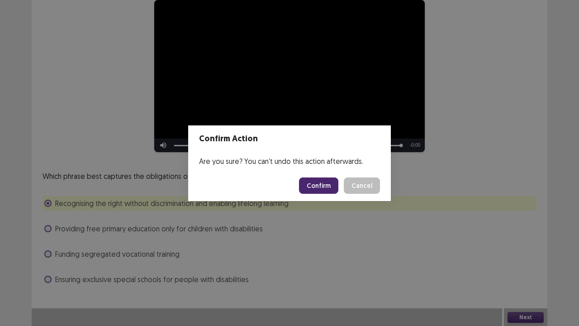
click at [316, 184] on button "Confirm" at bounding box center [318, 185] width 39 height 16
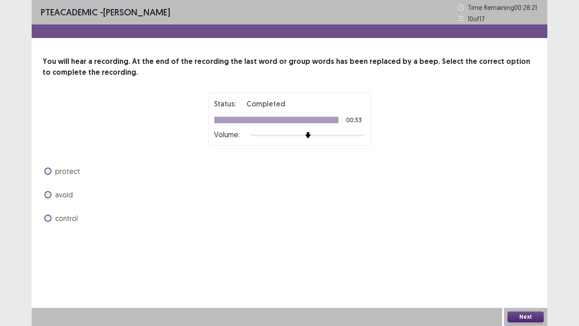
click at [49, 217] on span at bounding box center [47, 218] width 7 height 7
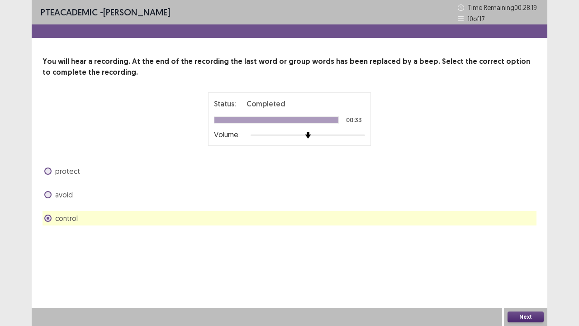
click at [526, 249] on button "Next" at bounding box center [526, 316] width 36 height 11
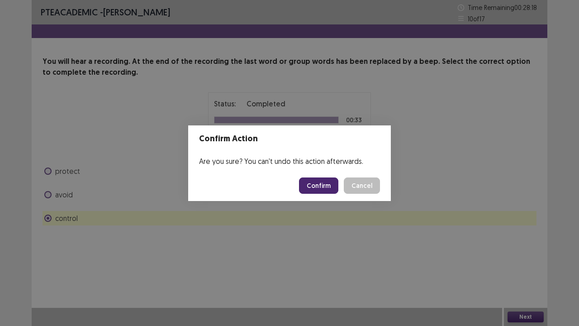
click at [328, 188] on button "Confirm" at bounding box center [318, 185] width 39 height 16
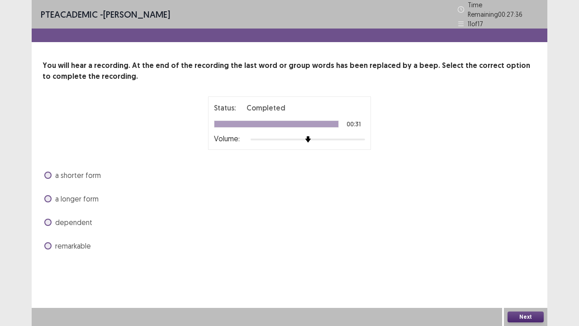
click at [49, 195] on span at bounding box center [47, 198] width 7 height 7
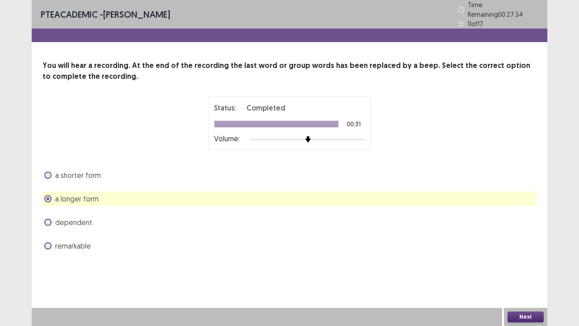
click at [537, 249] on button "Next" at bounding box center [526, 316] width 36 height 11
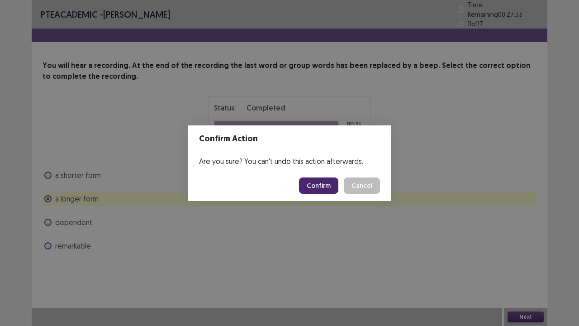
click at [329, 190] on button "Confirm" at bounding box center [318, 185] width 39 height 16
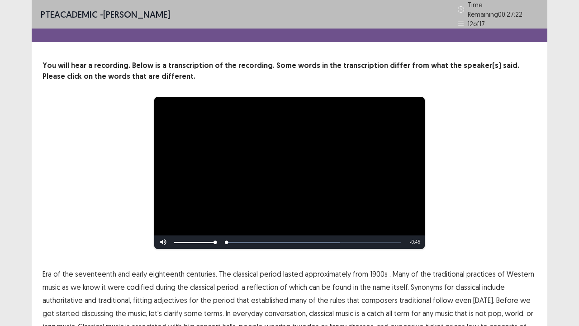
scroll to position [55, 0]
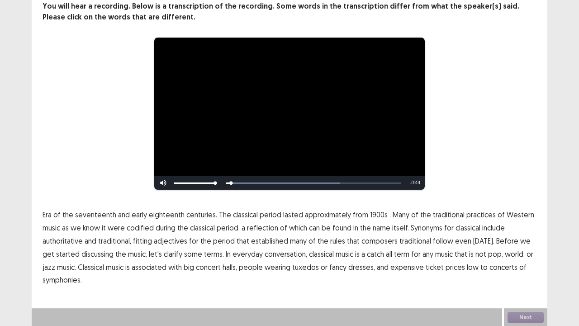
click at [46, 215] on span "Era" at bounding box center [47, 214] width 9 height 11
click at [379, 215] on span "1900s" at bounding box center [379, 214] width 18 height 11
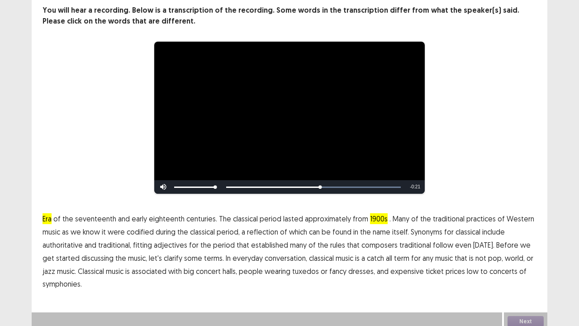
click at [416, 239] on span "traditional" at bounding box center [416, 244] width 32 height 11
click at [402, 240] on span "traditional" at bounding box center [416, 244] width 32 height 11
click at [467, 249] on span "low" at bounding box center [473, 271] width 12 height 11
click at [58, 249] on span "symphonies." at bounding box center [62, 283] width 39 height 11
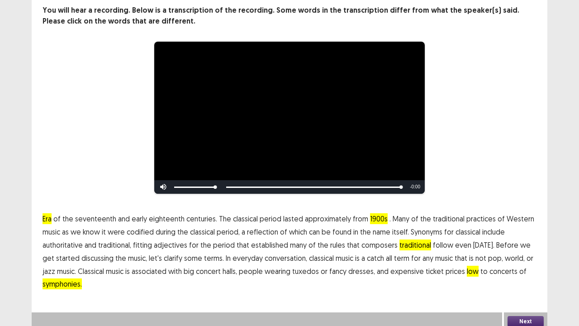
click at [527, 249] on button "Next" at bounding box center [526, 321] width 36 height 11
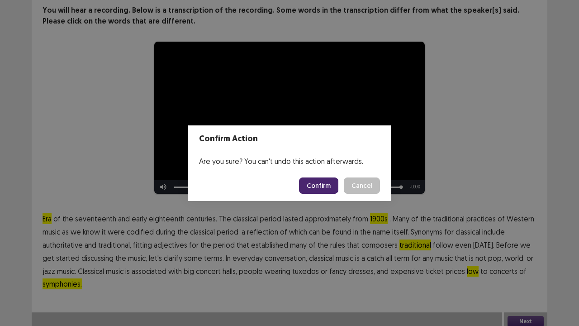
click at [319, 184] on button "Confirm" at bounding box center [318, 185] width 39 height 16
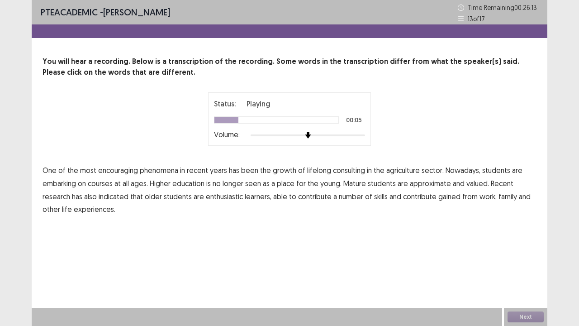
click at [351, 173] on span "consulting" at bounding box center [349, 170] width 32 height 11
click at [411, 170] on span "agriculture" at bounding box center [403, 170] width 33 height 11
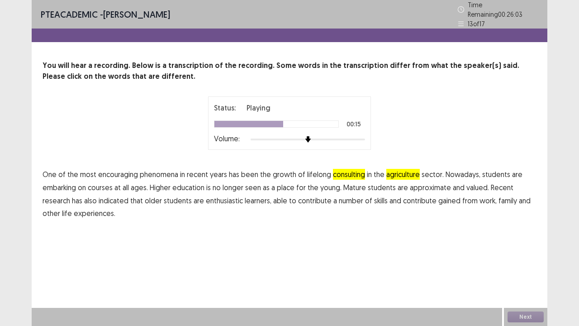
click at [442, 183] on span "approximate" at bounding box center [430, 187] width 41 height 11
click at [428, 199] on span "contribute" at bounding box center [419, 200] width 33 height 11
click at [448, 198] on span "gained" at bounding box center [450, 200] width 22 height 11
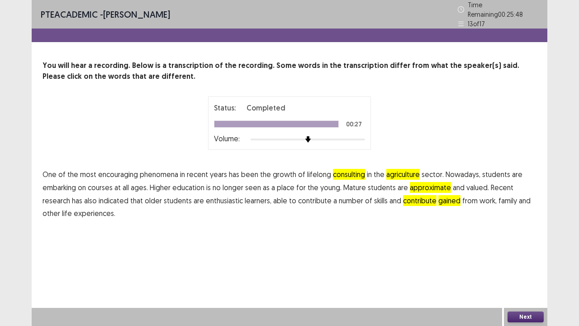
click at [531, 249] on button "Next" at bounding box center [526, 316] width 36 height 11
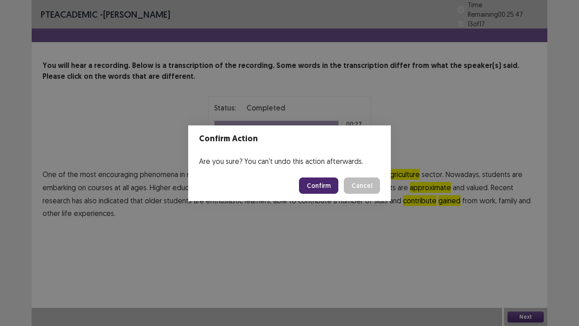
click at [316, 186] on button "Confirm" at bounding box center [318, 185] width 39 height 16
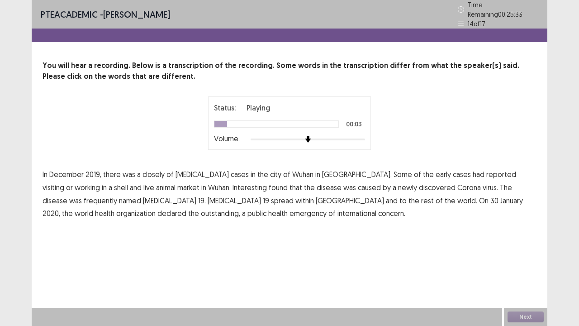
click at [163, 171] on p "In [DATE], there was a closely of [MEDICAL_DATA] cases in the city of [GEOGRAPH…" at bounding box center [290, 194] width 494 height 52
click at [152, 170] on span "closely" at bounding box center [154, 174] width 22 height 11
click at [128, 182] on span "shell" at bounding box center [121, 187] width 14 height 11
click at [233, 185] on span "Interesting" at bounding box center [250, 187] width 34 height 11
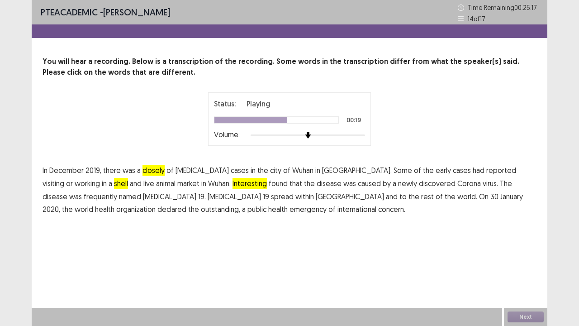
click at [117, 191] on span "frequently" at bounding box center [100, 196] width 33 height 11
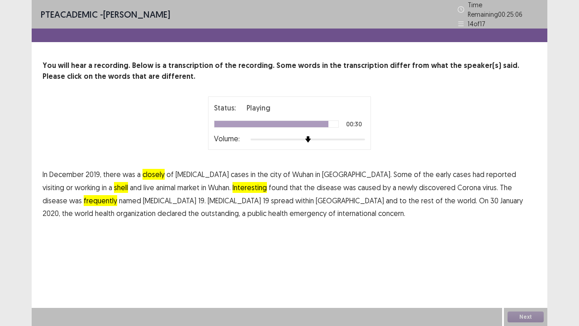
click at [240, 208] on span "outstanding," at bounding box center [220, 213] width 39 height 11
click at [519, 249] on button "Next" at bounding box center [526, 316] width 36 height 11
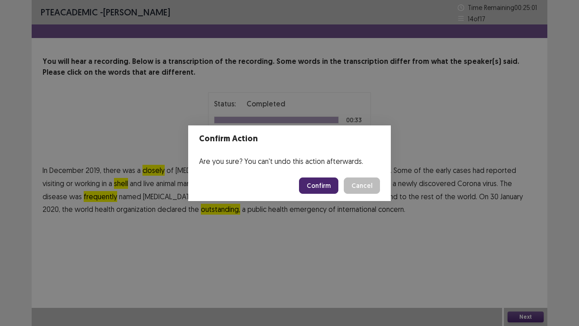
click at [329, 189] on button "Confirm" at bounding box center [318, 185] width 39 height 16
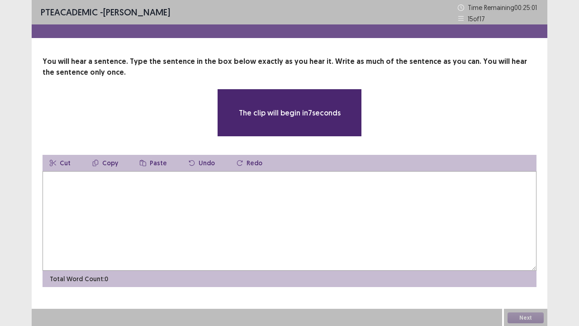
click at [207, 206] on textarea at bounding box center [290, 221] width 494 height 100
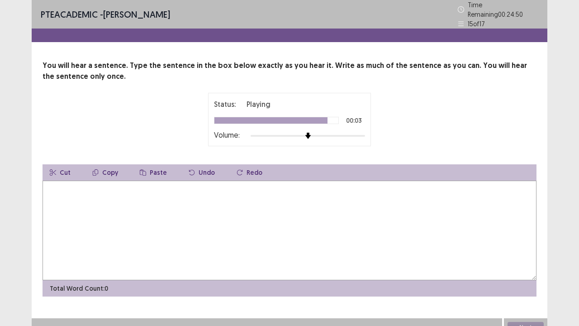
click at [207, 206] on textarea at bounding box center [290, 231] width 494 height 100
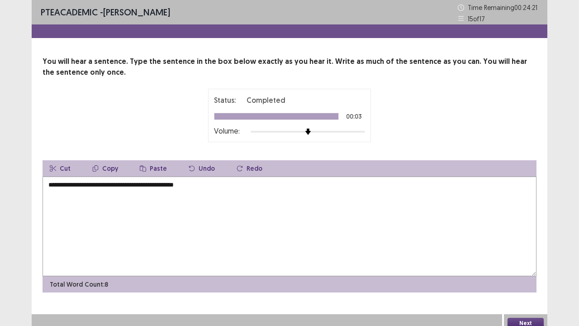
click at [143, 185] on textarea "**********" at bounding box center [290, 227] width 494 height 100
click at [236, 185] on textarea "**********" at bounding box center [290, 227] width 494 height 100
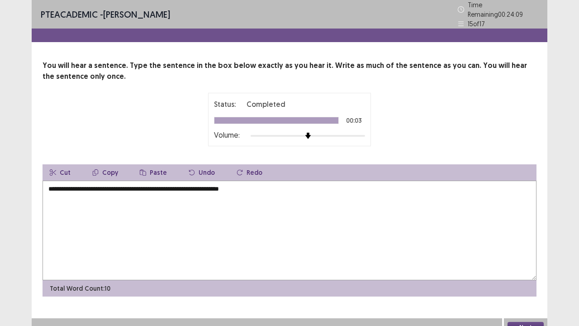
click at [289, 191] on textarea "**********" at bounding box center [290, 231] width 494 height 100
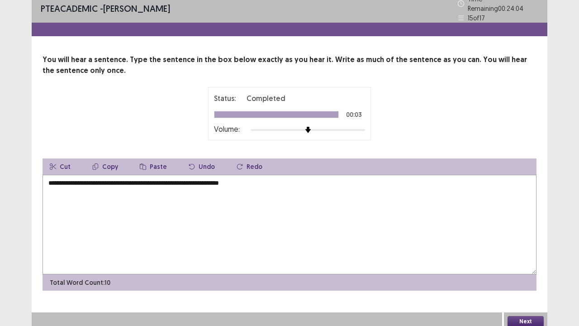
type textarea "**********"
click at [522, 249] on button "Next" at bounding box center [526, 321] width 36 height 11
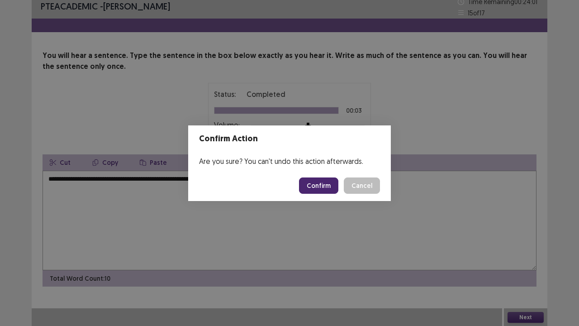
click at [327, 187] on button "Confirm" at bounding box center [318, 185] width 39 height 16
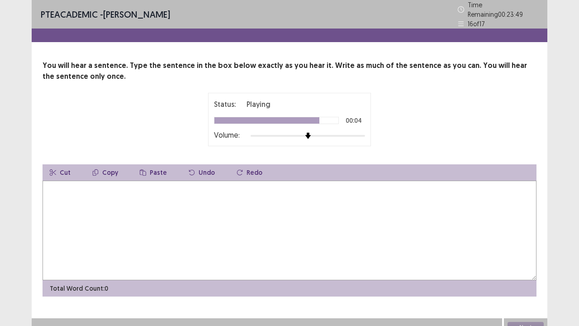
click at [77, 225] on textarea at bounding box center [290, 231] width 494 height 100
click at [129, 184] on textarea "**********" at bounding box center [290, 231] width 494 height 100
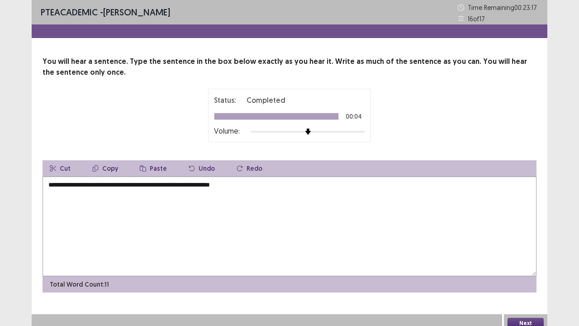
click at [266, 184] on textarea "**********" at bounding box center [290, 227] width 494 height 100
type textarea "**********"
click at [515, 249] on button "Next" at bounding box center [526, 323] width 36 height 11
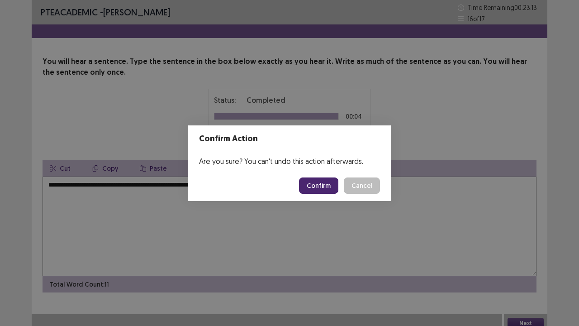
click at [323, 182] on button "Confirm" at bounding box center [318, 185] width 39 height 16
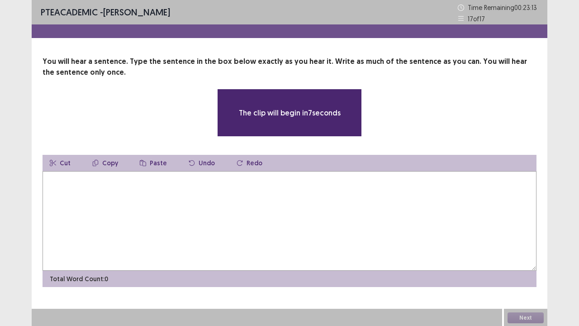
click at [197, 206] on textarea at bounding box center [290, 221] width 494 height 100
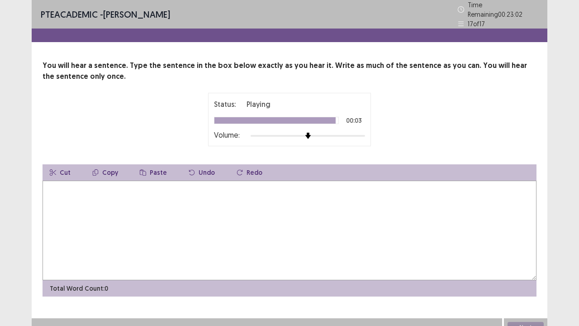
click at [172, 199] on textarea at bounding box center [290, 231] width 494 height 100
click at [191, 184] on textarea "**********" at bounding box center [290, 231] width 494 height 100
click at [98, 185] on textarea "**********" at bounding box center [290, 231] width 494 height 100
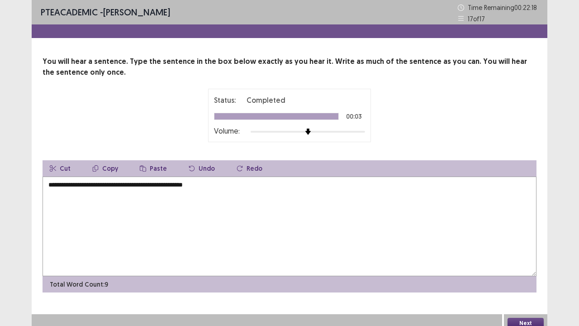
click at [191, 185] on textarea "**********" at bounding box center [290, 227] width 494 height 100
click at [202, 185] on textarea "**********" at bounding box center [290, 227] width 494 height 100
type textarea "**********"
click at [523, 249] on div "Next" at bounding box center [525, 323] width 43 height 18
click at [518, 249] on button "Next" at bounding box center [526, 323] width 36 height 11
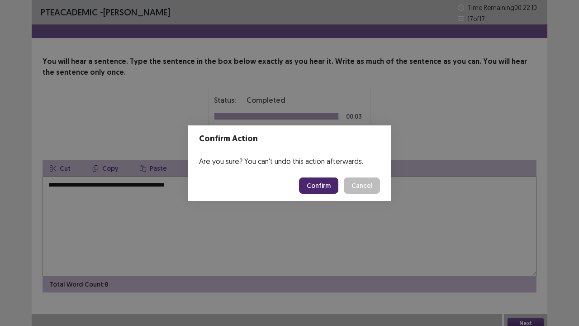
click at [323, 186] on button "Confirm" at bounding box center [318, 185] width 39 height 16
